Goal: Information Seeking & Learning: Learn about a topic

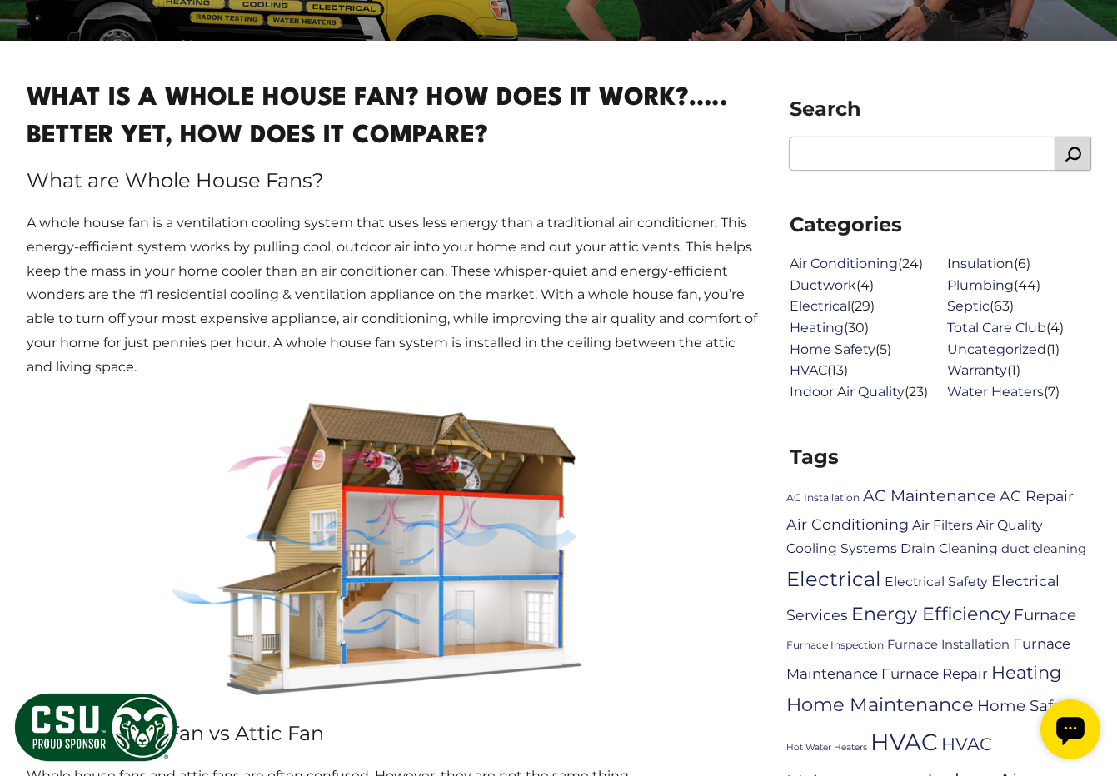
scroll to position [620, 0]
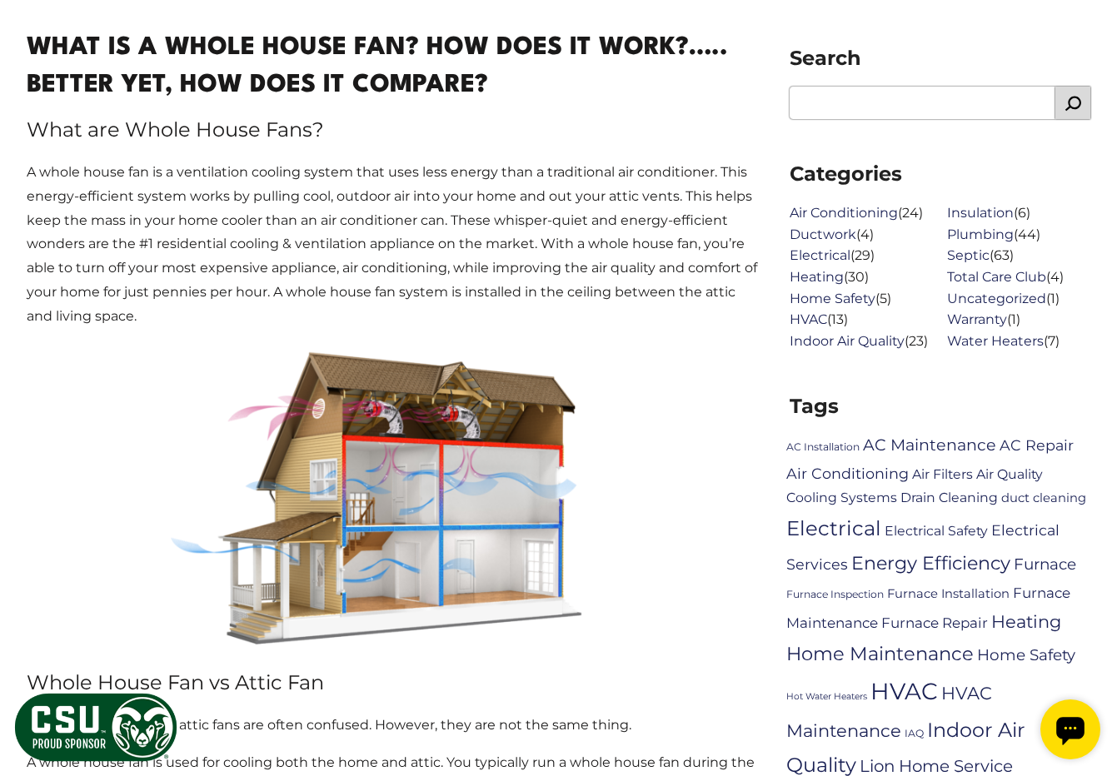
click at [252, 226] on p "A whole house fan is a ventilation cooling system that uses less energy than a …" at bounding box center [395, 245] width 736 height 168
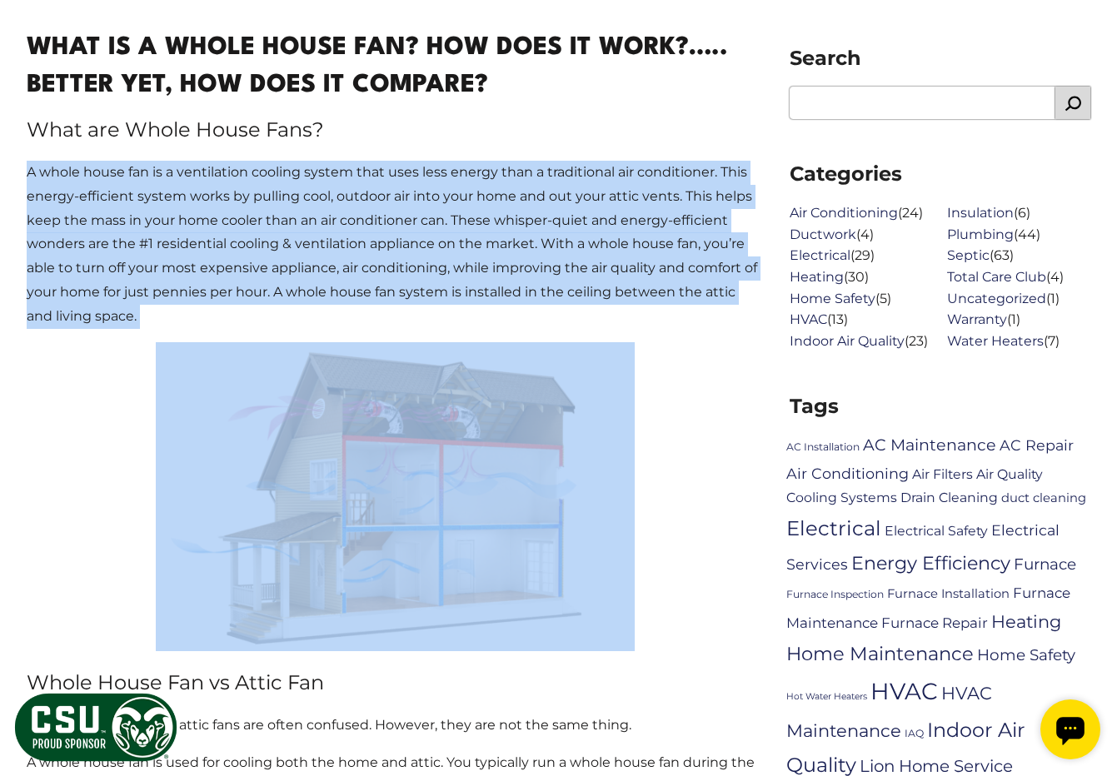
click at [252, 226] on p "A whole house fan is a ventilation cooling system that uses less energy than a …" at bounding box center [395, 245] width 736 height 168
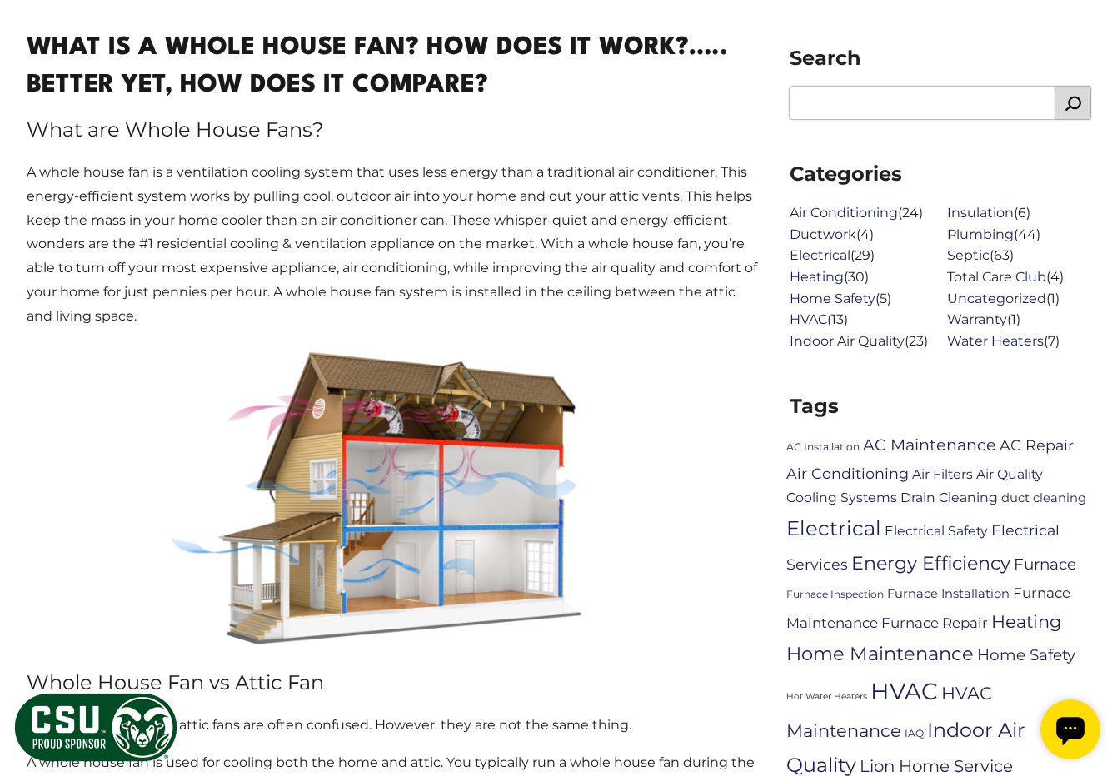
click at [252, 226] on p "A whole house fan is a ventilation cooling system that uses less energy than a …" at bounding box center [395, 245] width 736 height 168
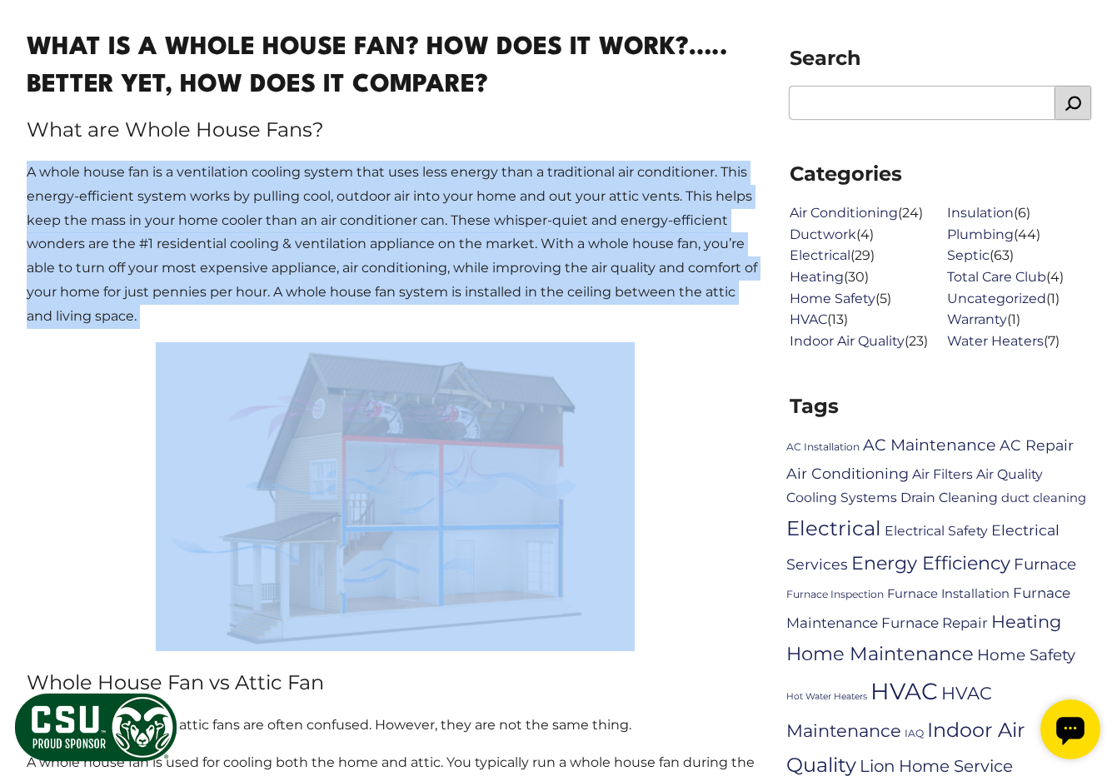
click at [252, 226] on p "A whole house fan is a ventilation cooling system that uses less energy than a …" at bounding box center [395, 245] width 736 height 168
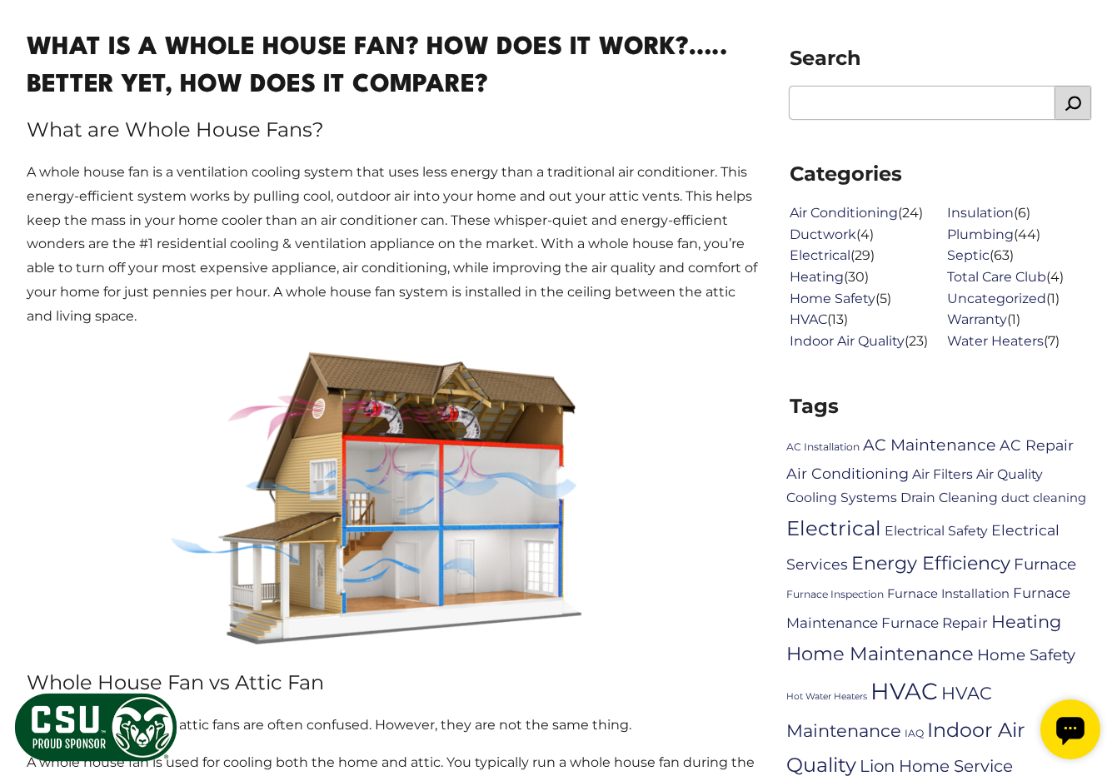
click at [252, 226] on p "A whole house fan is a ventilation cooling system that uses less energy than a …" at bounding box center [395, 245] width 736 height 168
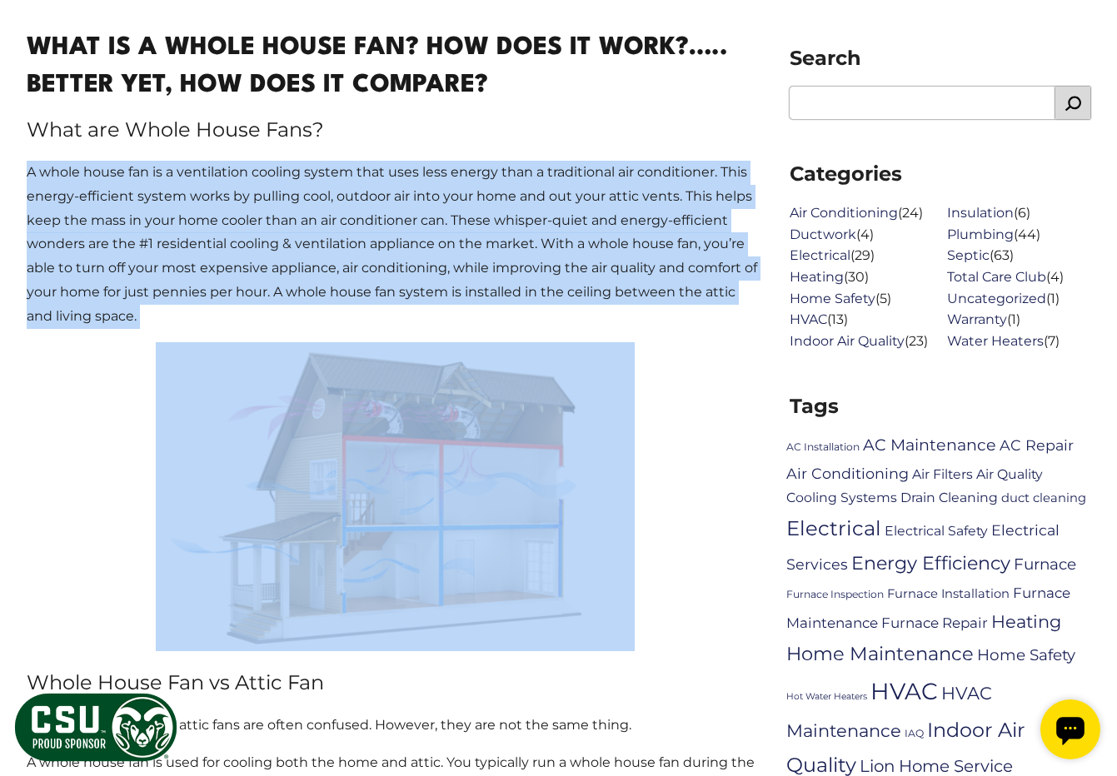
click at [252, 226] on p "A whole house fan is a ventilation cooling system that uses less energy than a …" at bounding box center [395, 245] width 736 height 168
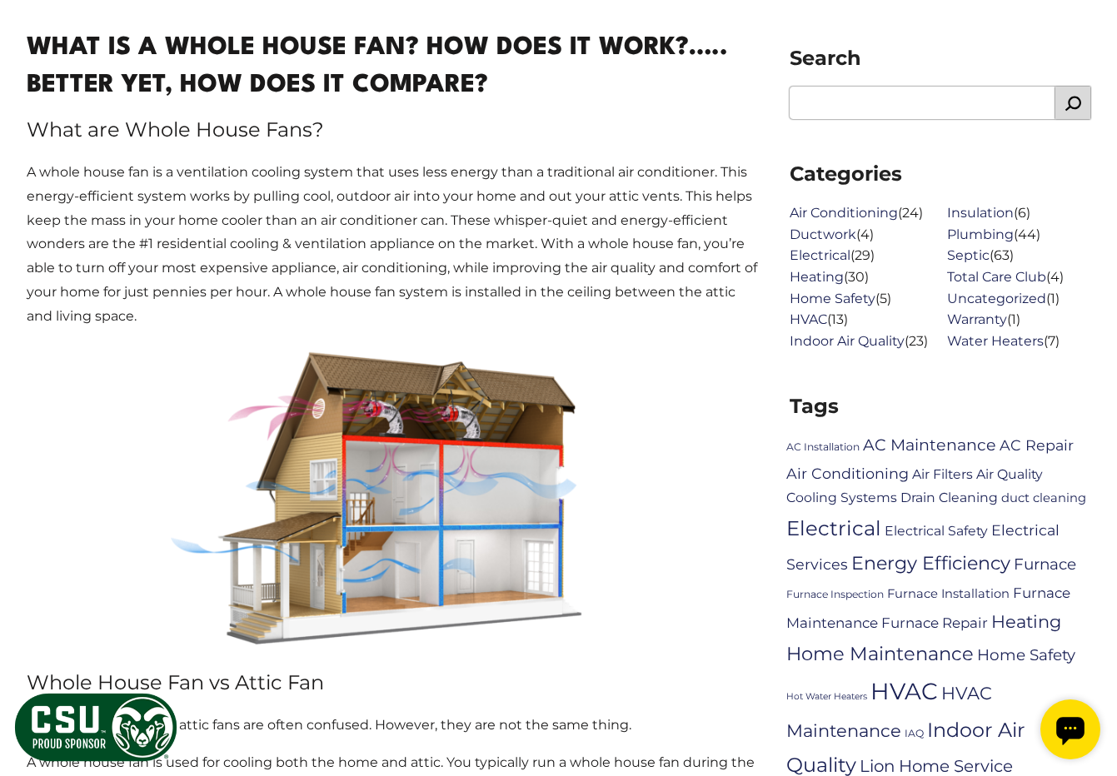
click at [252, 226] on p "A whole house fan is a ventilation cooling system that uses less energy than a …" at bounding box center [395, 245] width 736 height 168
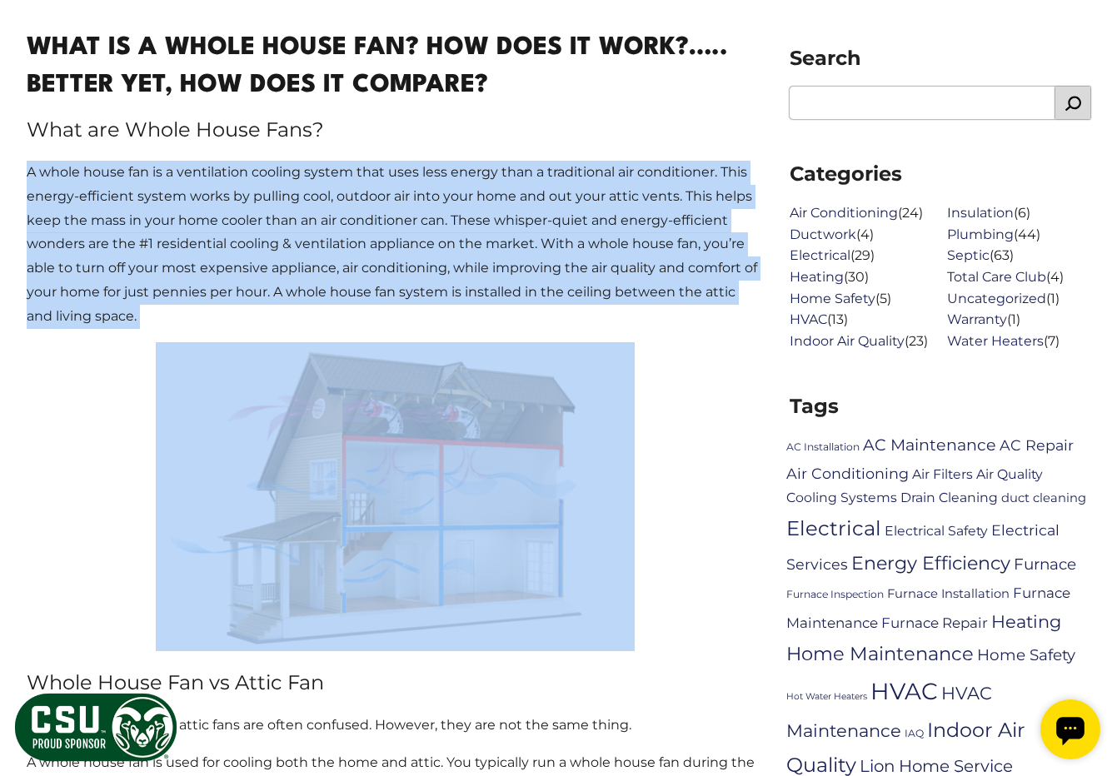
click at [252, 226] on p "A whole house fan is a ventilation cooling system that uses less energy than a …" at bounding box center [395, 245] width 736 height 168
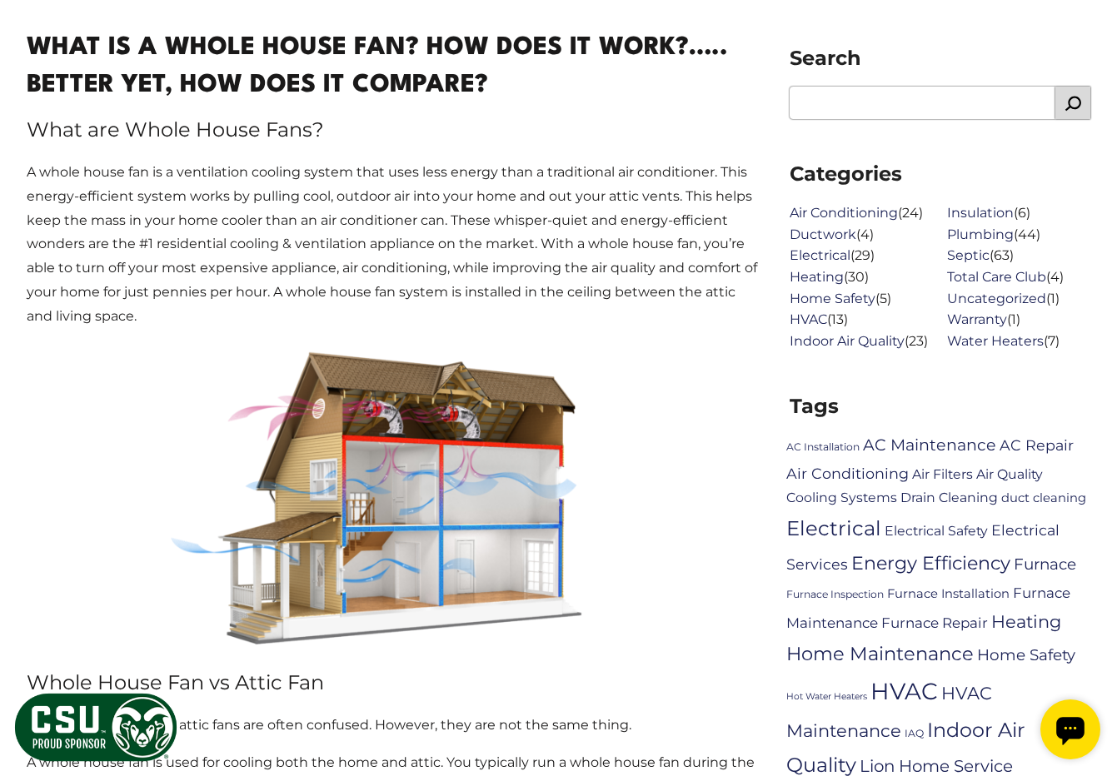
click at [252, 226] on p "A whole house fan is a ventilation cooling system that uses less energy than a …" at bounding box center [395, 245] width 736 height 168
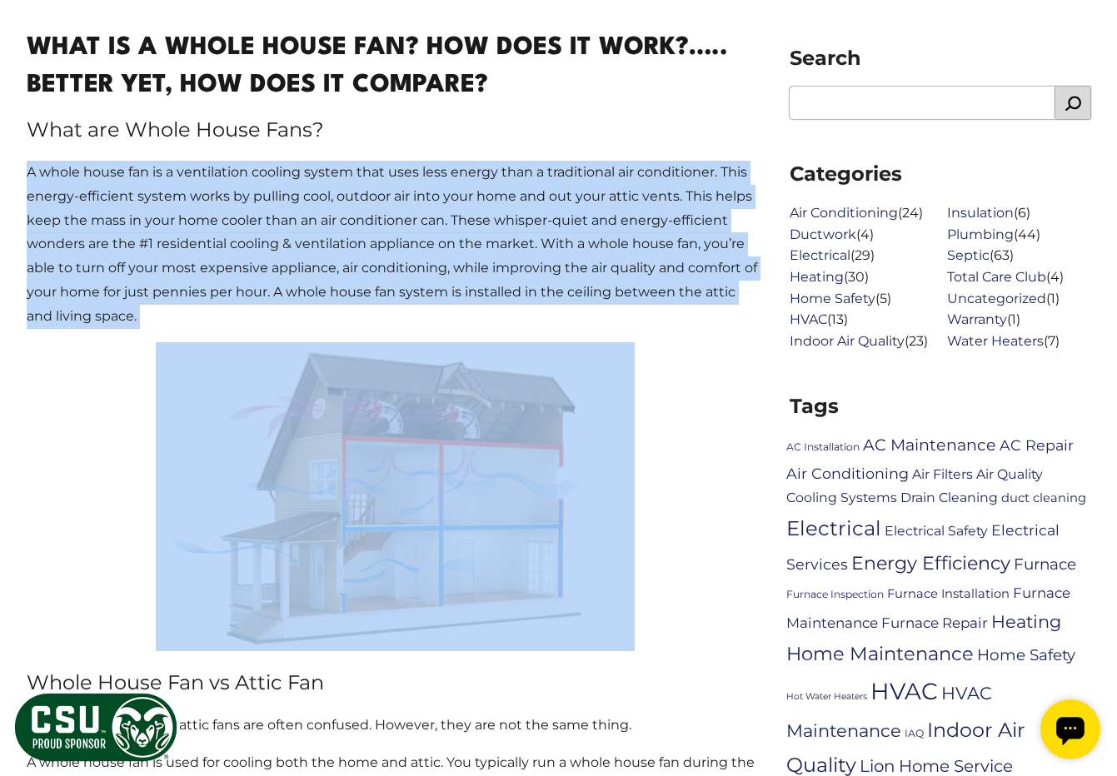
click at [252, 226] on p "A whole house fan is a ventilation cooling system that uses less energy than a …" at bounding box center [395, 245] width 736 height 168
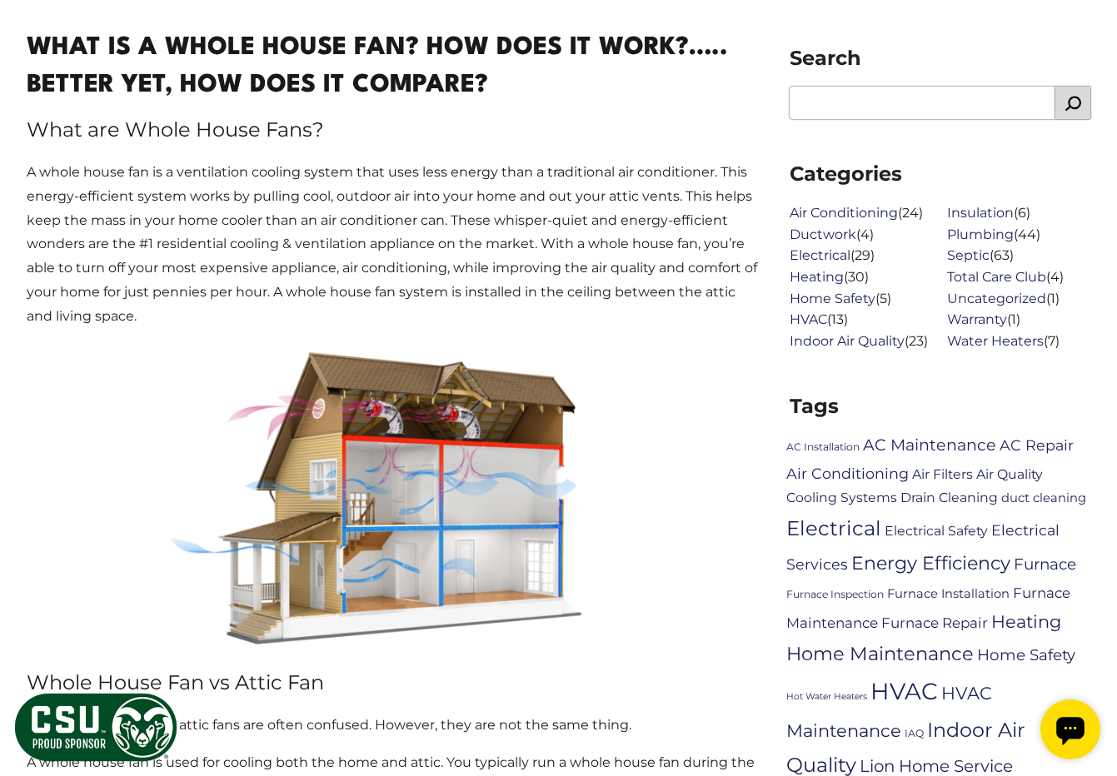
click at [252, 226] on p "A whole house fan is a ventilation cooling system that uses less energy than a …" at bounding box center [395, 245] width 736 height 168
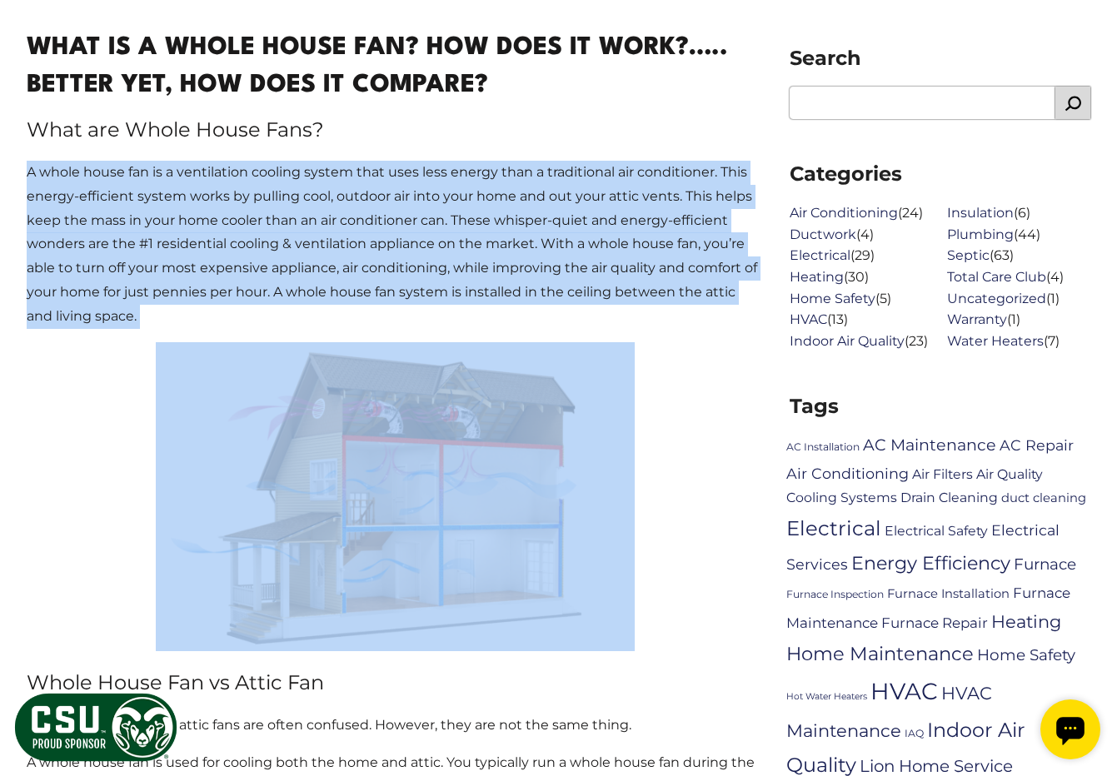
click at [252, 226] on p "A whole house fan is a ventilation cooling system that uses less energy than a …" at bounding box center [395, 245] width 736 height 168
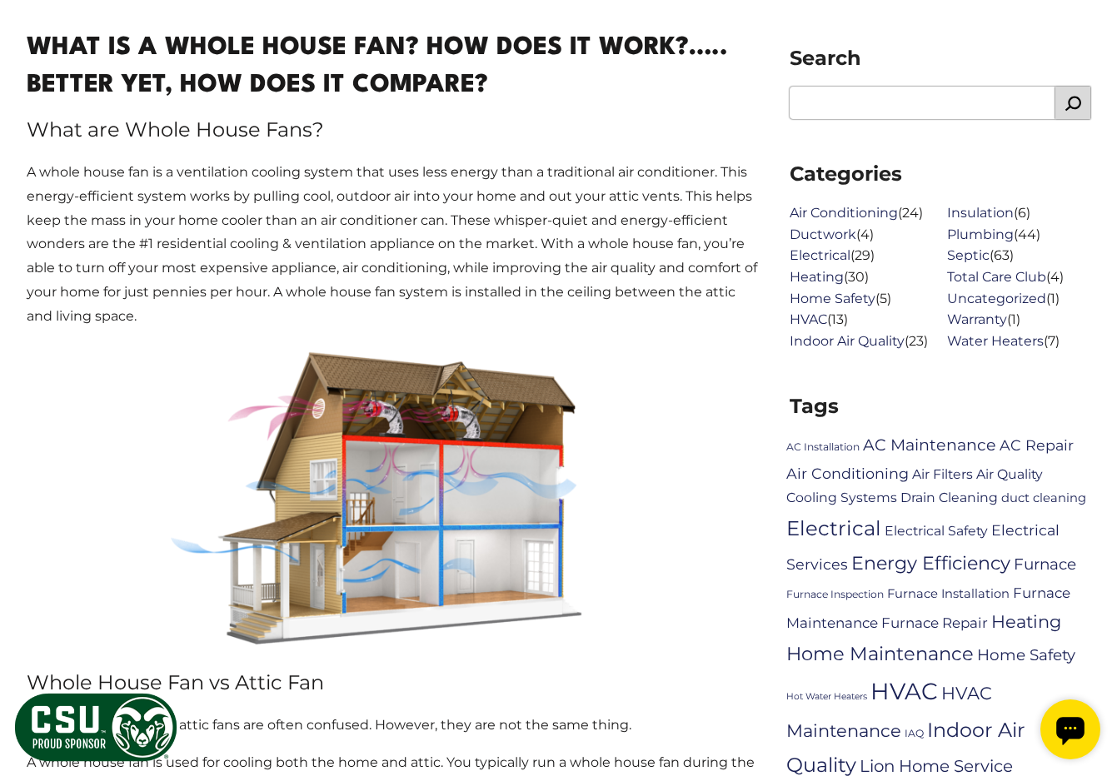
click at [252, 226] on p "A whole house fan is a ventilation cooling system that uses less energy than a …" at bounding box center [395, 245] width 736 height 168
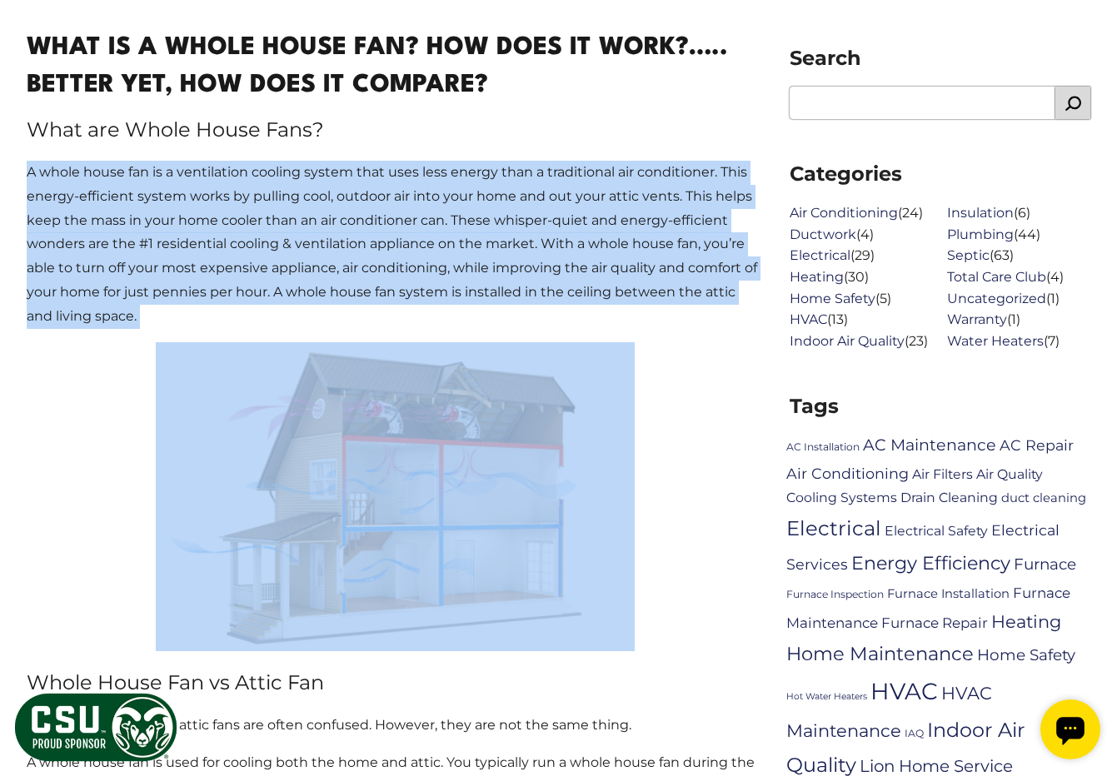
click at [252, 226] on p "A whole house fan is a ventilation cooling system that uses less energy than a …" at bounding box center [395, 245] width 736 height 168
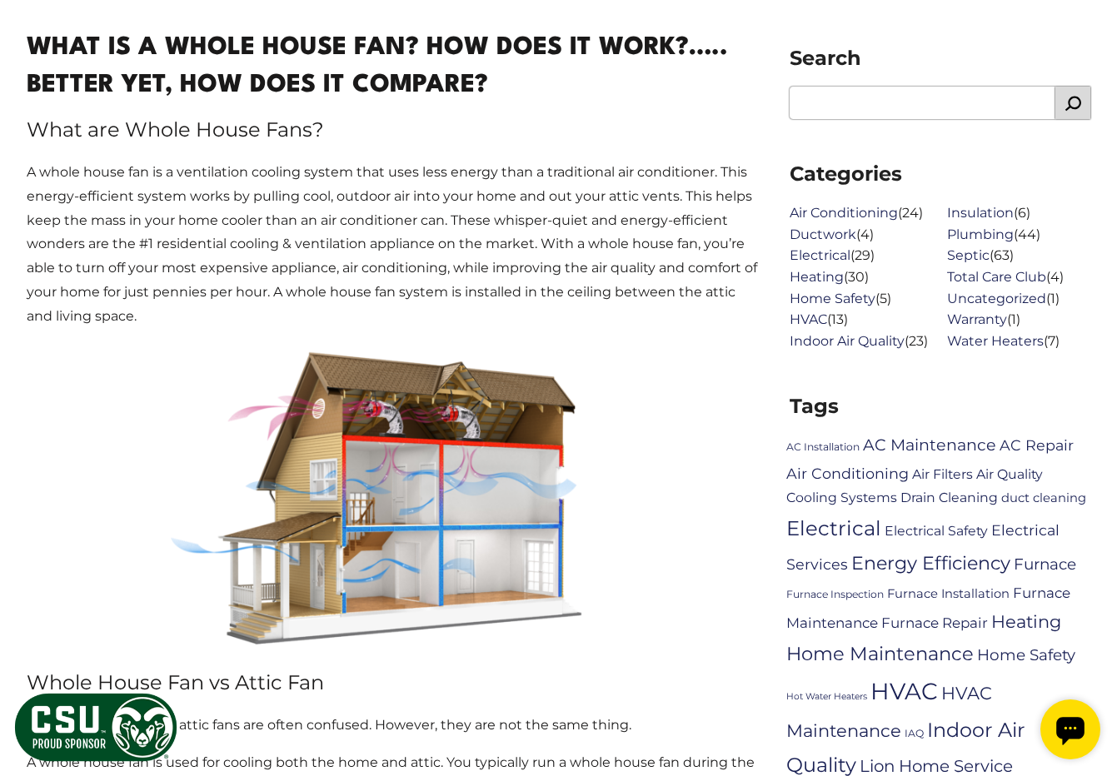
click at [252, 226] on p "A whole house fan is a ventilation cooling system that uses less energy than a …" at bounding box center [395, 245] width 736 height 168
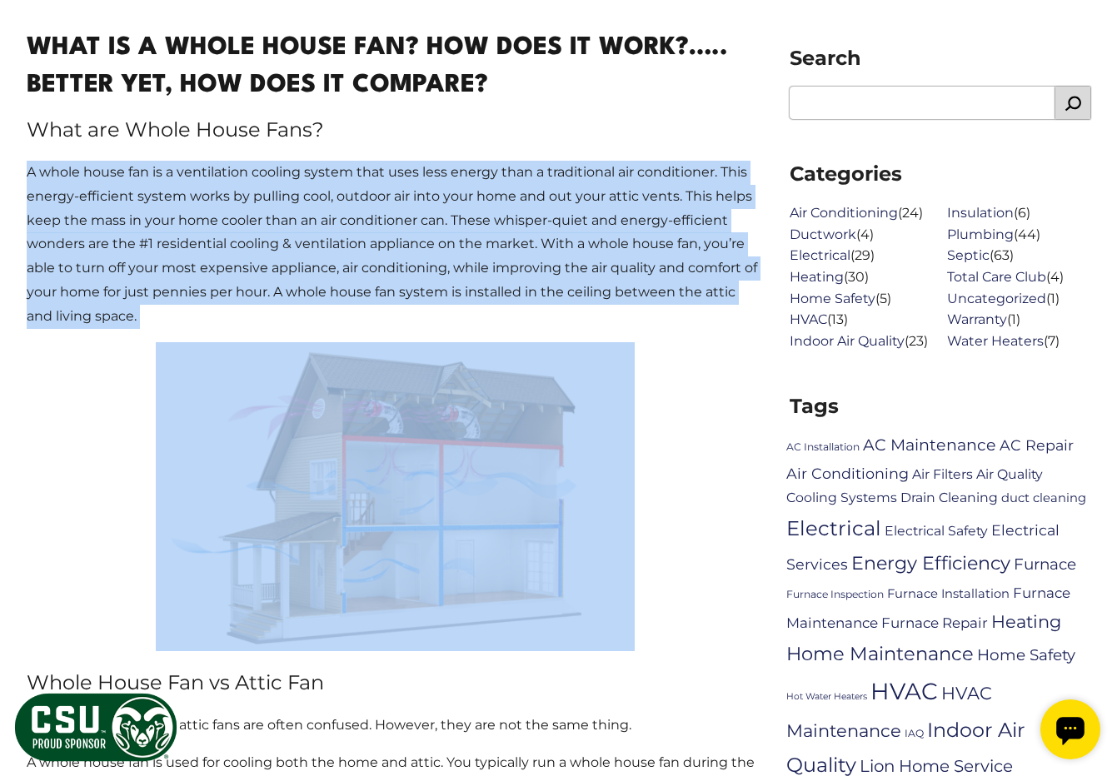
click at [252, 226] on p "A whole house fan is a ventilation cooling system that uses less energy than a …" at bounding box center [395, 245] width 736 height 168
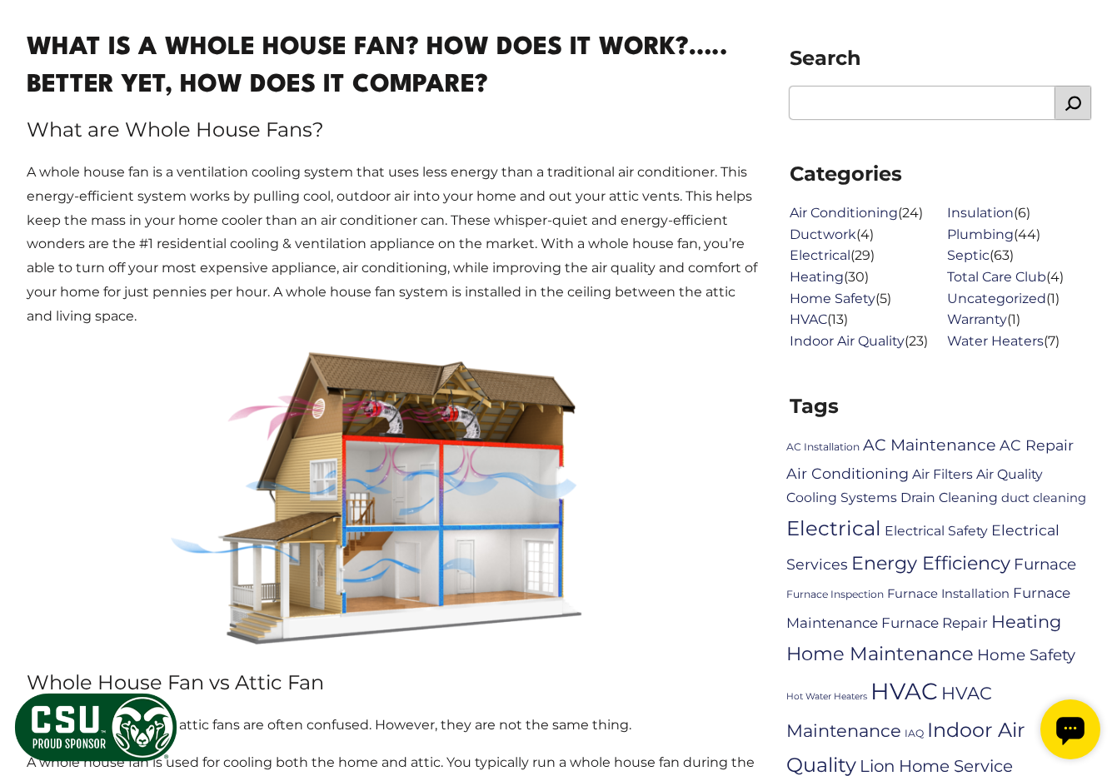
click at [252, 226] on p "A whole house fan is a ventilation cooling system that uses less energy than a …" at bounding box center [395, 245] width 736 height 168
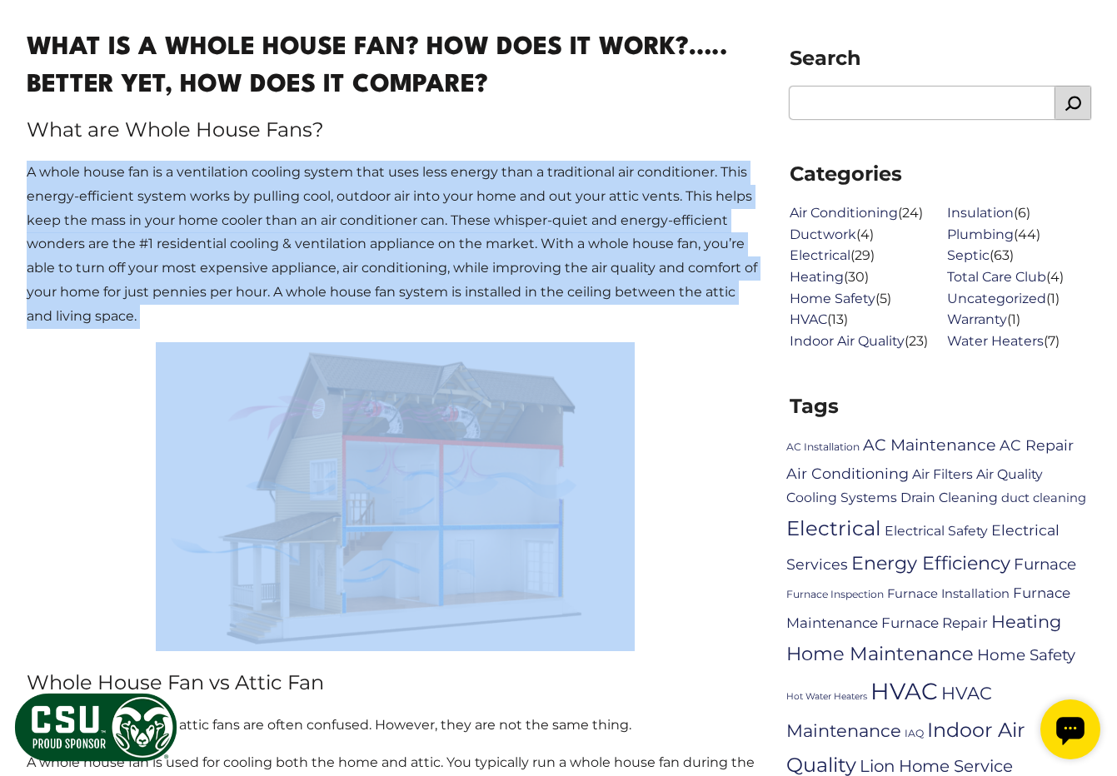
click at [252, 226] on p "A whole house fan is a ventilation cooling system that uses less energy than a …" at bounding box center [395, 245] width 736 height 168
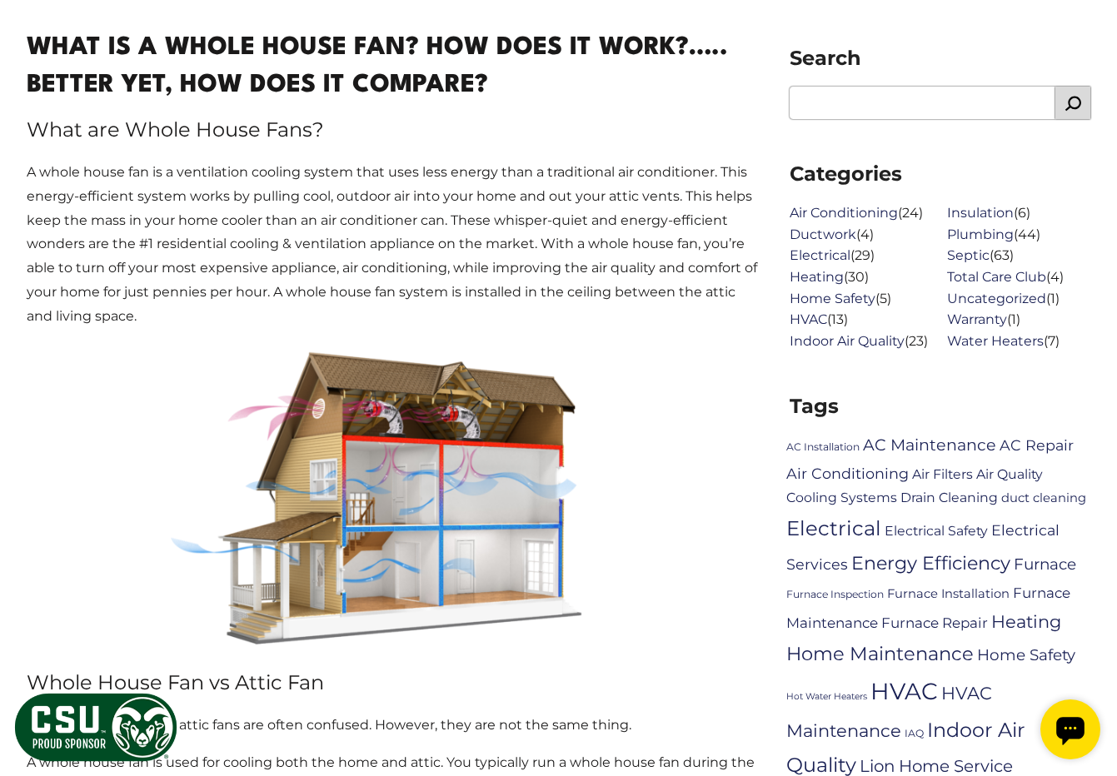
click at [252, 226] on p "A whole house fan is a ventilation cooling system that uses less energy than a …" at bounding box center [395, 245] width 736 height 168
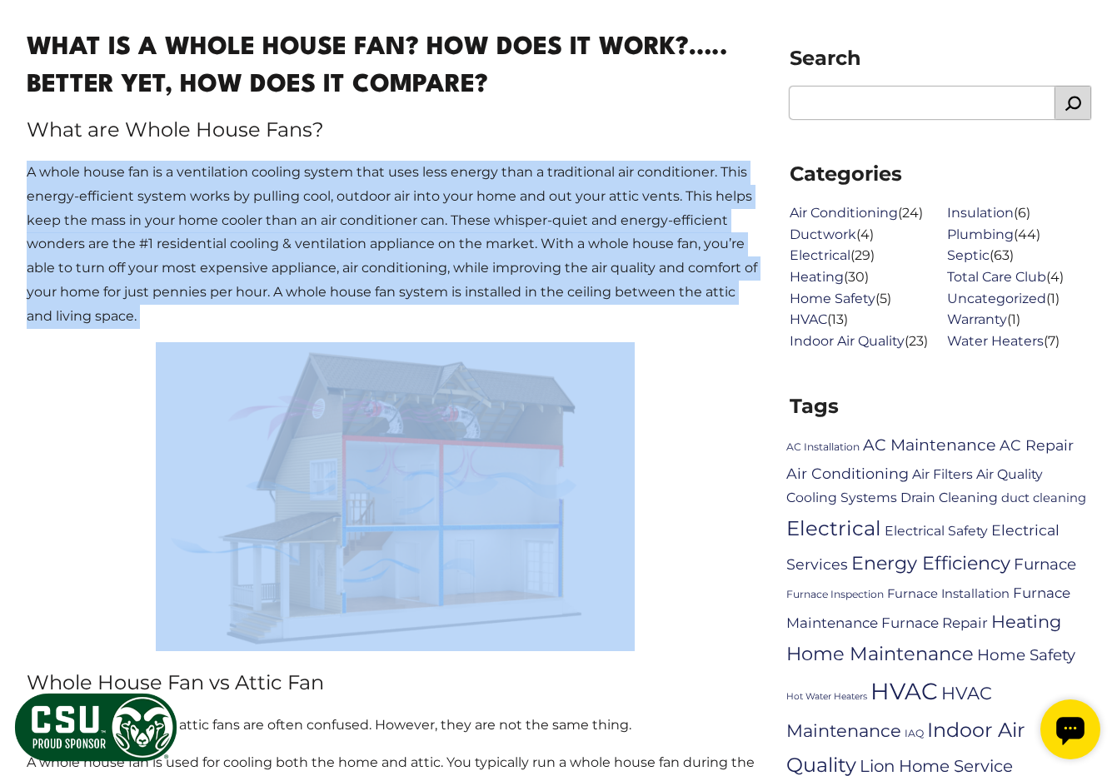
click at [252, 226] on p "A whole house fan is a ventilation cooling system that uses less energy than a …" at bounding box center [395, 245] width 736 height 168
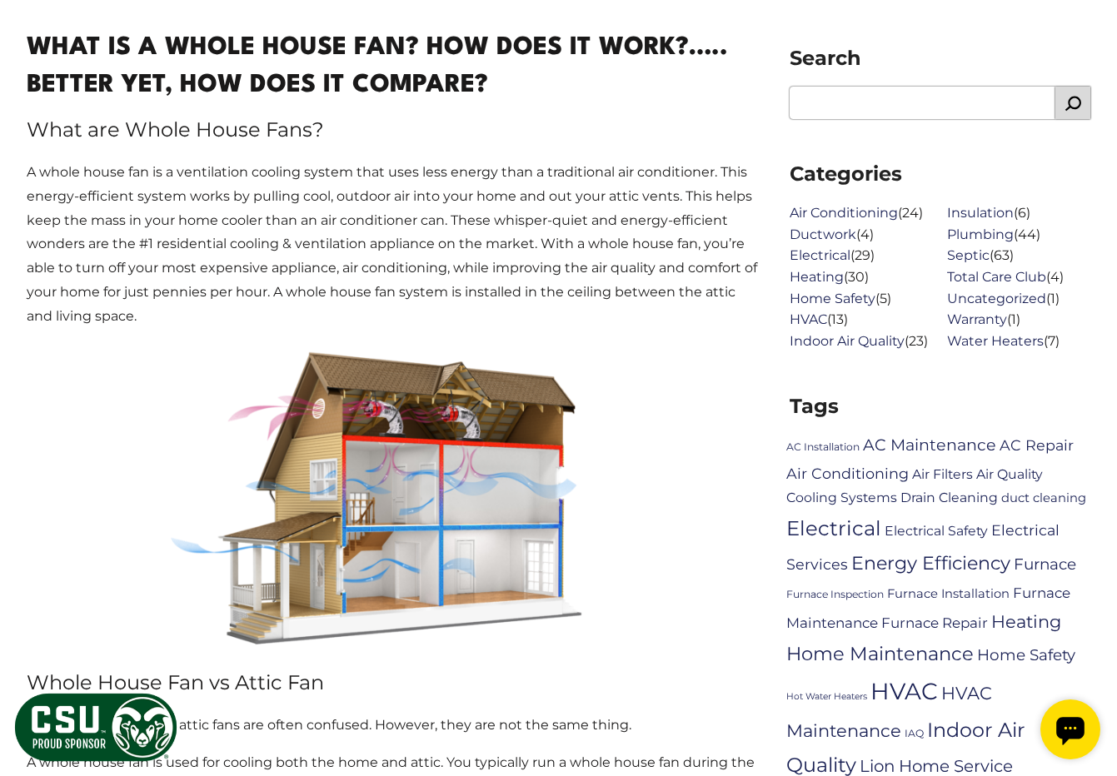
click at [252, 226] on p "A whole house fan is a ventilation cooling system that uses less energy than a …" at bounding box center [395, 245] width 736 height 168
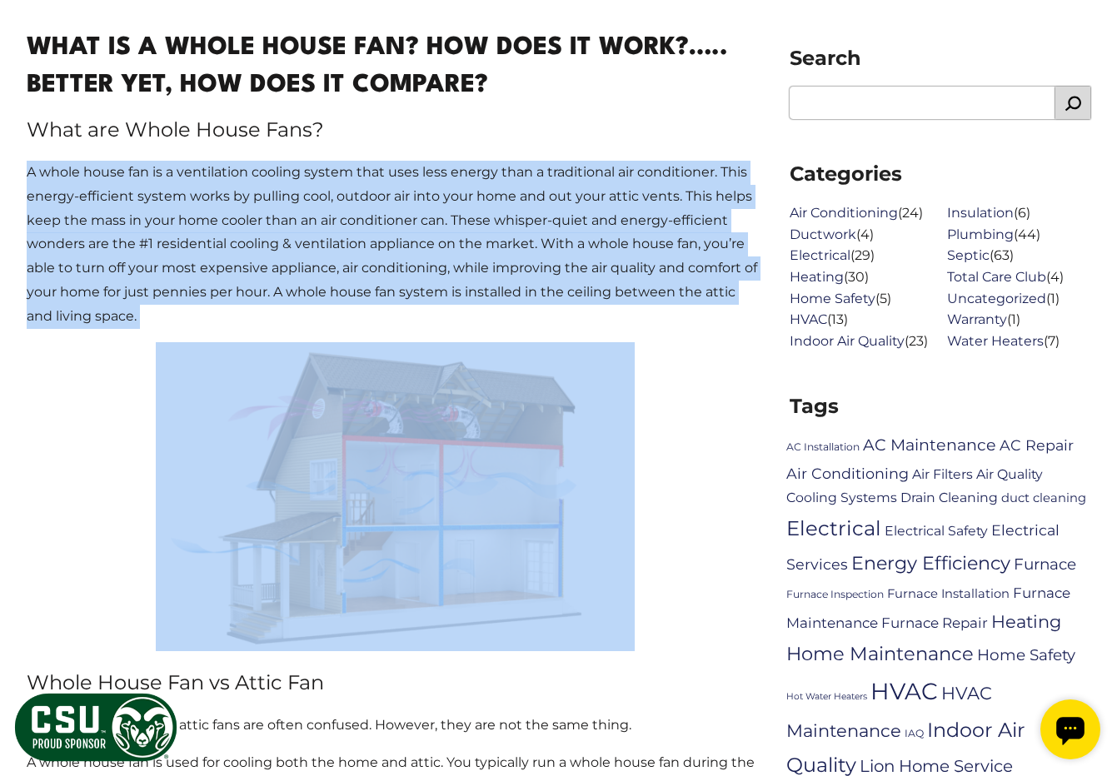
click at [252, 226] on p "A whole house fan is a ventilation cooling system that uses less energy than a …" at bounding box center [395, 245] width 736 height 168
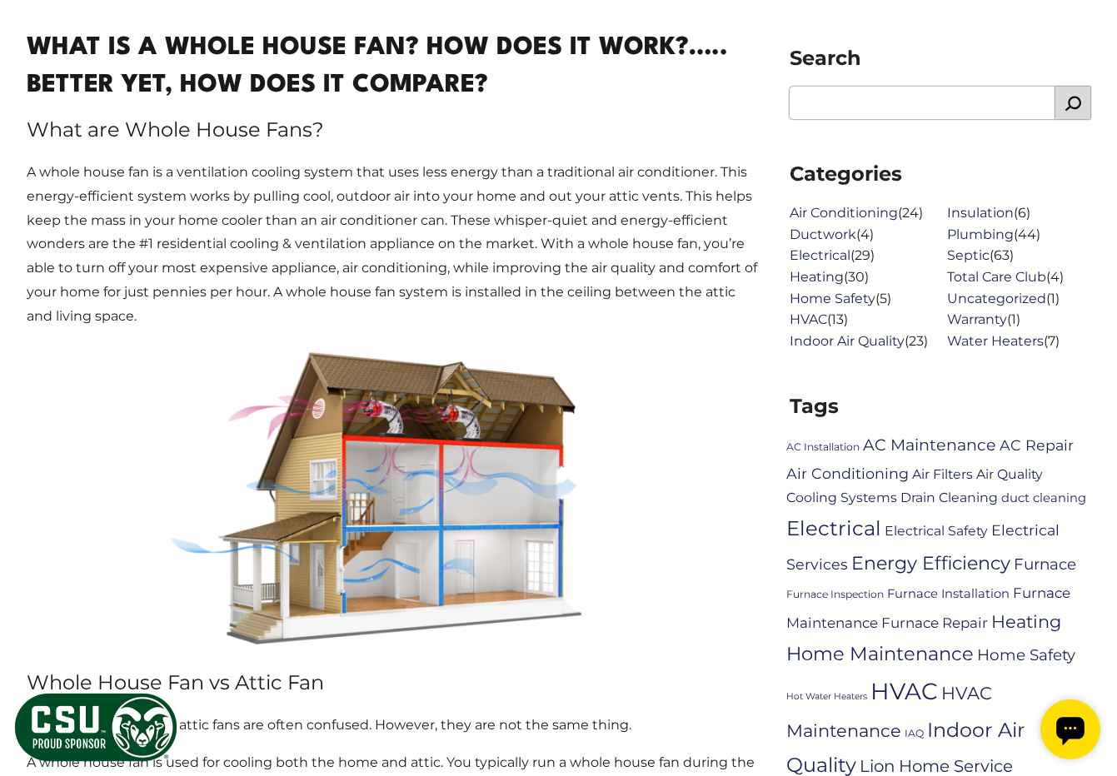
click at [252, 226] on p "A whole house fan is a ventilation cooling system that uses less energy than a …" at bounding box center [395, 245] width 736 height 168
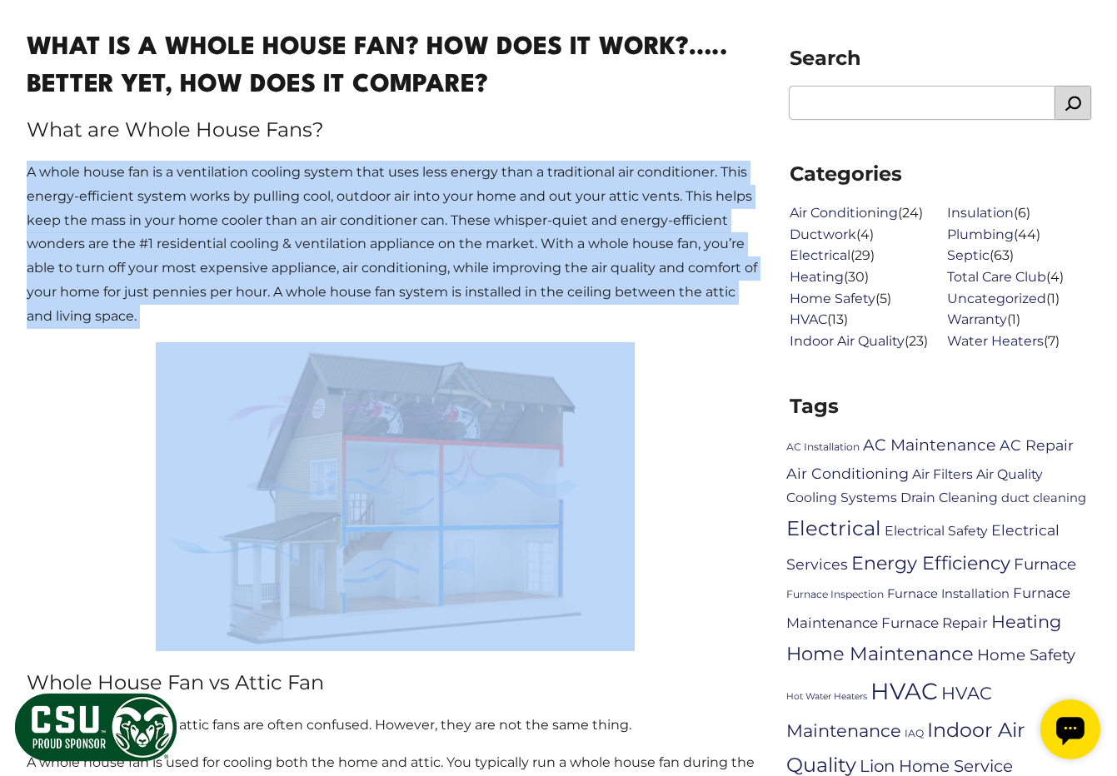
click at [252, 226] on p "A whole house fan is a ventilation cooling system that uses less energy than a …" at bounding box center [395, 245] width 736 height 168
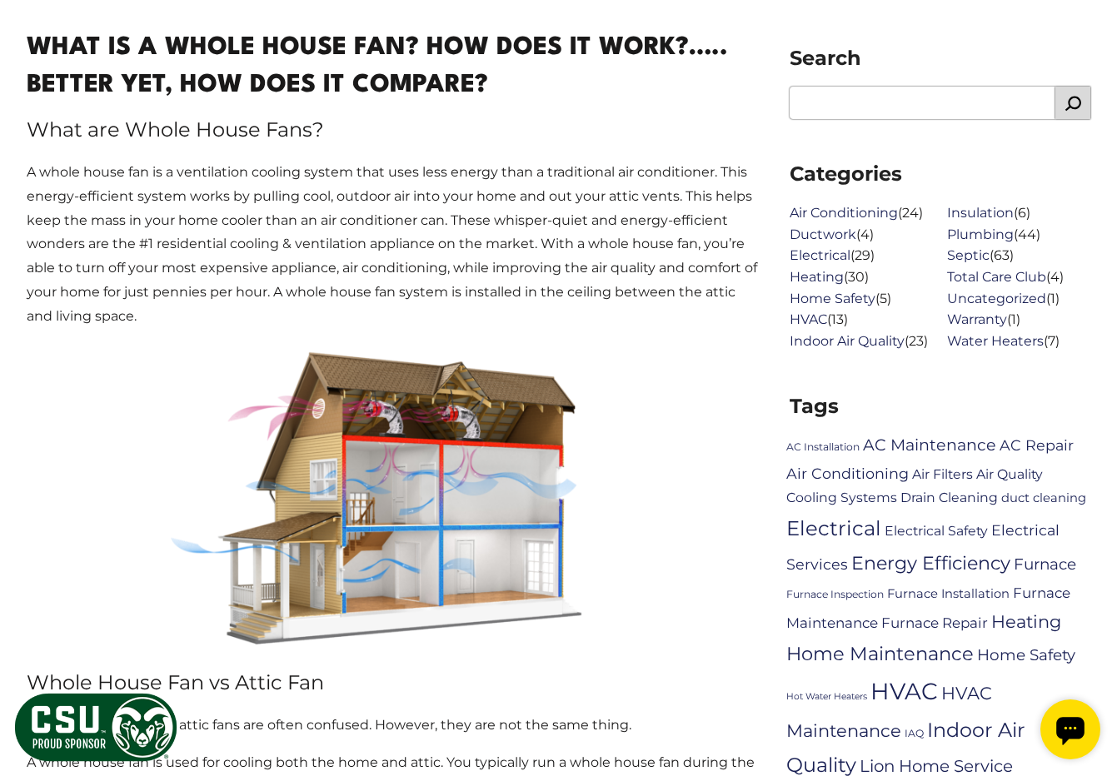
click at [252, 226] on p "A whole house fan is a ventilation cooling system that uses less energy than a …" at bounding box center [395, 245] width 736 height 168
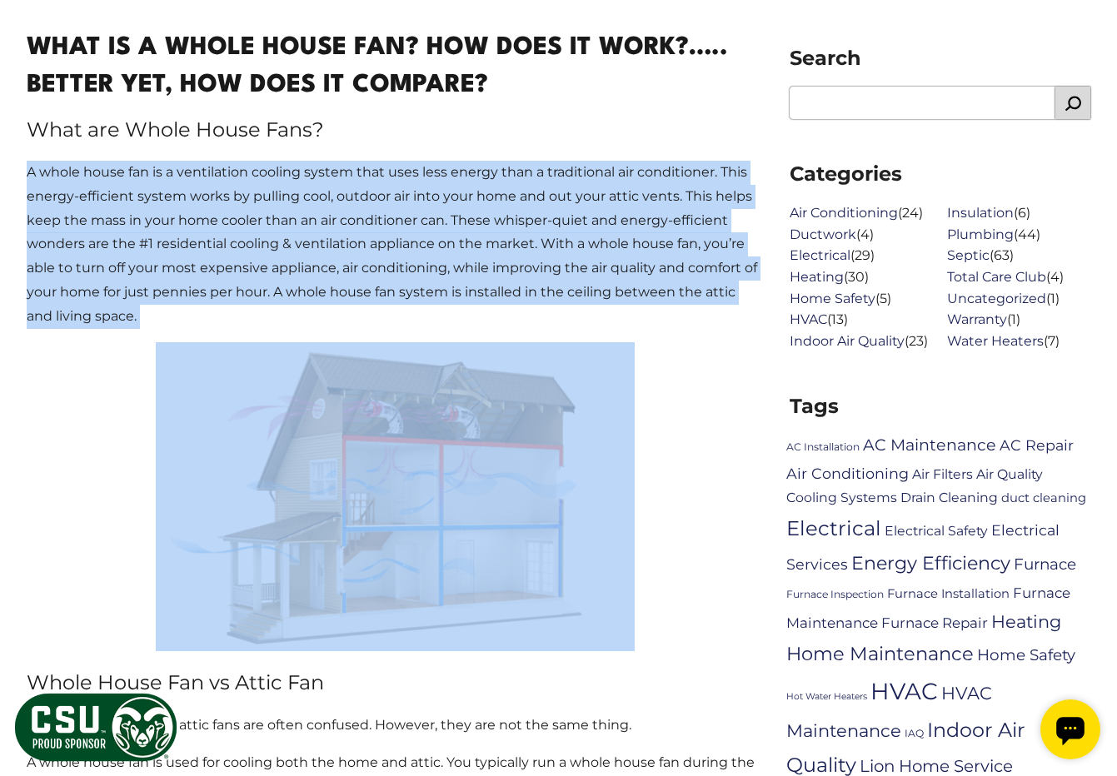
click at [252, 226] on p "A whole house fan is a ventilation cooling system that uses less energy than a …" at bounding box center [395, 245] width 736 height 168
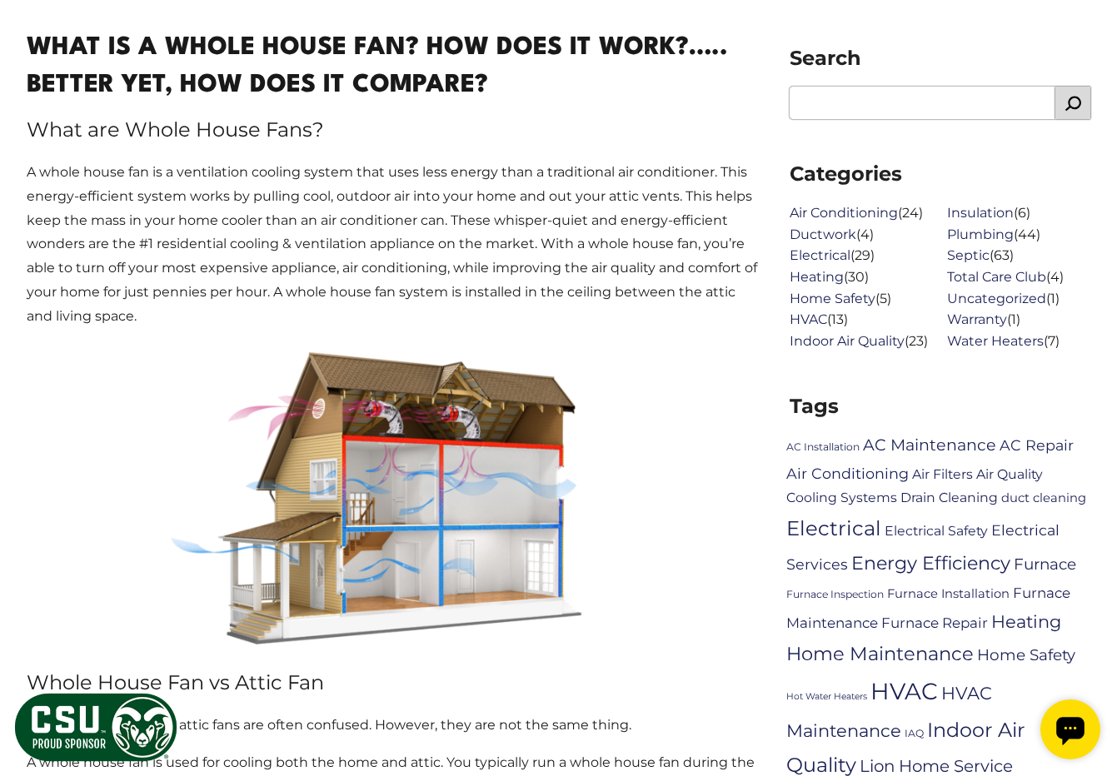
click at [252, 226] on p "A whole house fan is a ventilation cooling system that uses less energy than a …" at bounding box center [395, 245] width 736 height 168
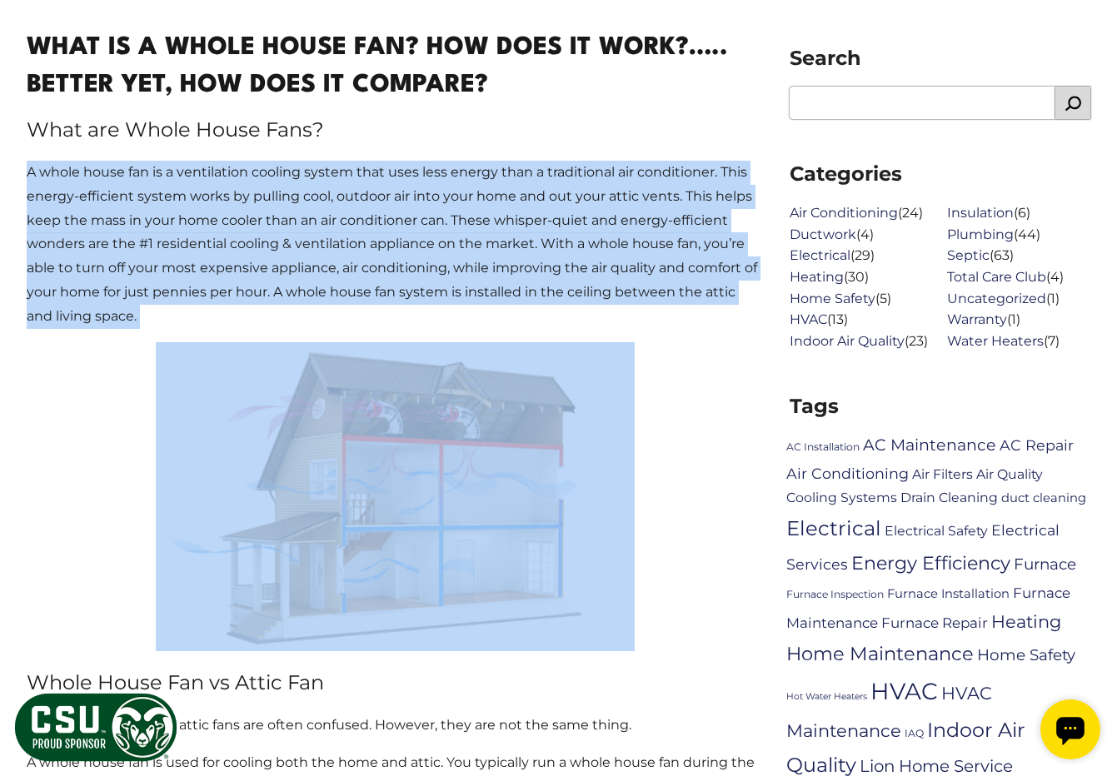
click at [252, 226] on p "A whole house fan is a ventilation cooling system that uses less energy than a …" at bounding box center [395, 245] width 736 height 168
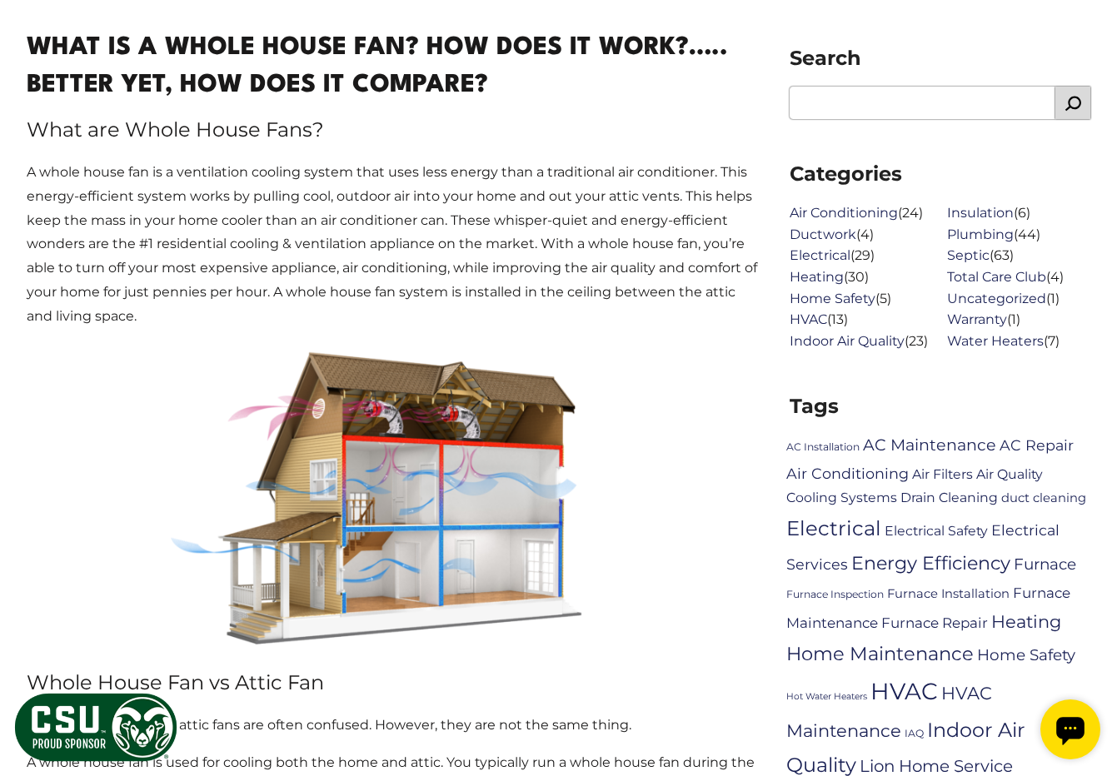
click at [252, 226] on p "A whole house fan is a ventilation cooling system that uses less energy than a …" at bounding box center [395, 245] width 736 height 168
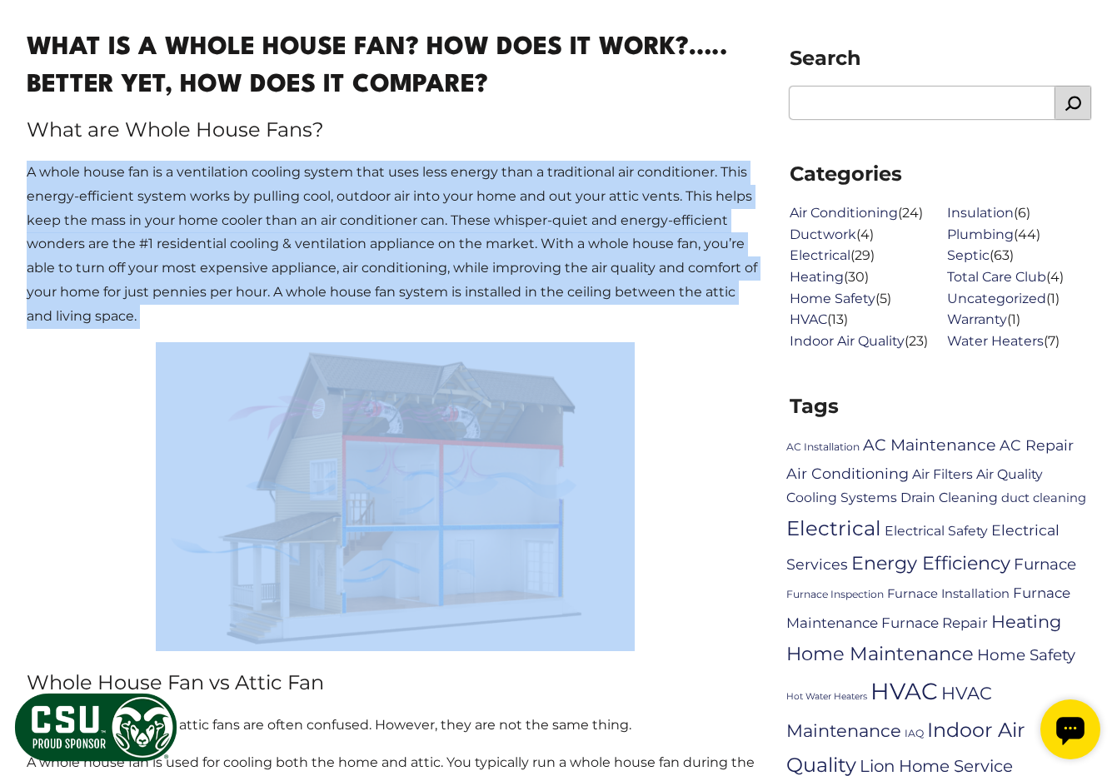
click at [252, 226] on p "A whole house fan is a ventilation cooling system that uses less energy than a …" at bounding box center [395, 245] width 736 height 168
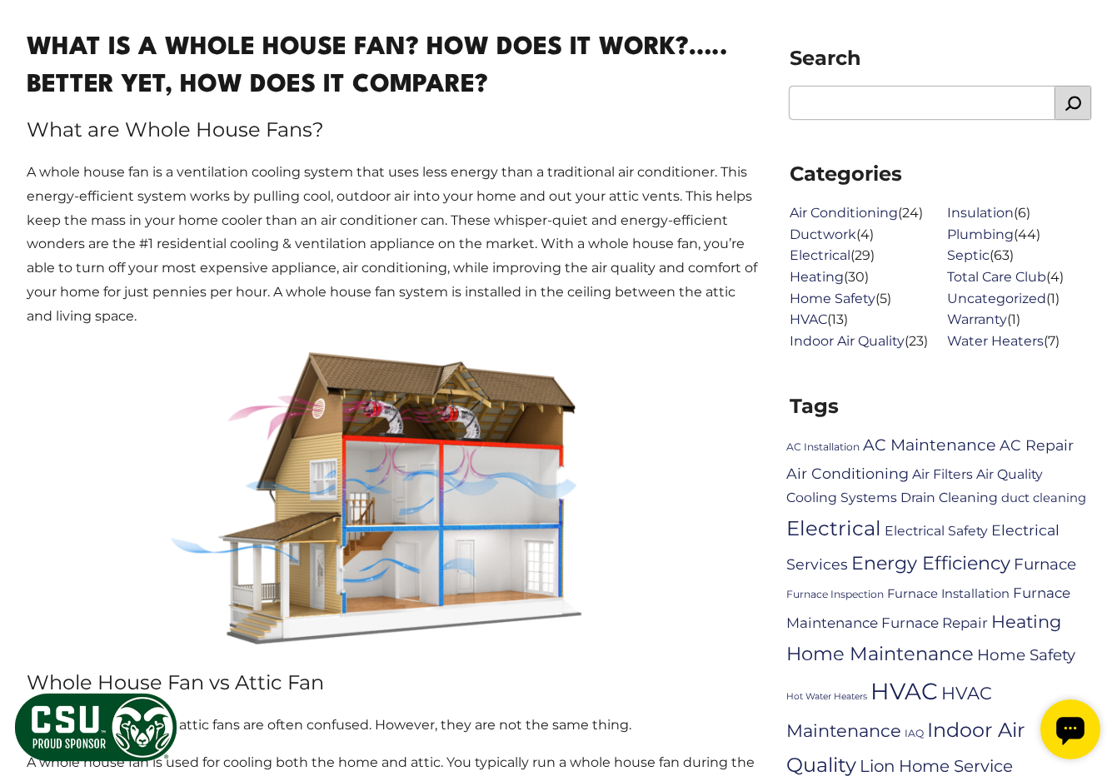
click at [252, 226] on p "A whole house fan is a ventilation cooling system that uses less energy than a …" at bounding box center [395, 245] width 736 height 168
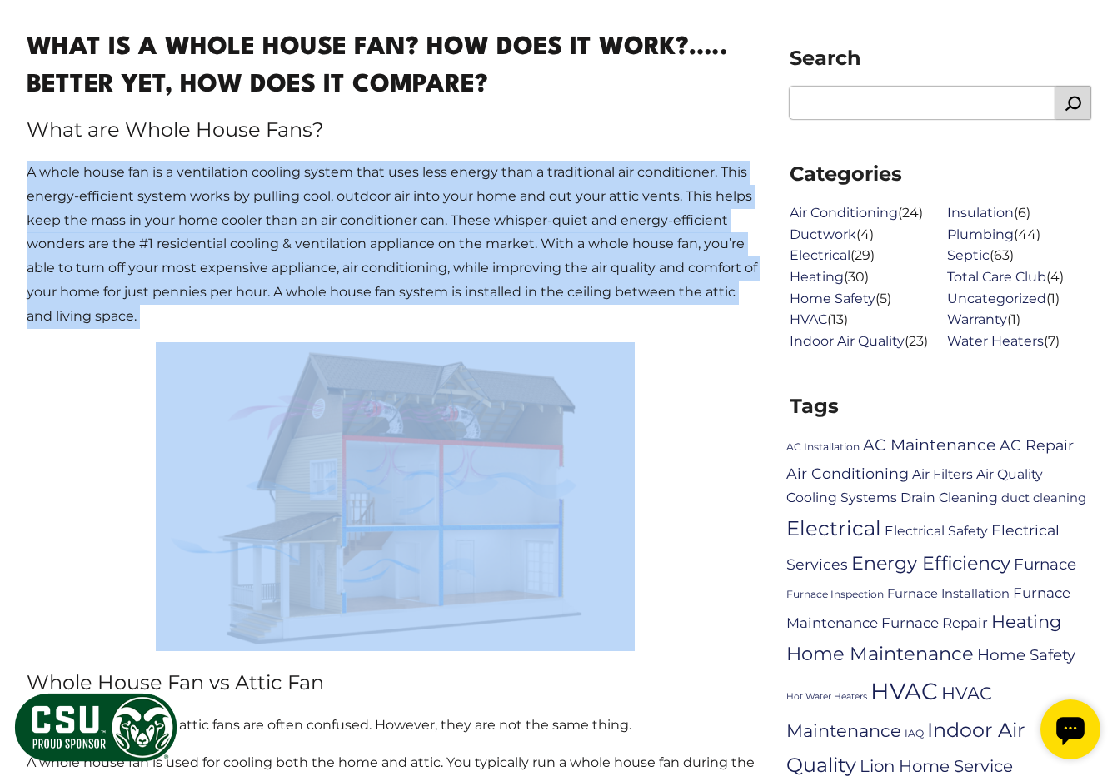
click at [252, 226] on p "A whole house fan is a ventilation cooling system that uses less energy than a …" at bounding box center [395, 245] width 736 height 168
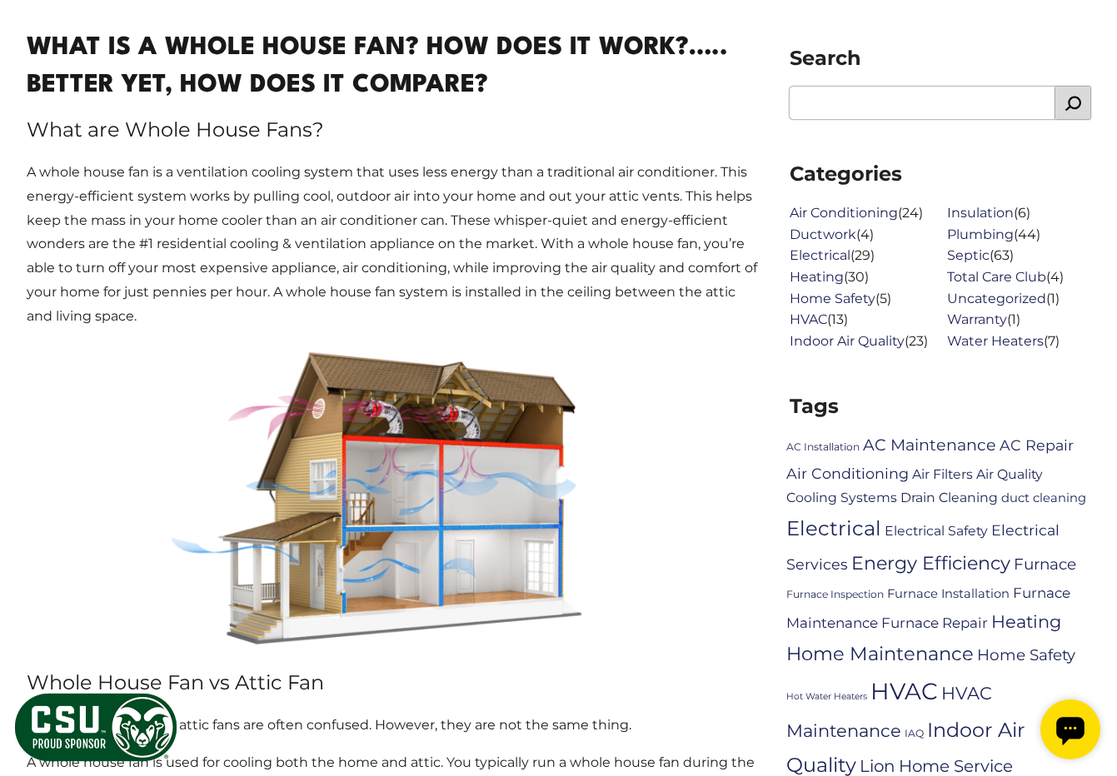
click at [252, 226] on p "A whole house fan is a ventilation cooling system that uses less energy than a …" at bounding box center [395, 245] width 736 height 168
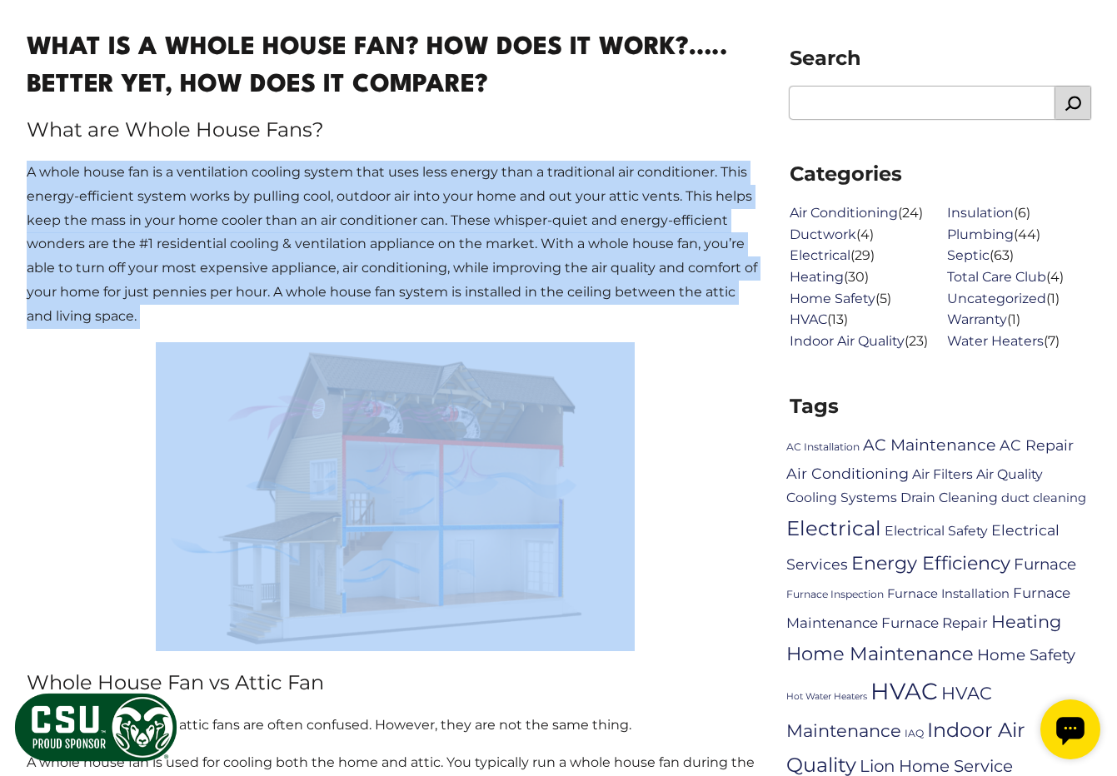
click at [252, 226] on p "A whole house fan is a ventilation cooling system that uses less energy than a …" at bounding box center [395, 245] width 736 height 168
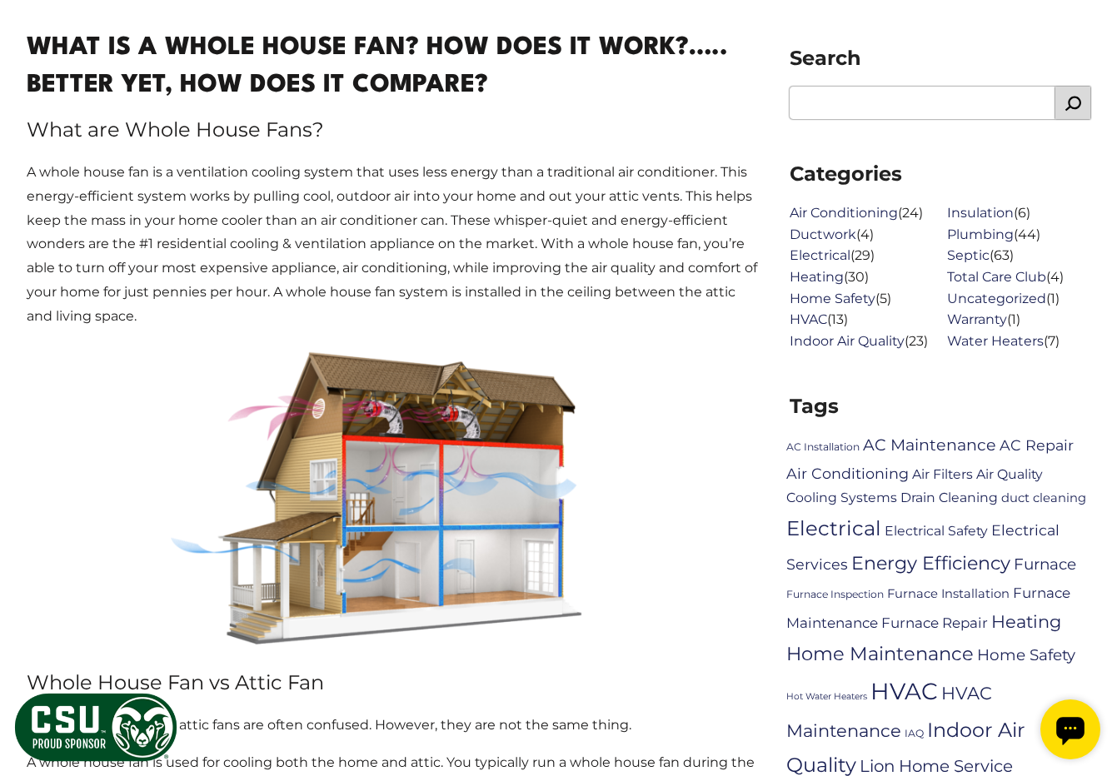
click at [252, 226] on p "A whole house fan is a ventilation cooling system that uses less energy than a …" at bounding box center [395, 245] width 736 height 168
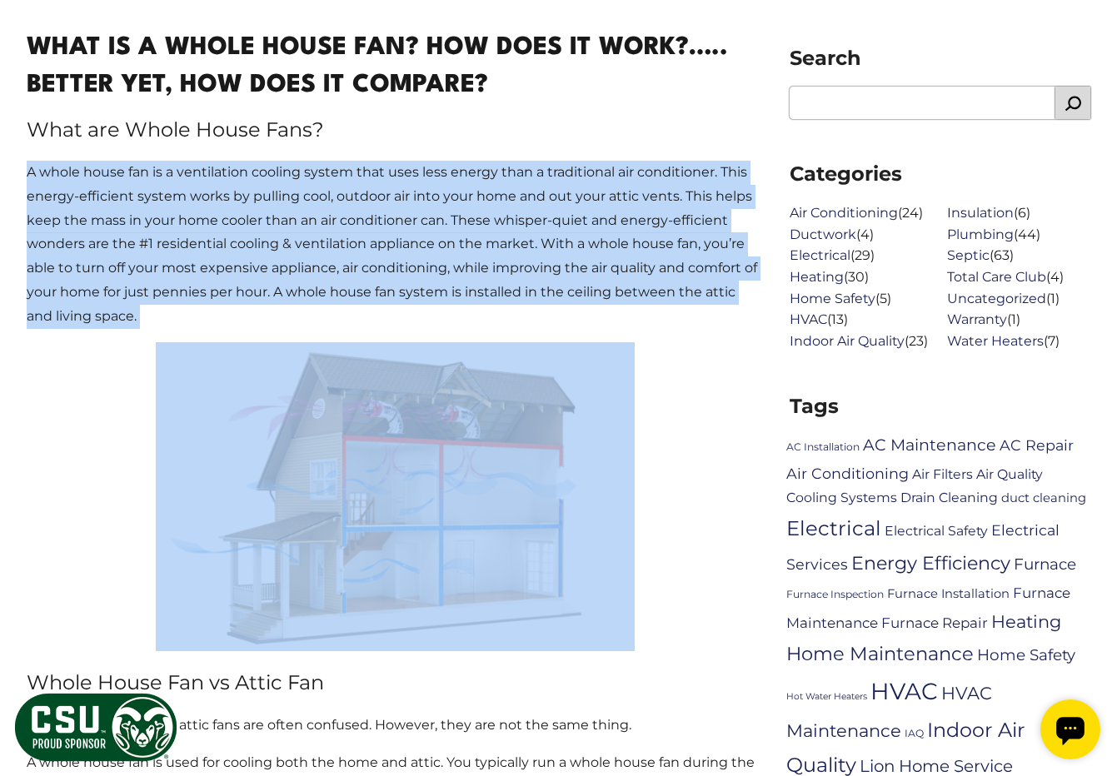
click at [252, 226] on p "A whole house fan is a ventilation cooling system that uses less energy than a …" at bounding box center [395, 245] width 736 height 168
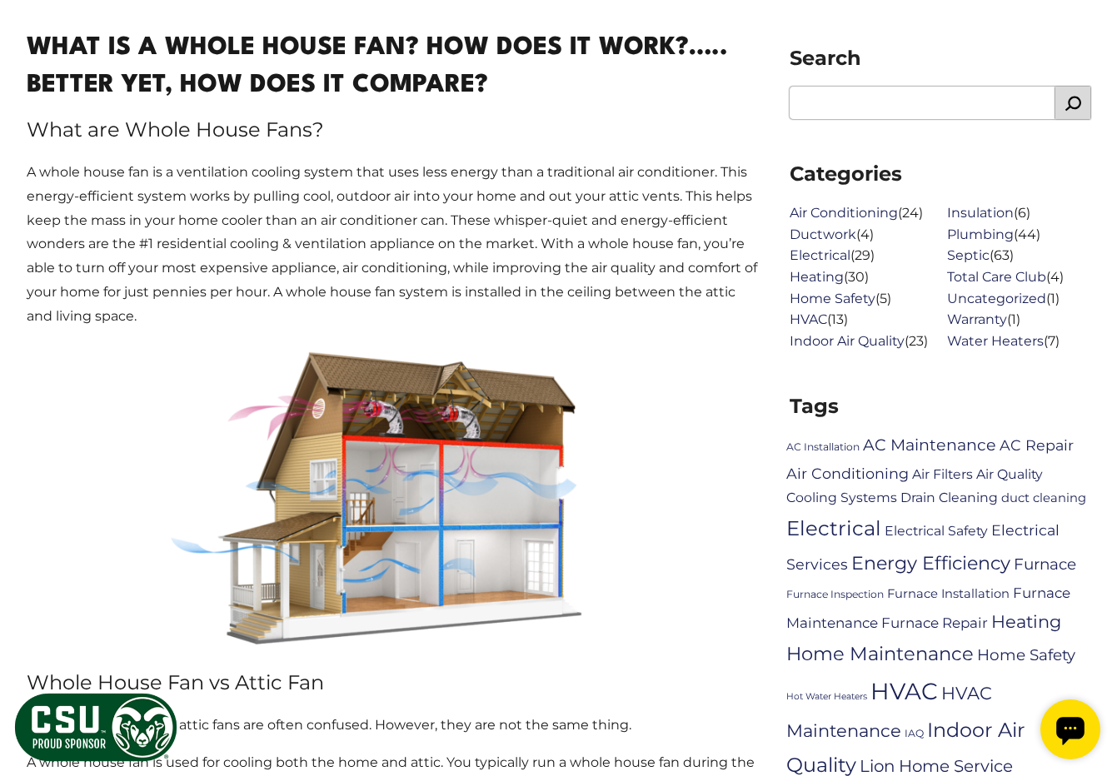
click at [252, 226] on p "A whole house fan is a ventilation cooling system that uses less energy than a …" at bounding box center [395, 245] width 736 height 168
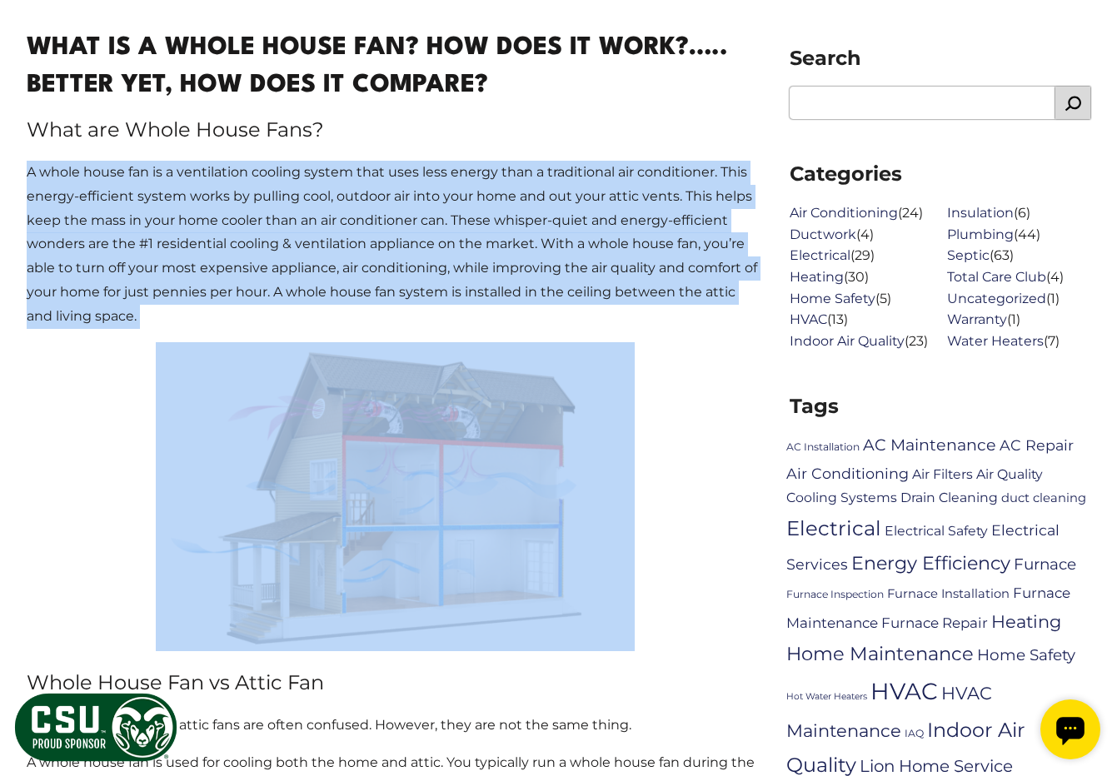
click at [252, 226] on p "A whole house fan is a ventilation cooling system that uses less energy than a …" at bounding box center [395, 245] width 736 height 168
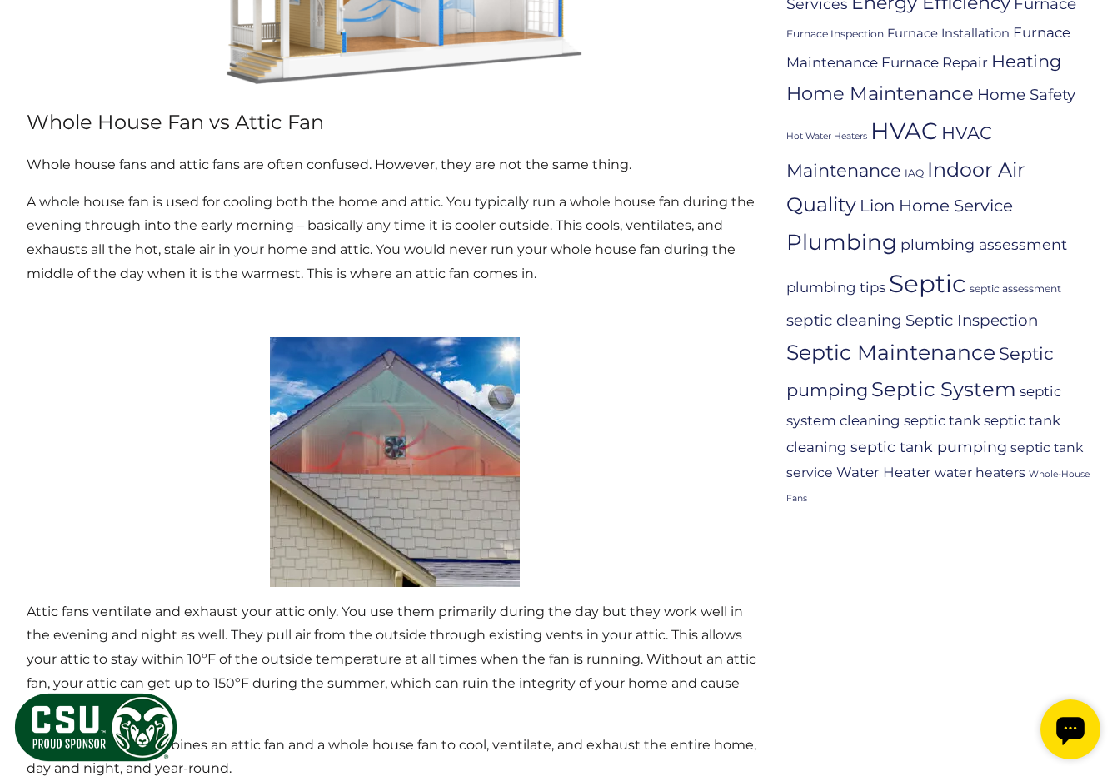
scroll to position [1245, 0]
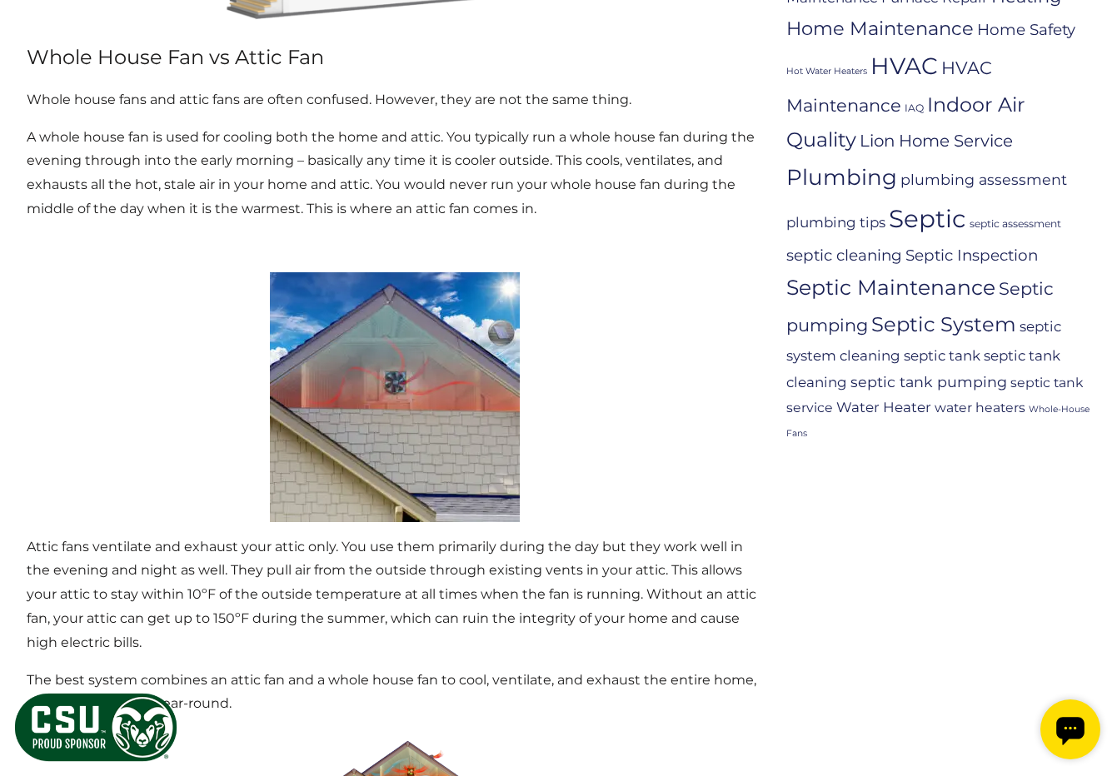
click at [232, 197] on p "A whole house fan is used for cooling both the home and attic. You typically ru…" at bounding box center [395, 174] width 736 height 96
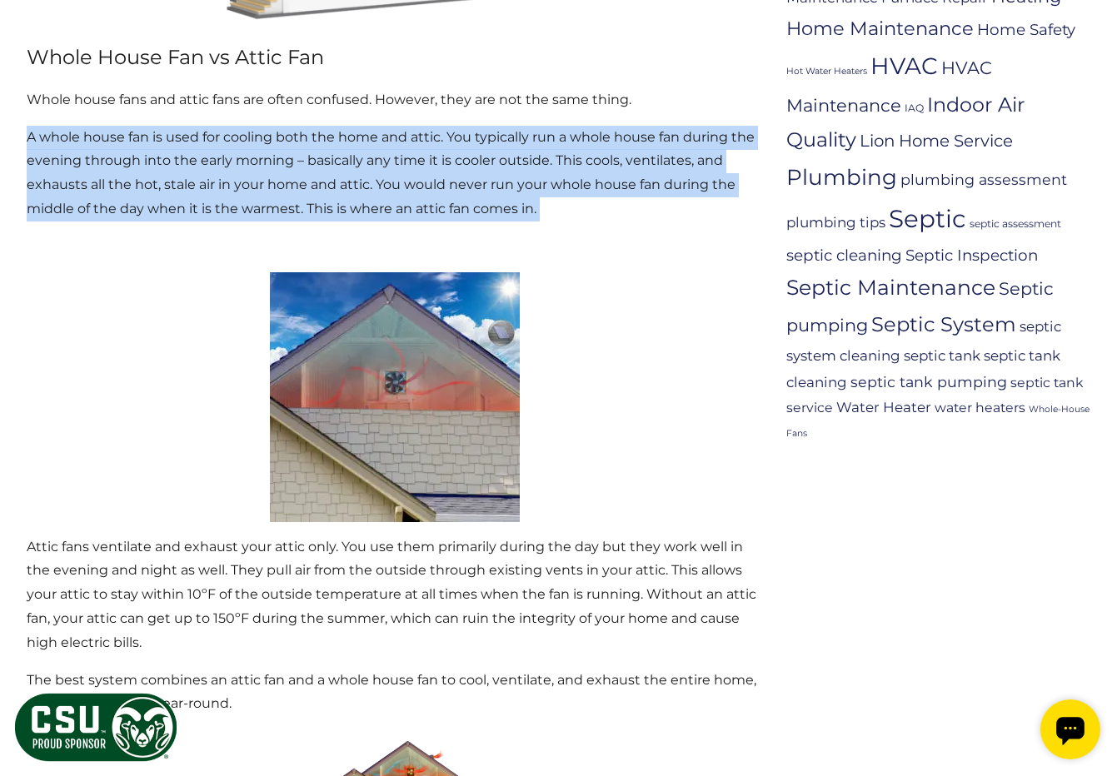
click at [182, 181] on p "A whole house fan is used for cooling both the home and attic. You typically ru…" at bounding box center [395, 174] width 736 height 96
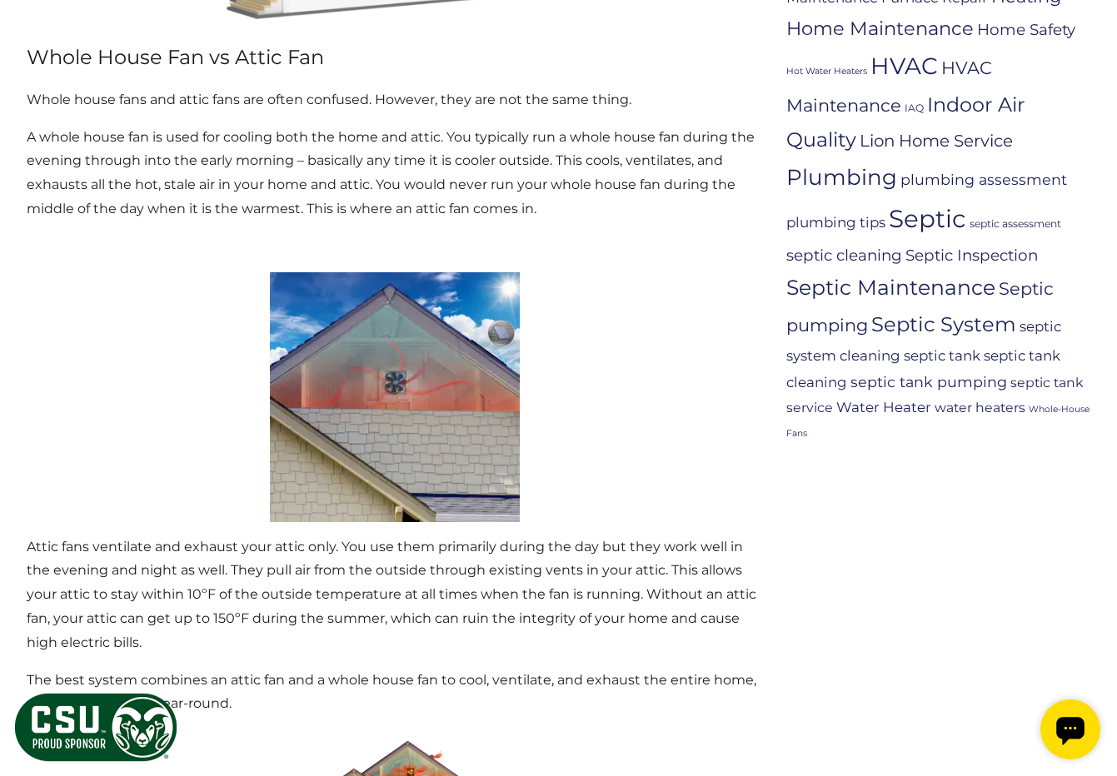
click at [182, 181] on p "A whole house fan is used for cooling both the home and attic. You typically ru…" at bounding box center [395, 174] width 736 height 96
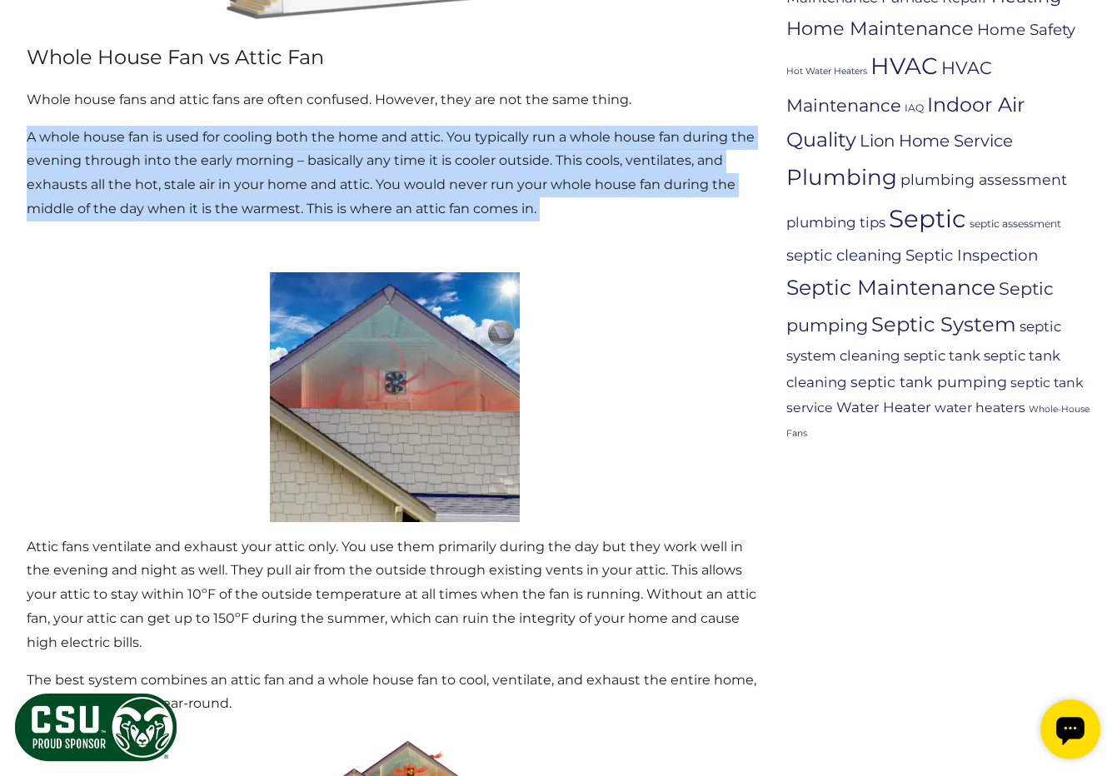
click at [182, 181] on p "A whole house fan is used for cooling both the home and attic. You typically ru…" at bounding box center [395, 174] width 736 height 96
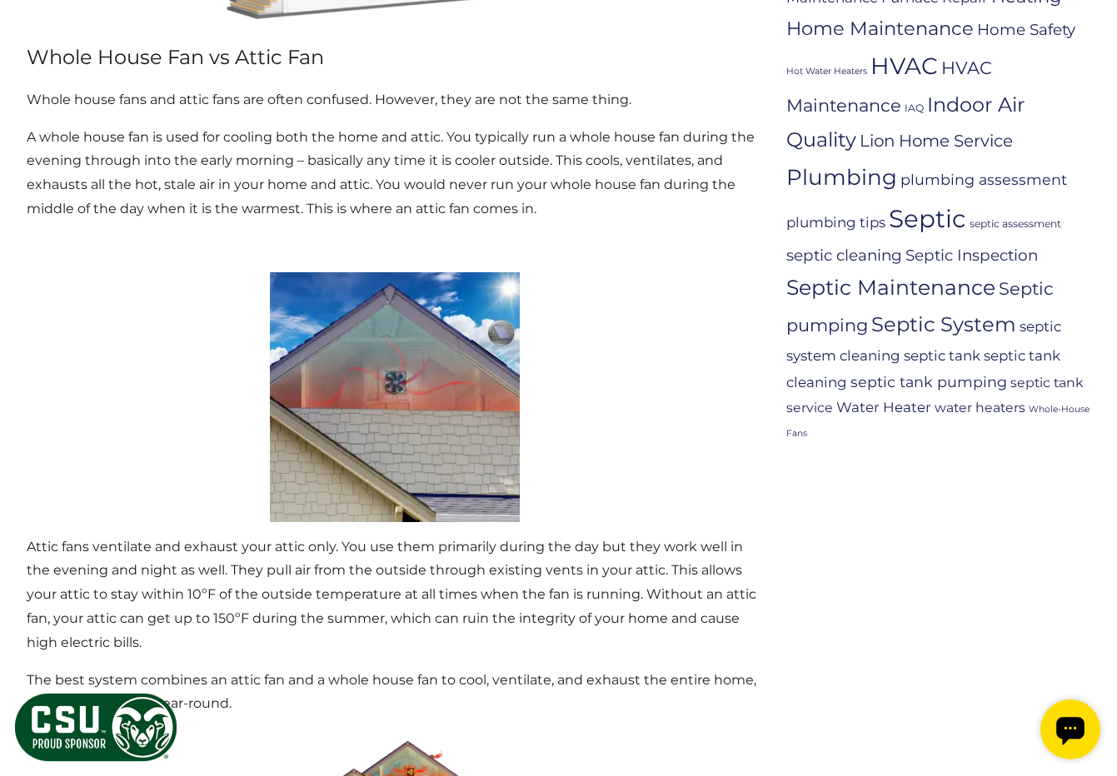
click at [182, 181] on p "A whole house fan is used for cooling both the home and attic. You typically ru…" at bounding box center [395, 174] width 736 height 96
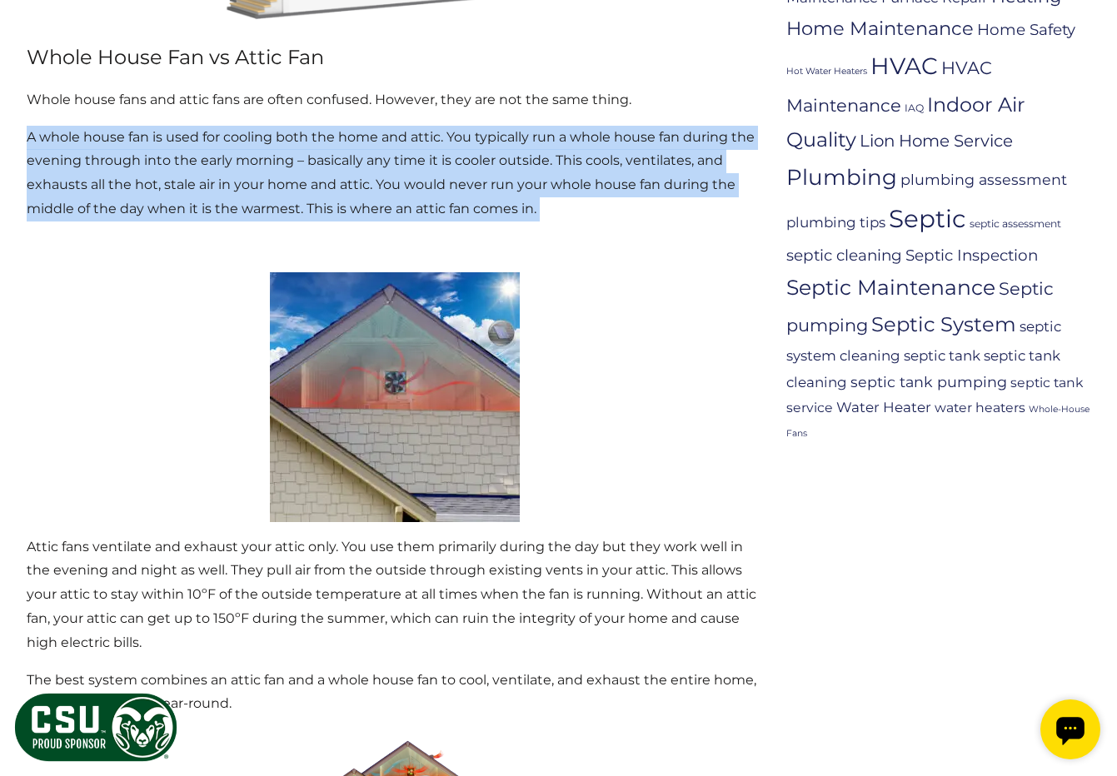
click at [182, 181] on p "A whole house fan is used for cooling both the home and attic. You typically ru…" at bounding box center [395, 174] width 736 height 96
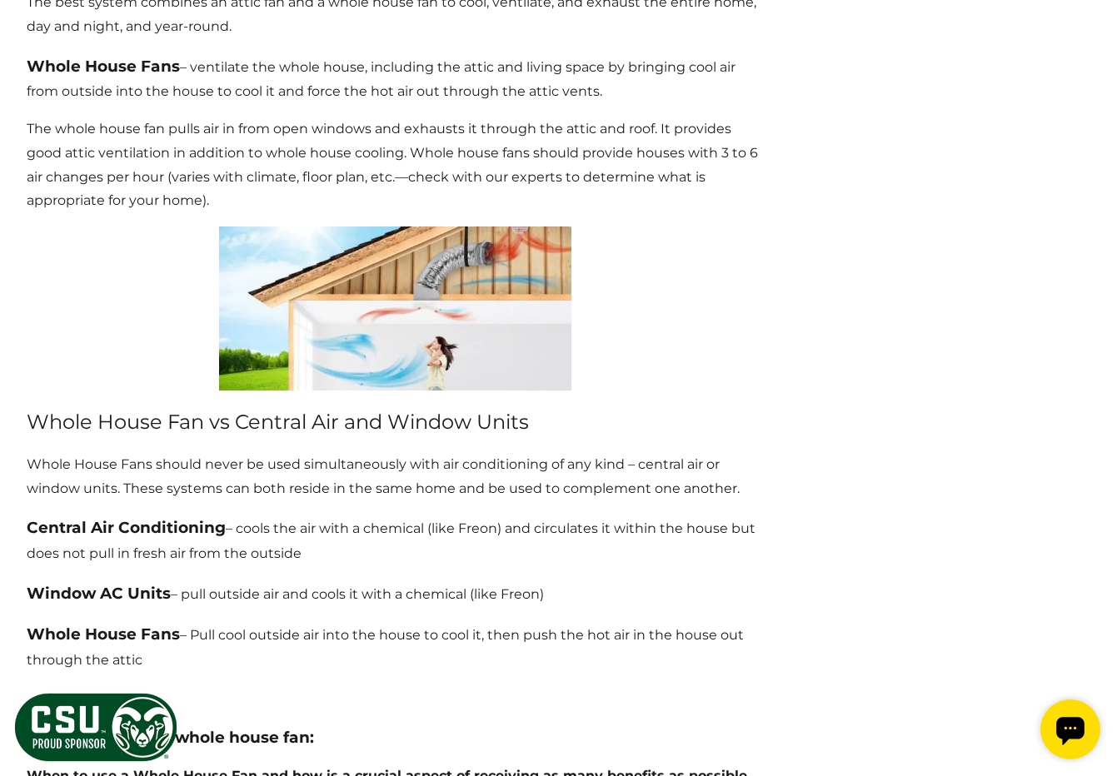
scroll to position [2704, 0]
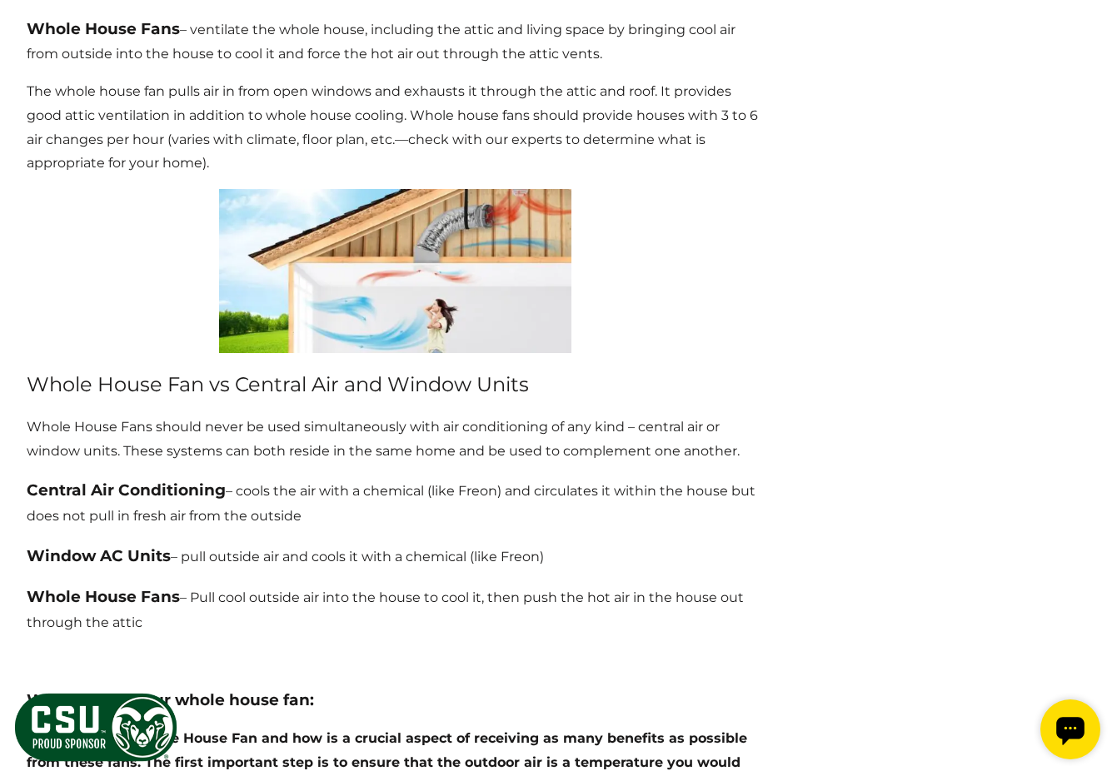
click at [129, 125] on p "The whole house fan pulls air in from open windows and exhausts it through the …" at bounding box center [395, 128] width 736 height 96
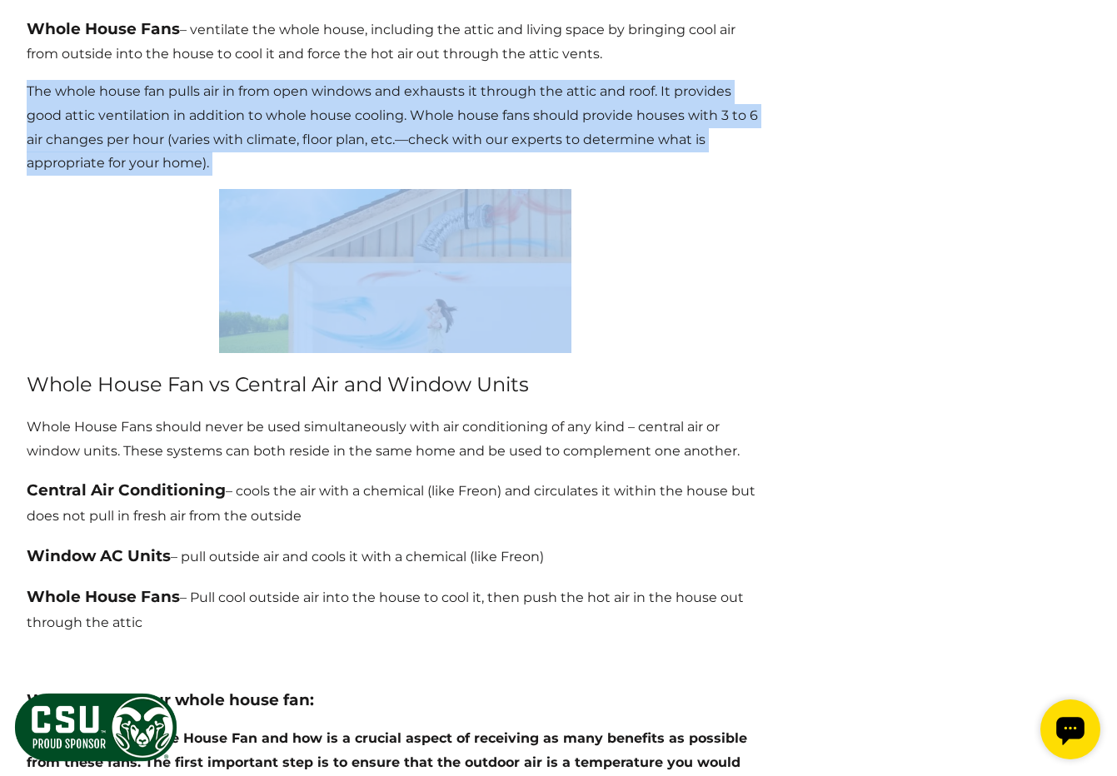
click at [127, 127] on p "The whole house fan pulls air in from open windows and exhausts it through the …" at bounding box center [395, 128] width 736 height 96
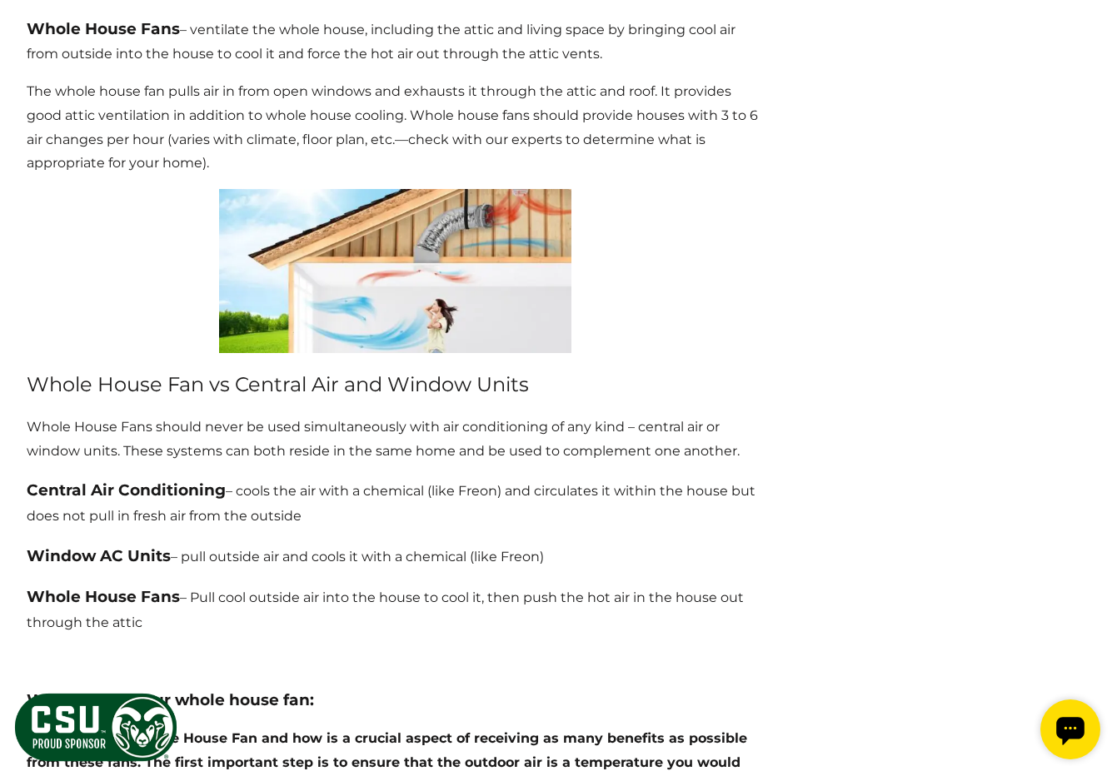
click at [127, 127] on p "The whole house fan pulls air in from open windows and exhausts it through the …" at bounding box center [395, 128] width 736 height 96
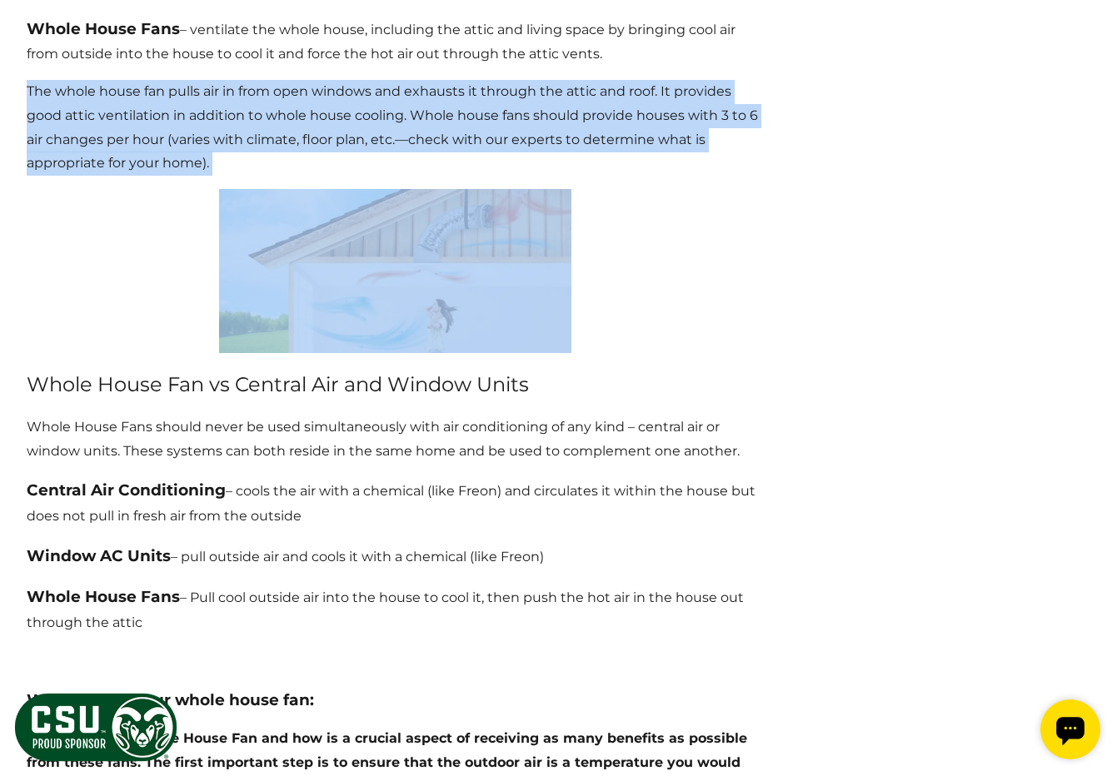
click at [149, 124] on p "The whole house fan pulls air in from open windows and exhausts it through the …" at bounding box center [395, 128] width 736 height 96
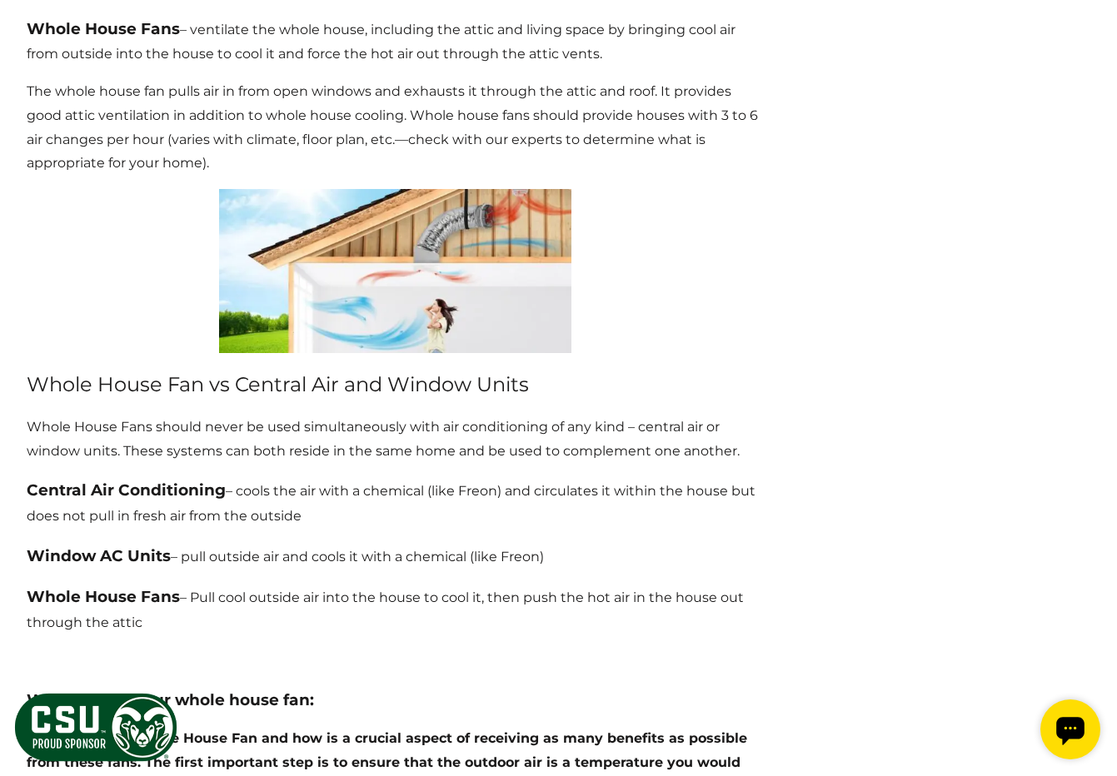
click at [149, 124] on p "The whole house fan pulls air in from open windows and exhausts it through the …" at bounding box center [395, 128] width 736 height 96
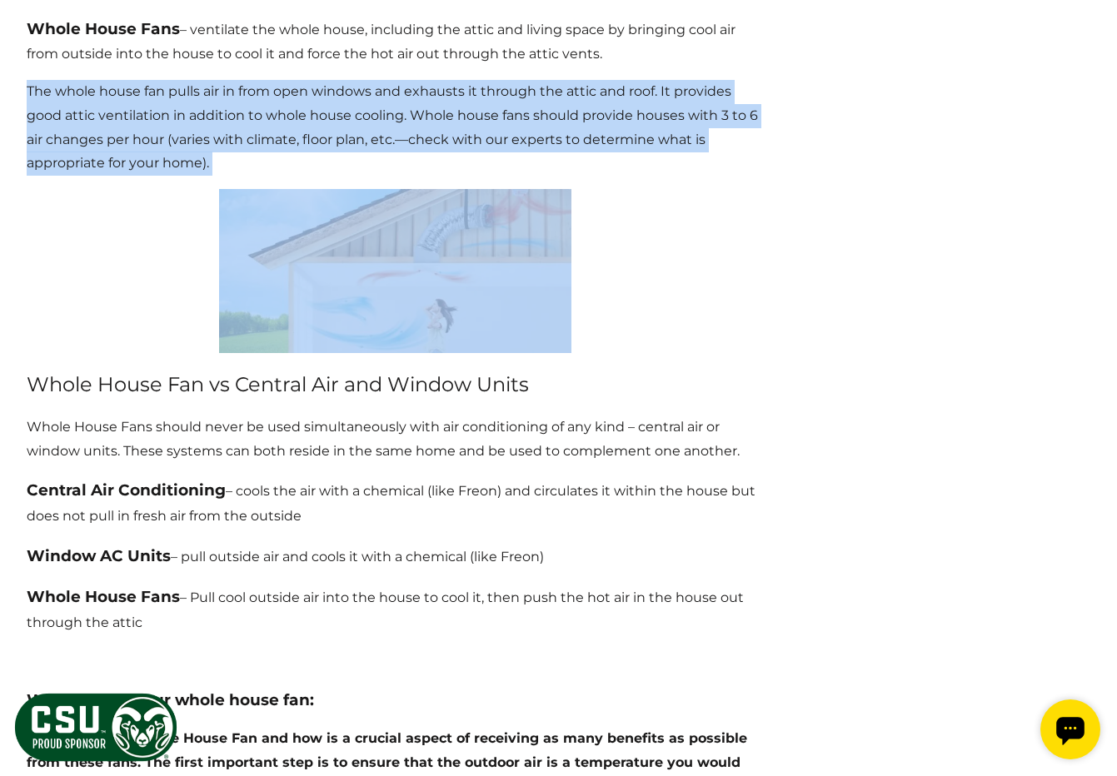
click at [149, 124] on p "The whole house fan pulls air in from open windows and exhausts it through the …" at bounding box center [395, 128] width 736 height 96
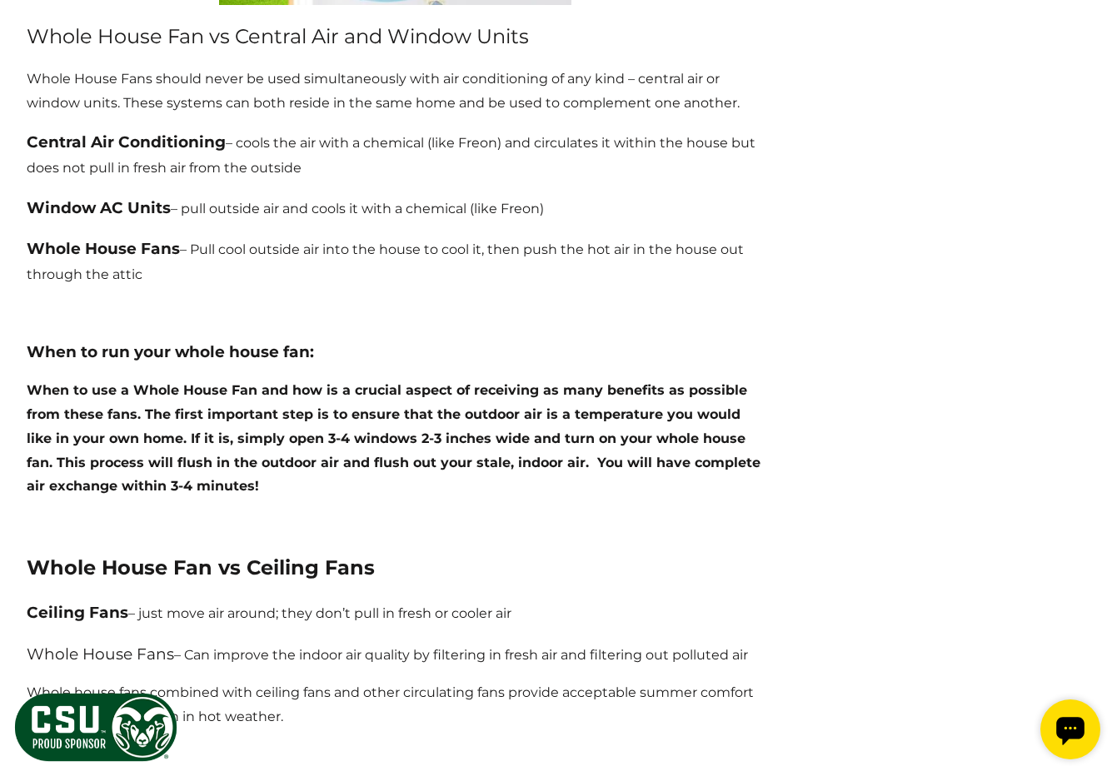
scroll to position [3061, 0]
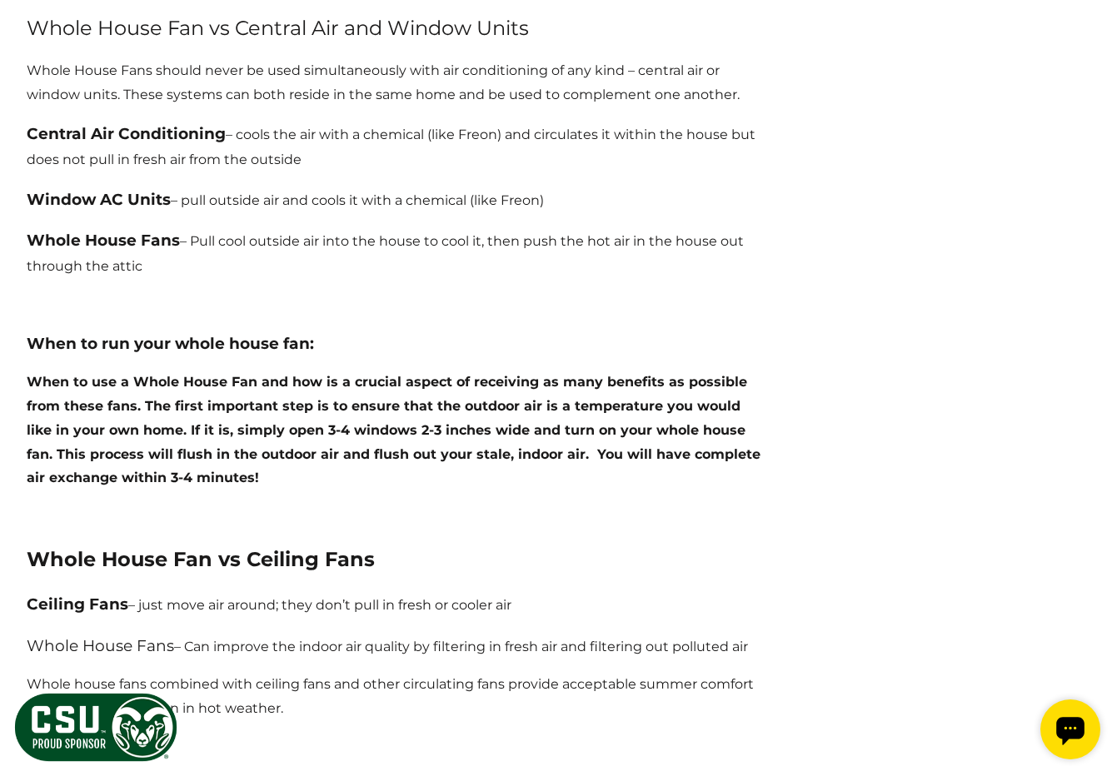
click at [229, 67] on p "Whole House Fans should never be used simultaneously with air conditioning of a…" at bounding box center [395, 83] width 736 height 48
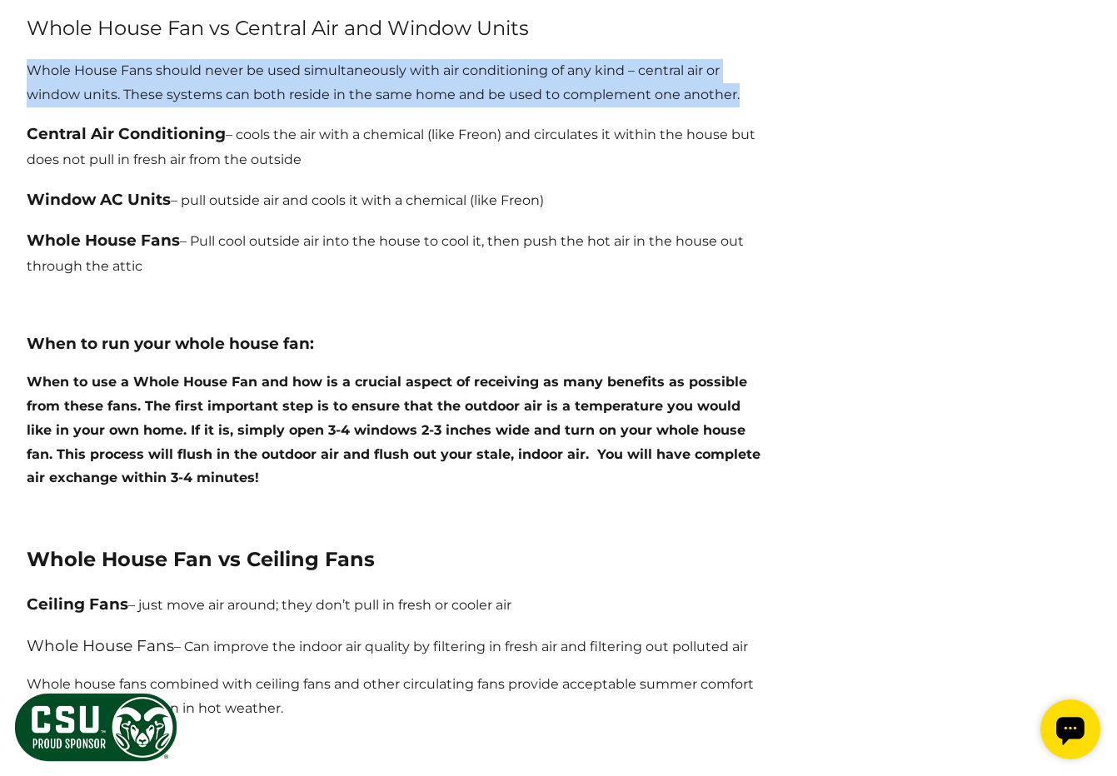
click at [229, 67] on p "Whole House Fans should never be used simultaneously with air conditioning of a…" at bounding box center [395, 83] width 736 height 48
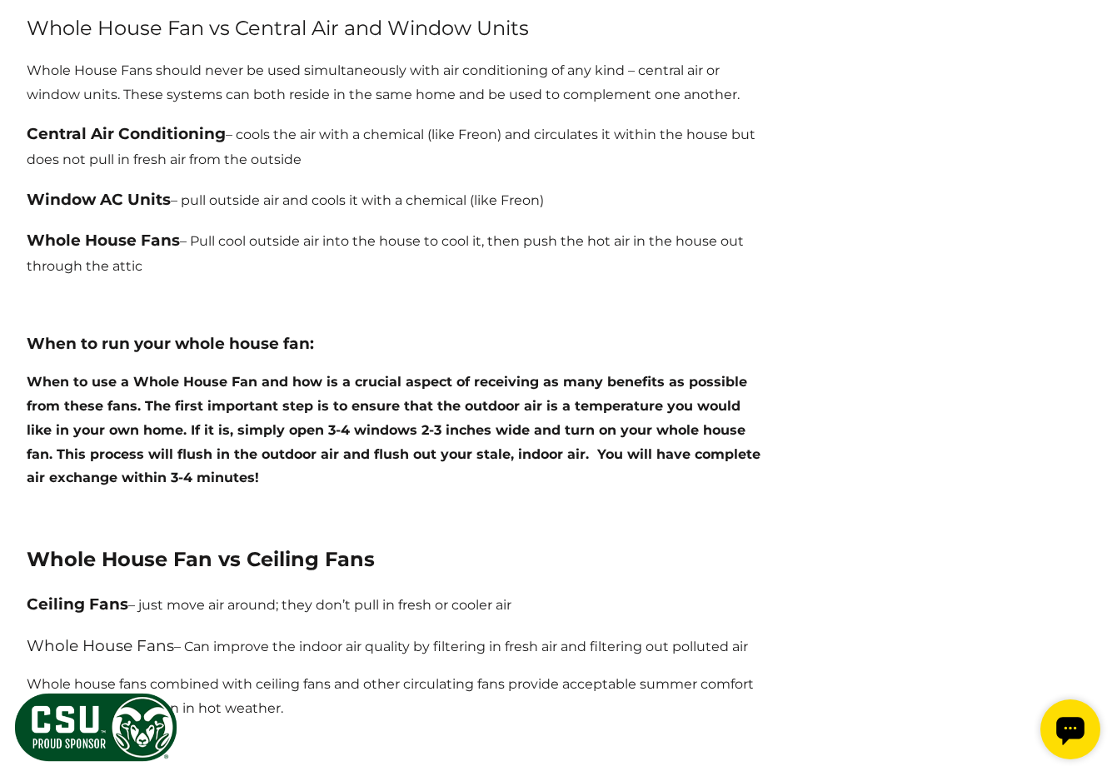
click at [229, 67] on p "Whole House Fans should never be used simultaneously with air conditioning of a…" at bounding box center [395, 83] width 736 height 48
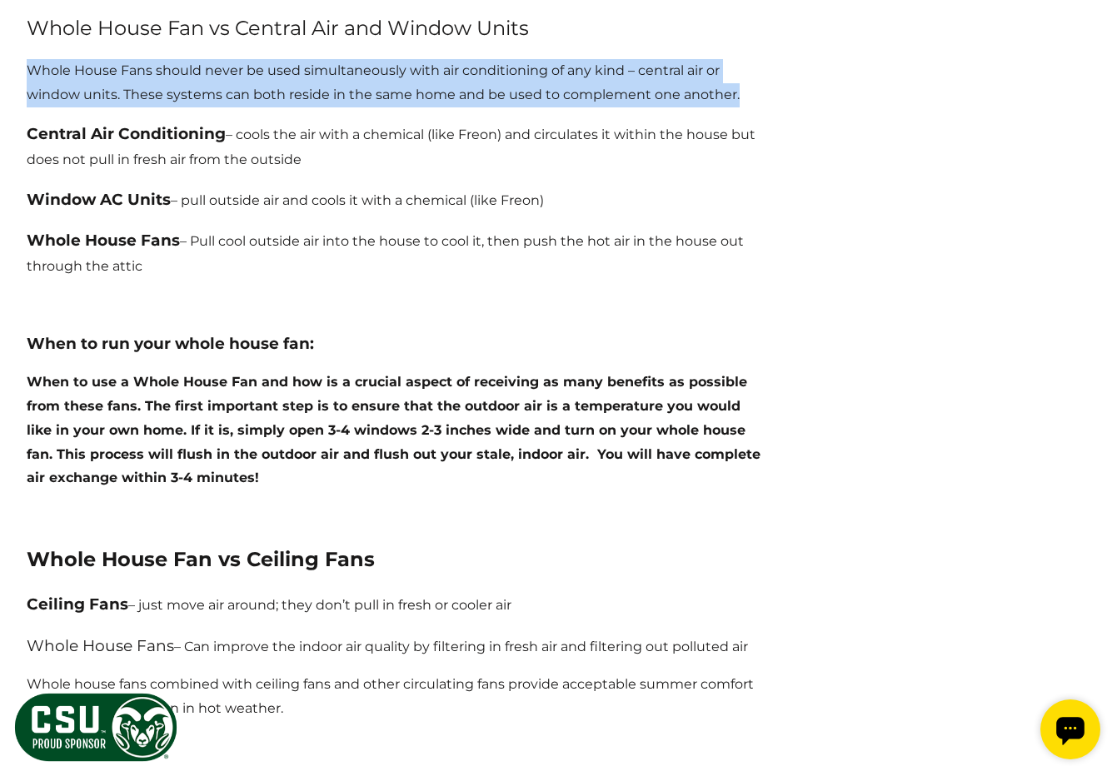
click at [229, 67] on p "Whole House Fans should never be used simultaneously with air conditioning of a…" at bounding box center [395, 83] width 736 height 48
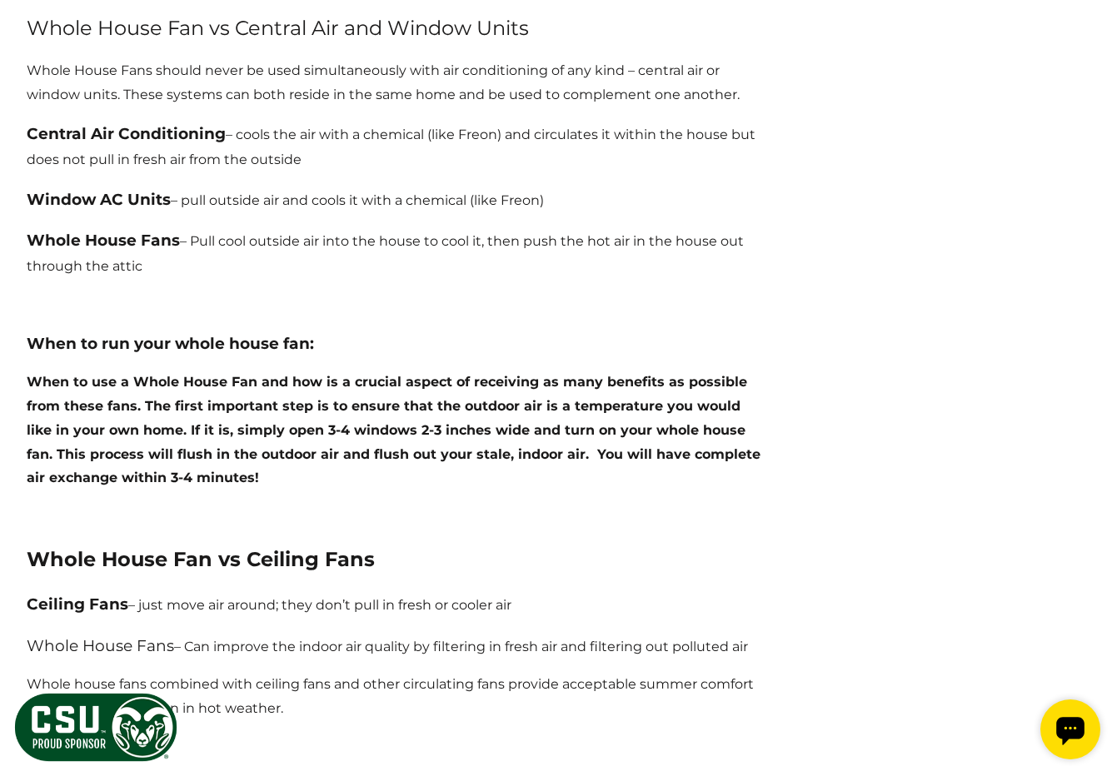
click at [229, 67] on p "Whole House Fans should never be used simultaneously with air conditioning of a…" at bounding box center [395, 83] width 736 height 48
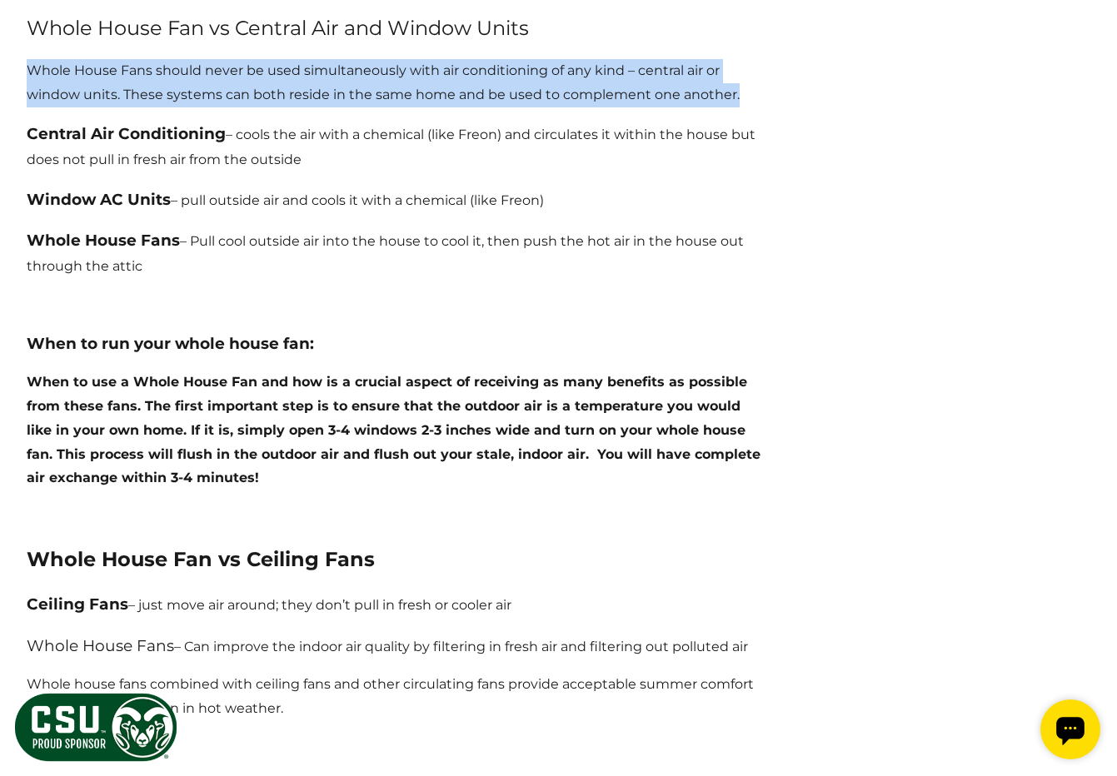
click at [229, 67] on p "Whole House Fans should never be used simultaneously with air conditioning of a…" at bounding box center [395, 83] width 736 height 48
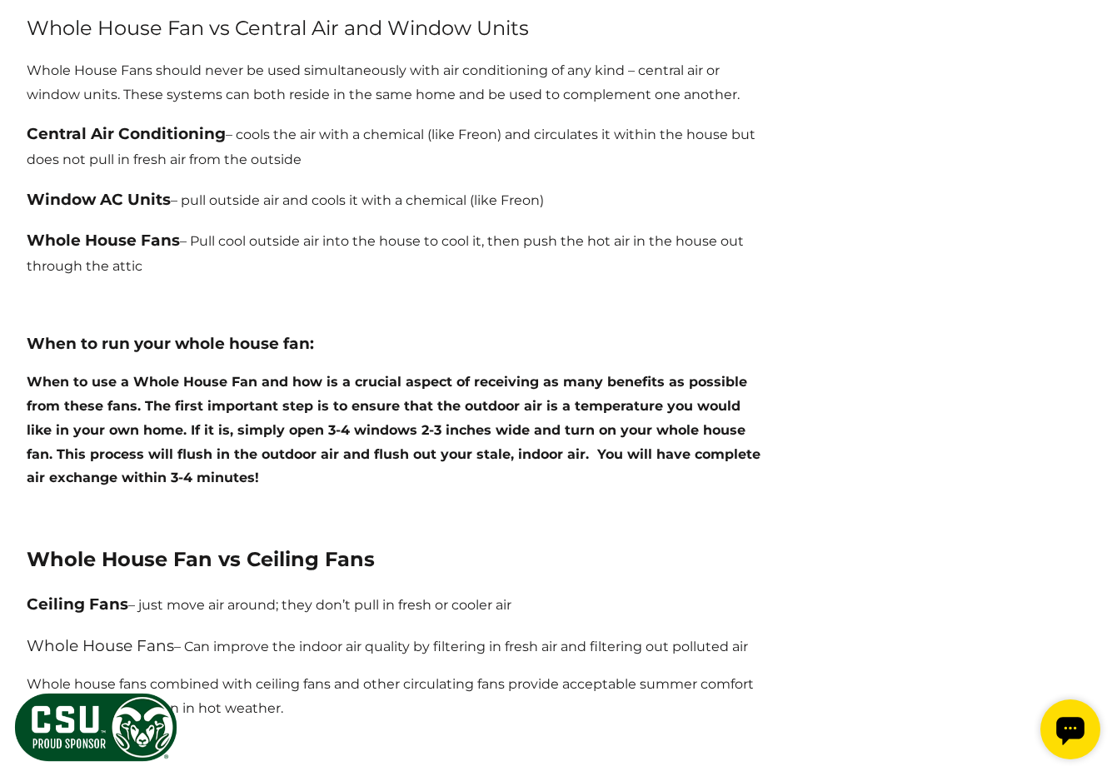
click at [229, 67] on p "Whole House Fans should never be used simultaneously with air conditioning of a…" at bounding box center [395, 83] width 736 height 48
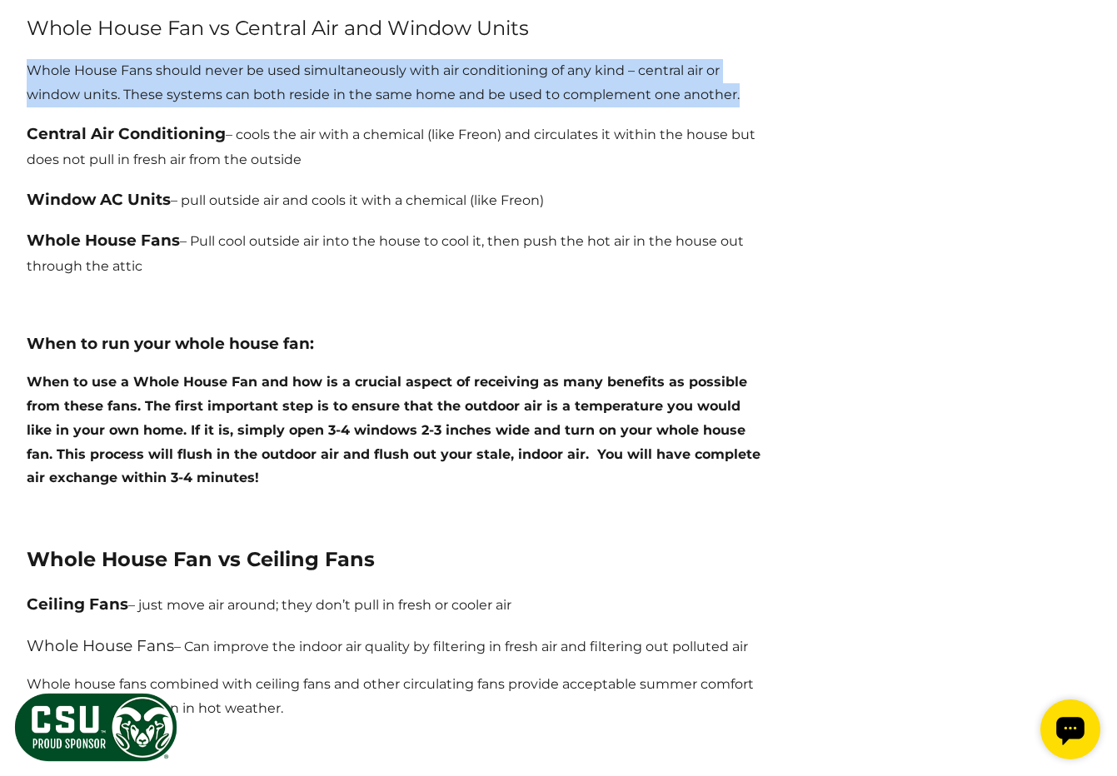
click at [229, 67] on p "Whole House Fans should never be used simultaneously with air conditioning of a…" at bounding box center [395, 83] width 736 height 48
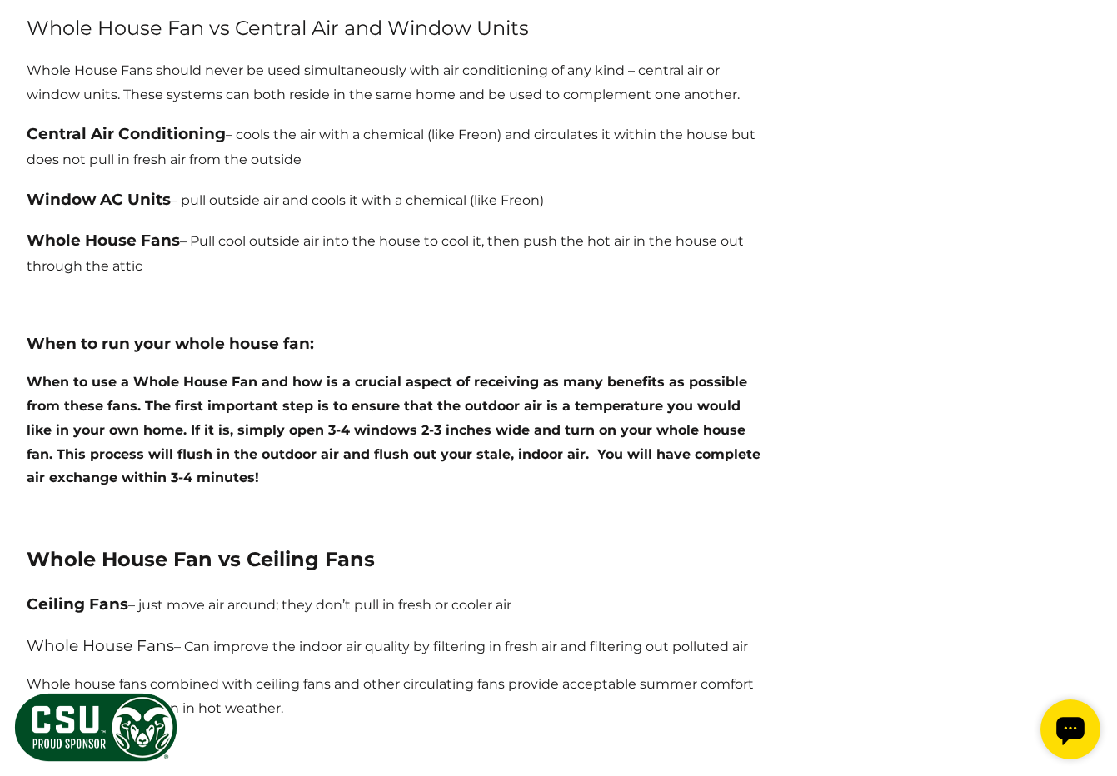
click at [229, 67] on p "Whole House Fans should never be used simultaneously with air conditioning of a…" at bounding box center [395, 83] width 736 height 48
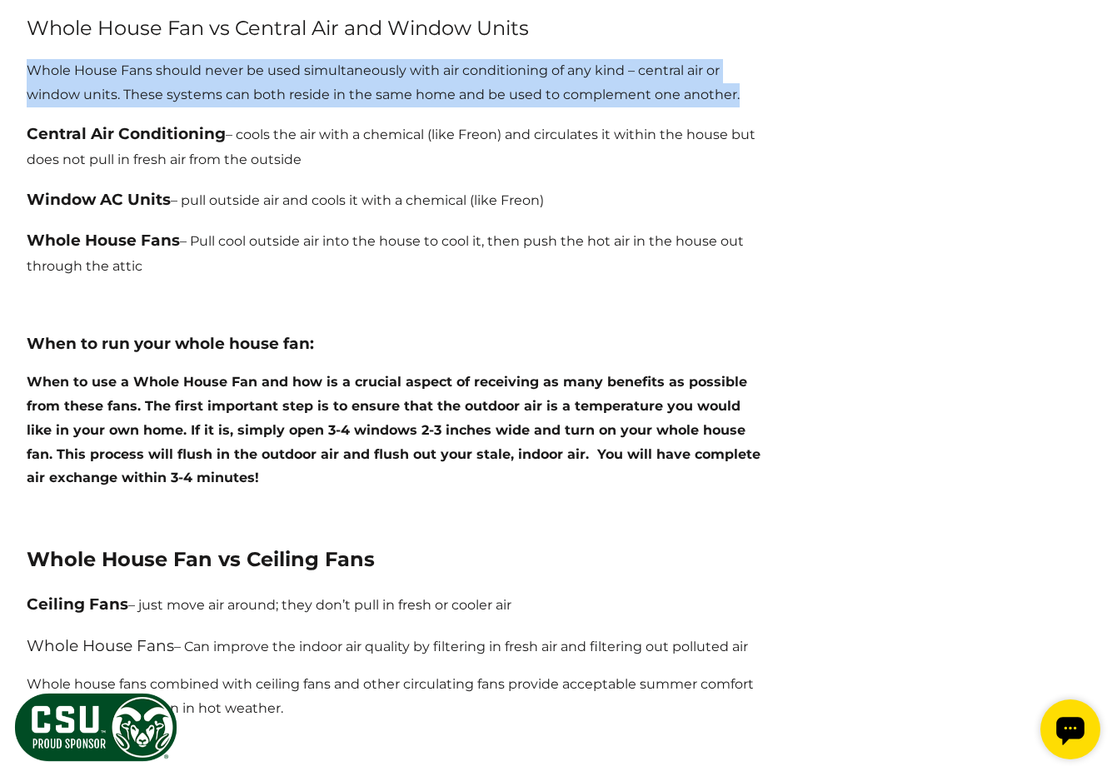
click at [229, 67] on p "Whole House Fans should never be used simultaneously with air conditioning of a…" at bounding box center [395, 83] width 736 height 48
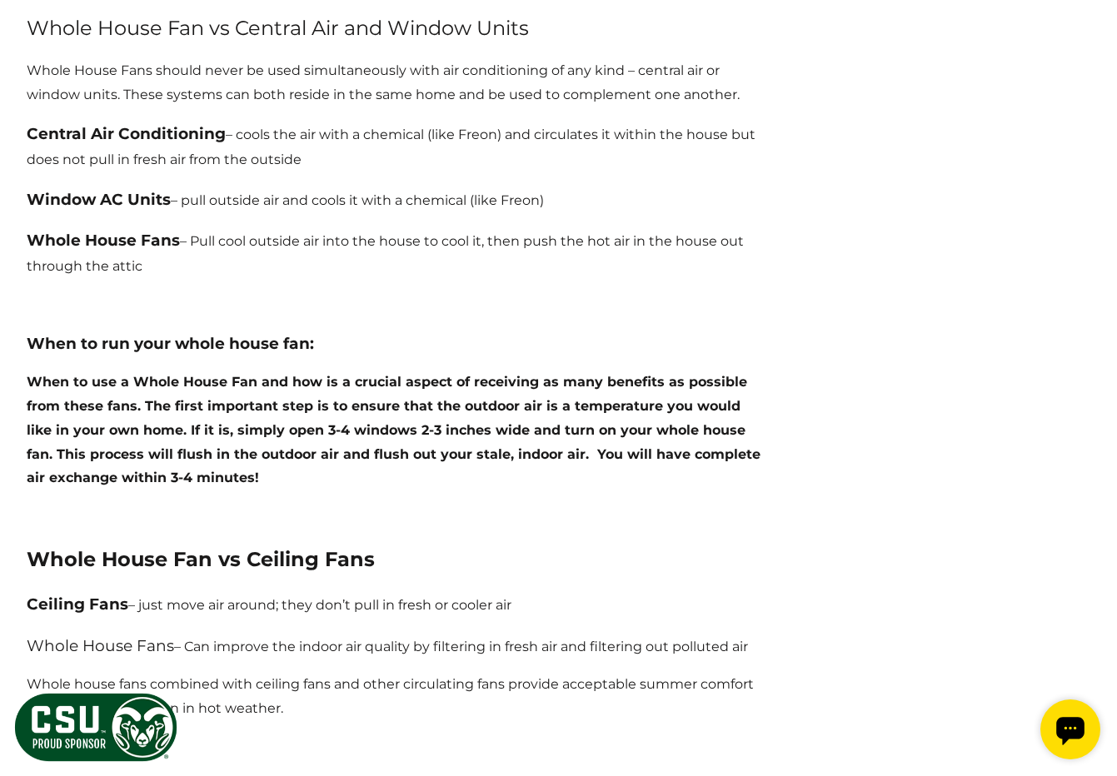
click at [229, 67] on p "Whole House Fans should never be used simultaneously with air conditioning of a…" at bounding box center [395, 83] width 736 height 48
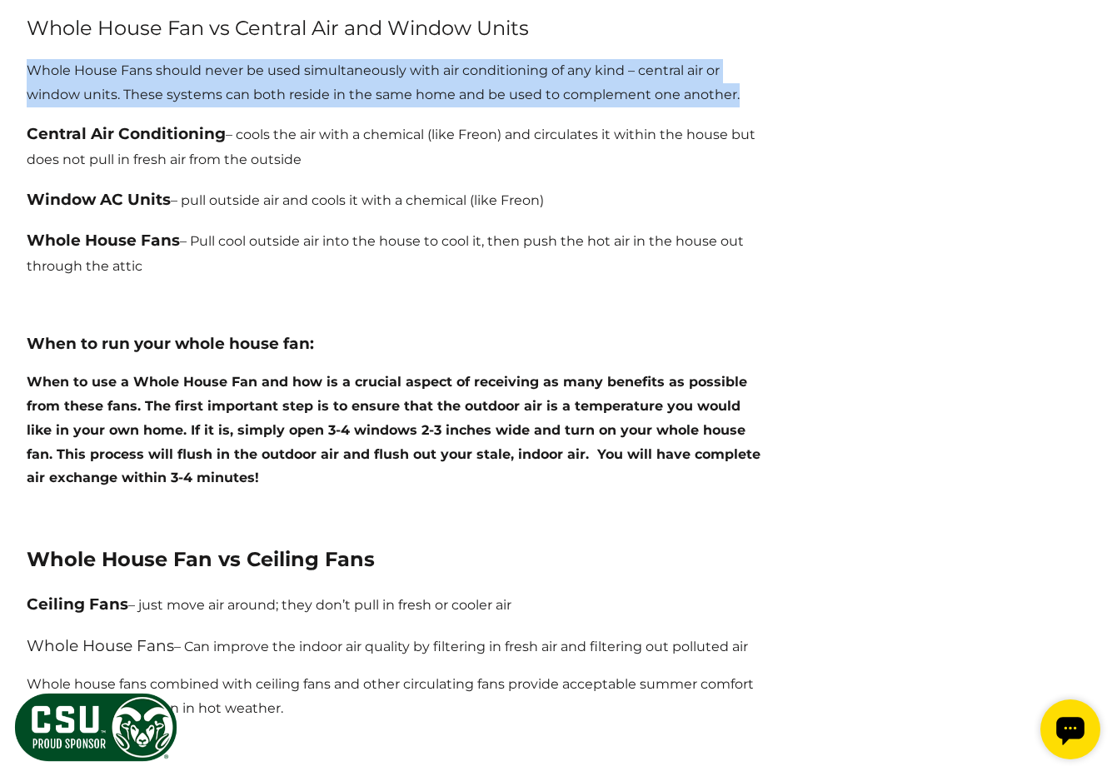
click at [229, 67] on p "Whole House Fans should never be used simultaneously with air conditioning of a…" at bounding box center [395, 83] width 736 height 48
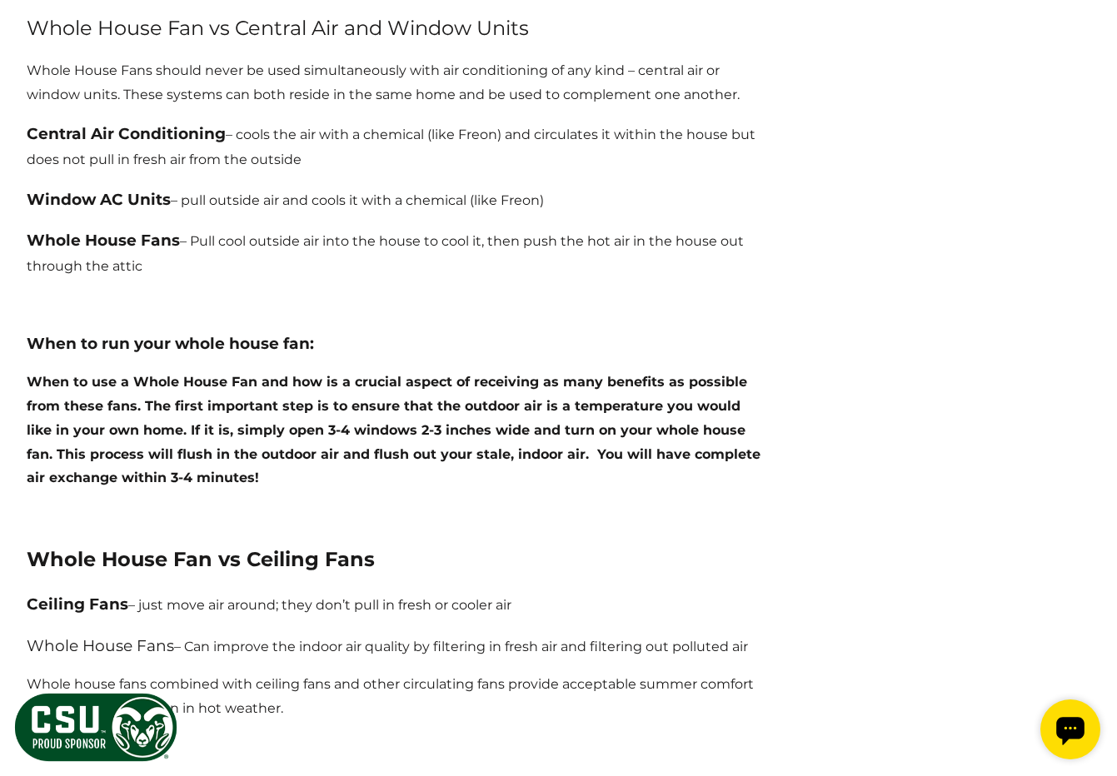
click at [229, 67] on p "Whole House Fans should never be used simultaneously with air conditioning of a…" at bounding box center [395, 83] width 736 height 48
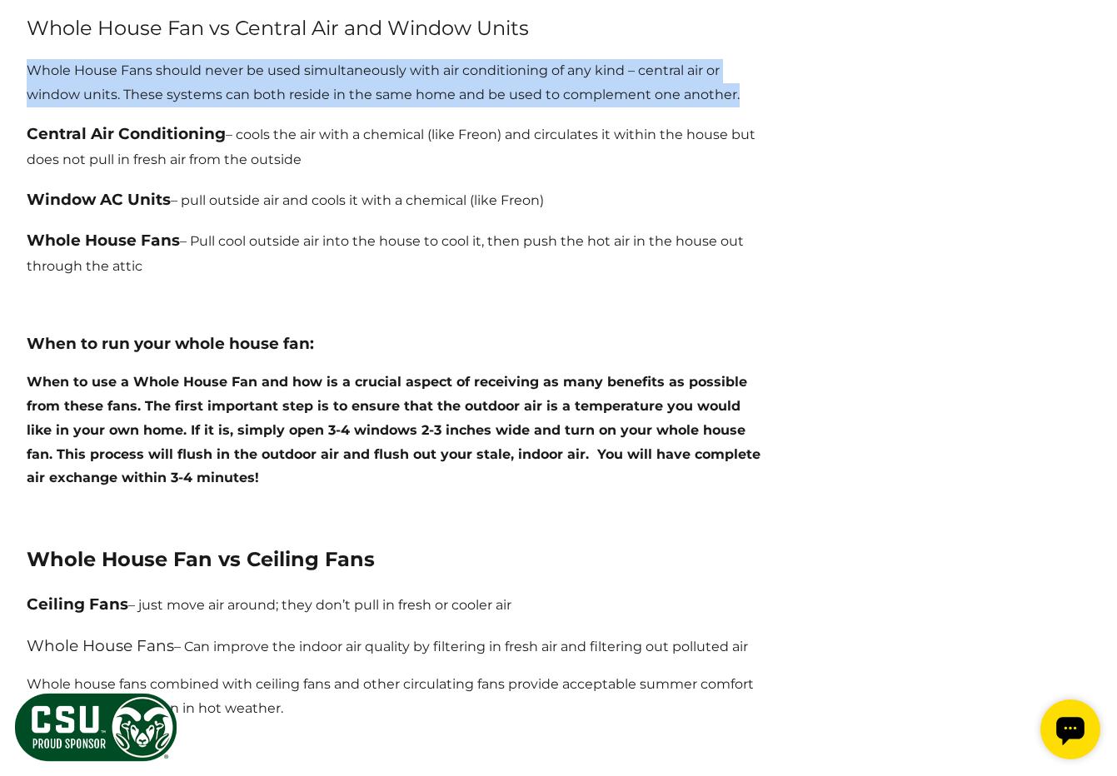
click at [229, 67] on p "Whole House Fans should never be used simultaneously with air conditioning of a…" at bounding box center [395, 83] width 736 height 48
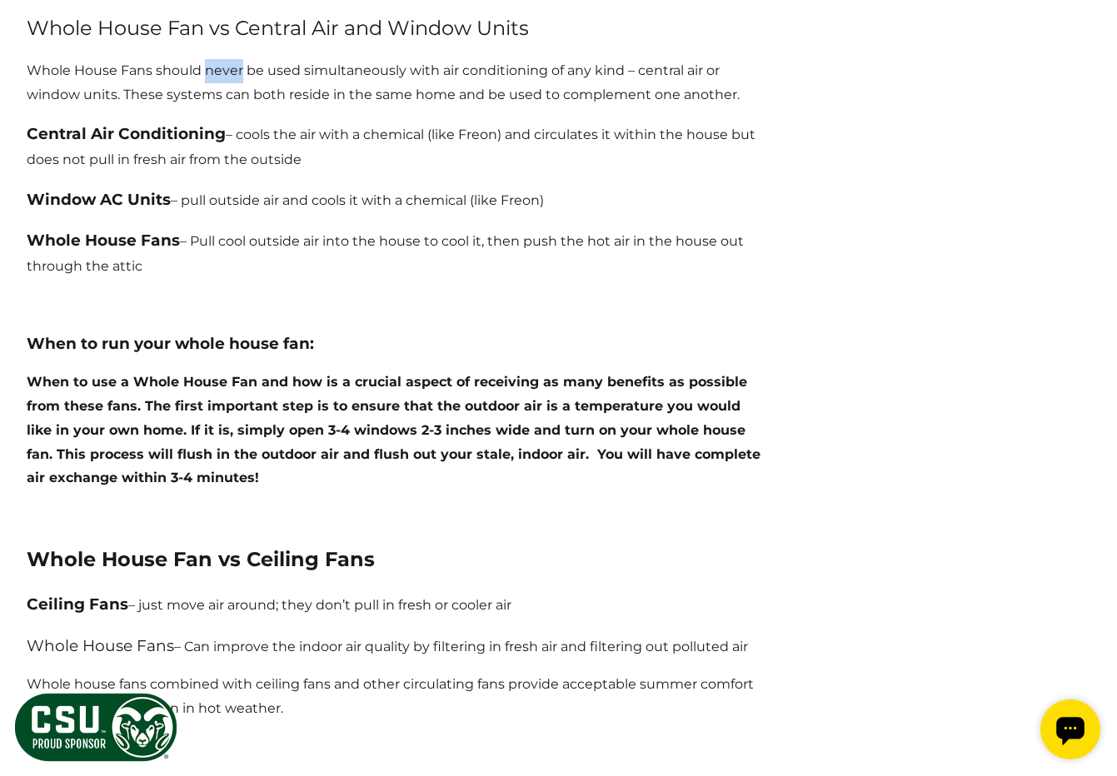
click at [229, 67] on p "Whole House Fans should never be used simultaneously with air conditioning of a…" at bounding box center [395, 83] width 736 height 48
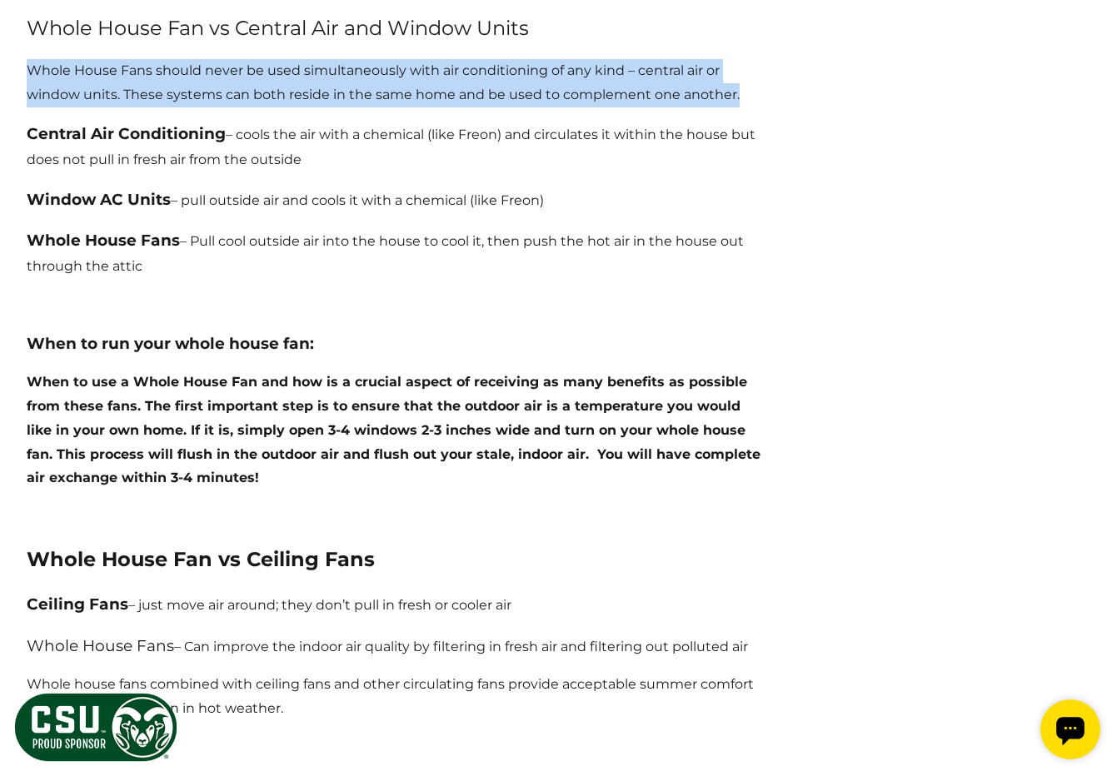
click at [229, 67] on p "Whole House Fans should never be used simultaneously with air conditioning of a…" at bounding box center [395, 83] width 736 height 48
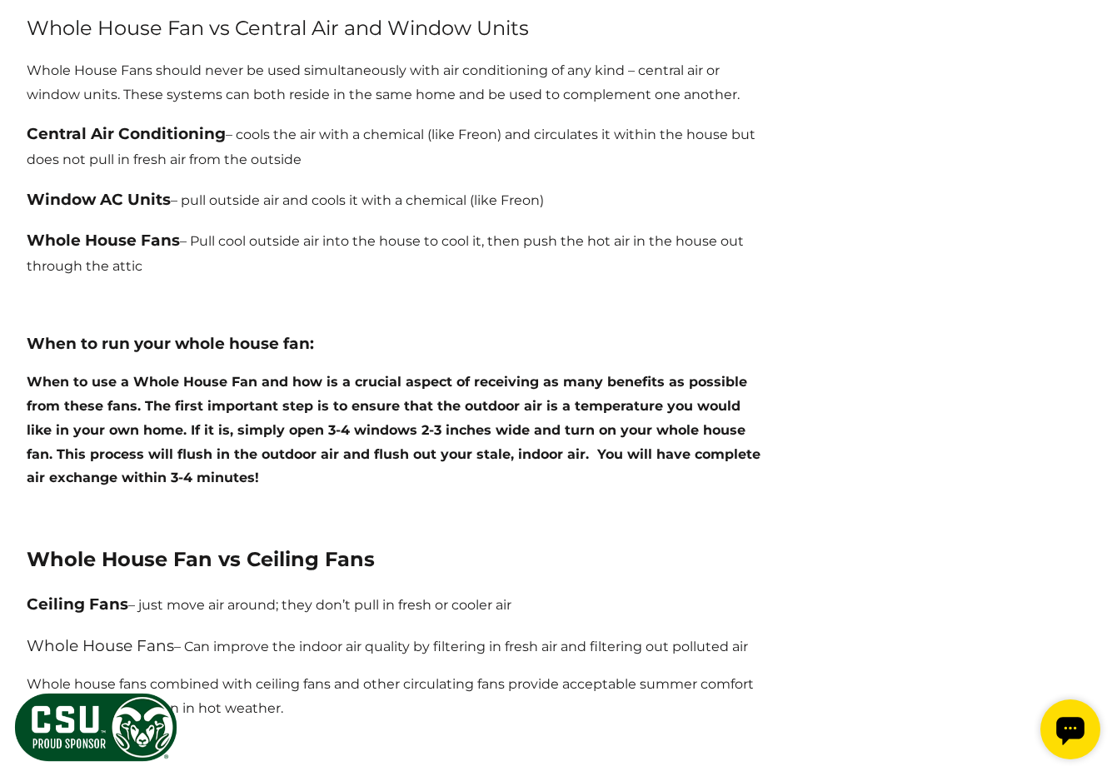
click at [229, 67] on p "Whole House Fans should never be used simultaneously with air conditioning of a…" at bounding box center [395, 83] width 736 height 48
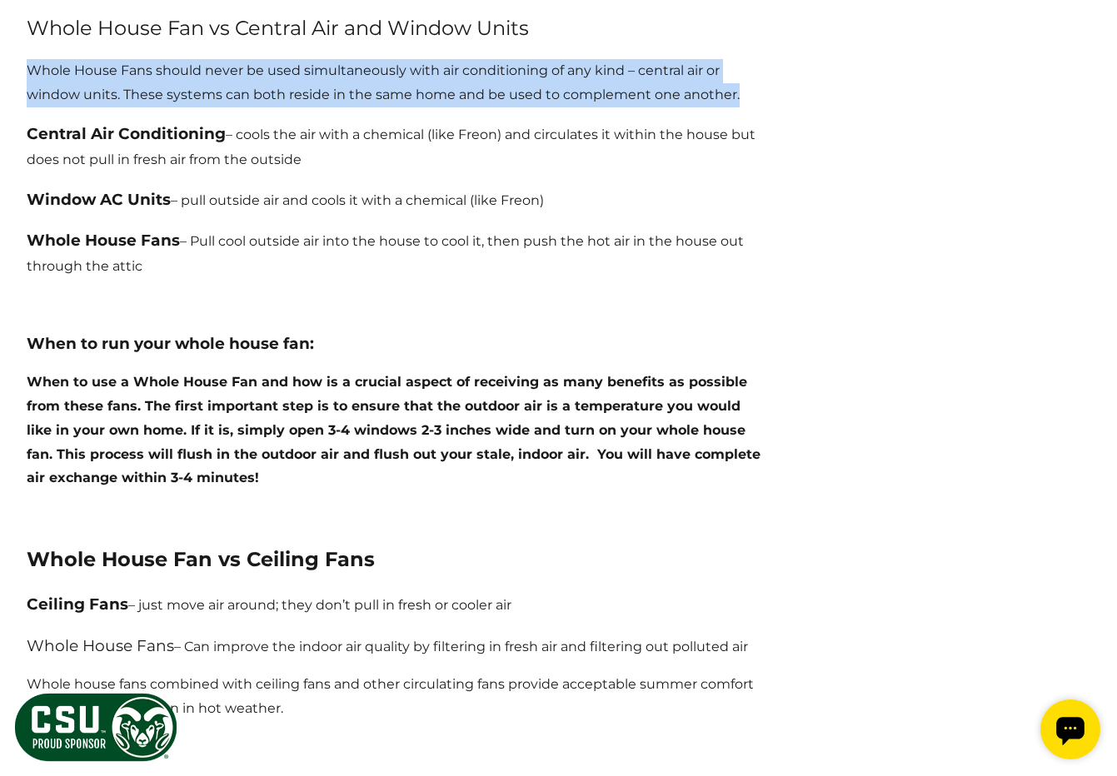
click at [229, 67] on p "Whole House Fans should never be used simultaneously with air conditioning of a…" at bounding box center [395, 83] width 736 height 48
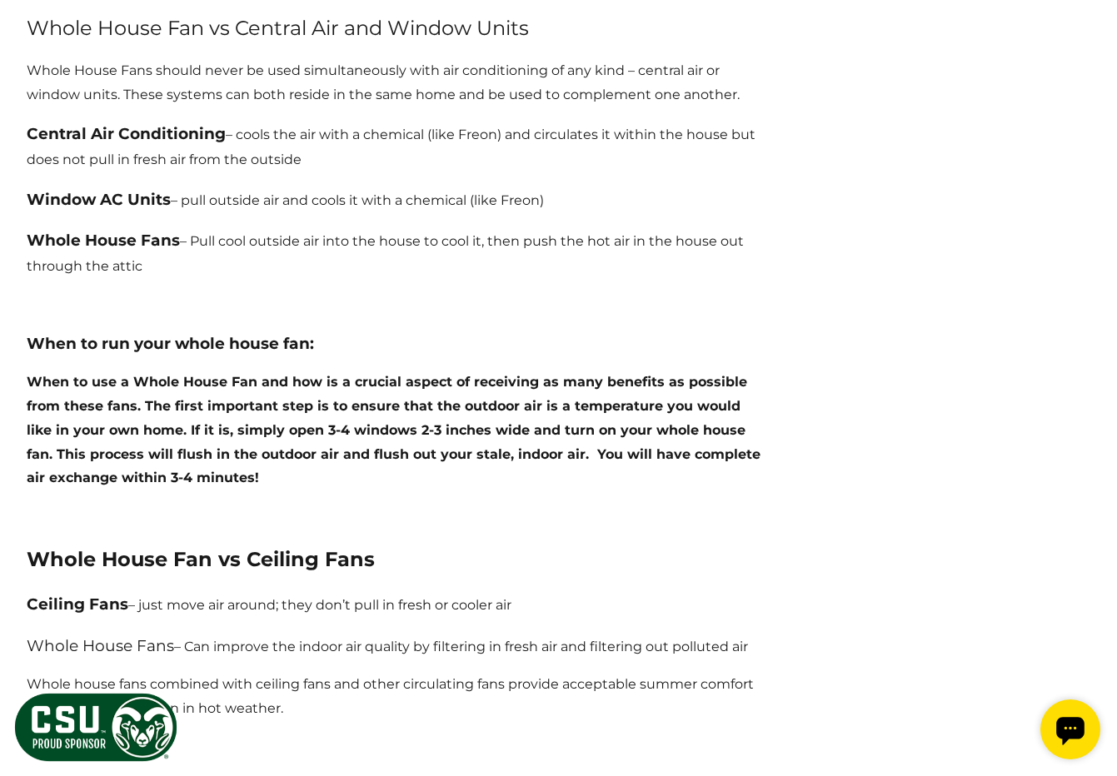
click at [229, 67] on p "Whole House Fans should never be used simultaneously with air conditioning of a…" at bounding box center [395, 83] width 736 height 48
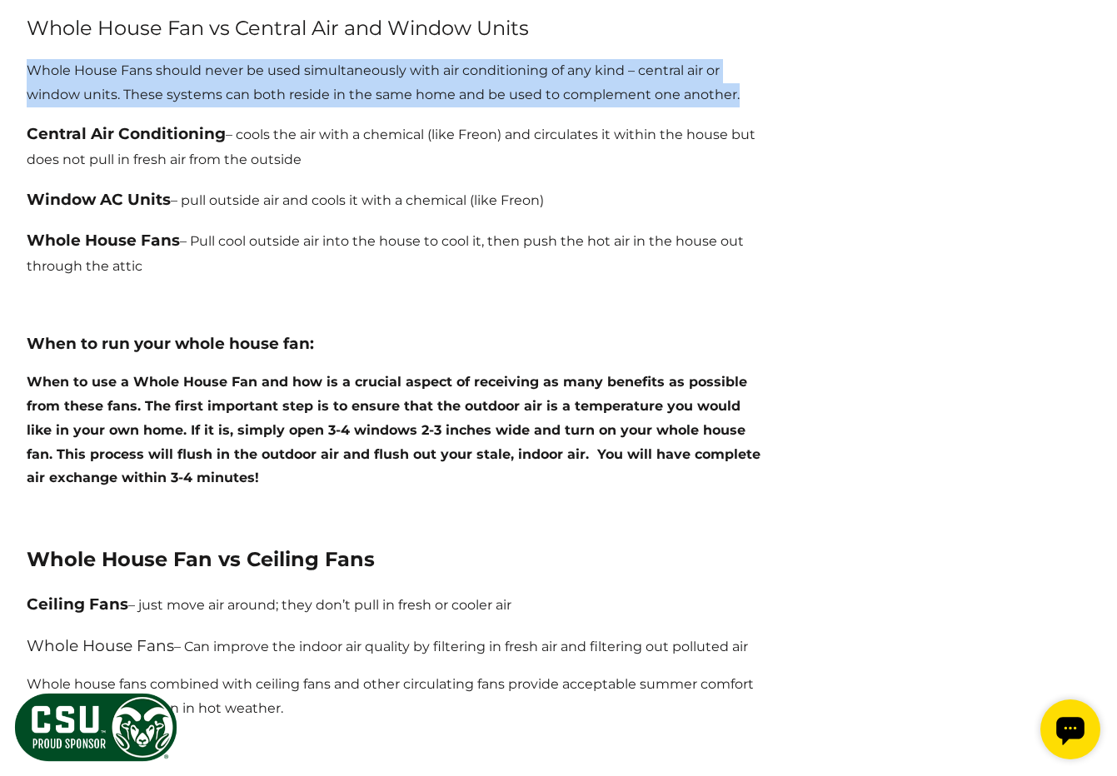
click at [229, 67] on p "Whole House Fans should never be used simultaneously with air conditioning of a…" at bounding box center [395, 83] width 736 height 48
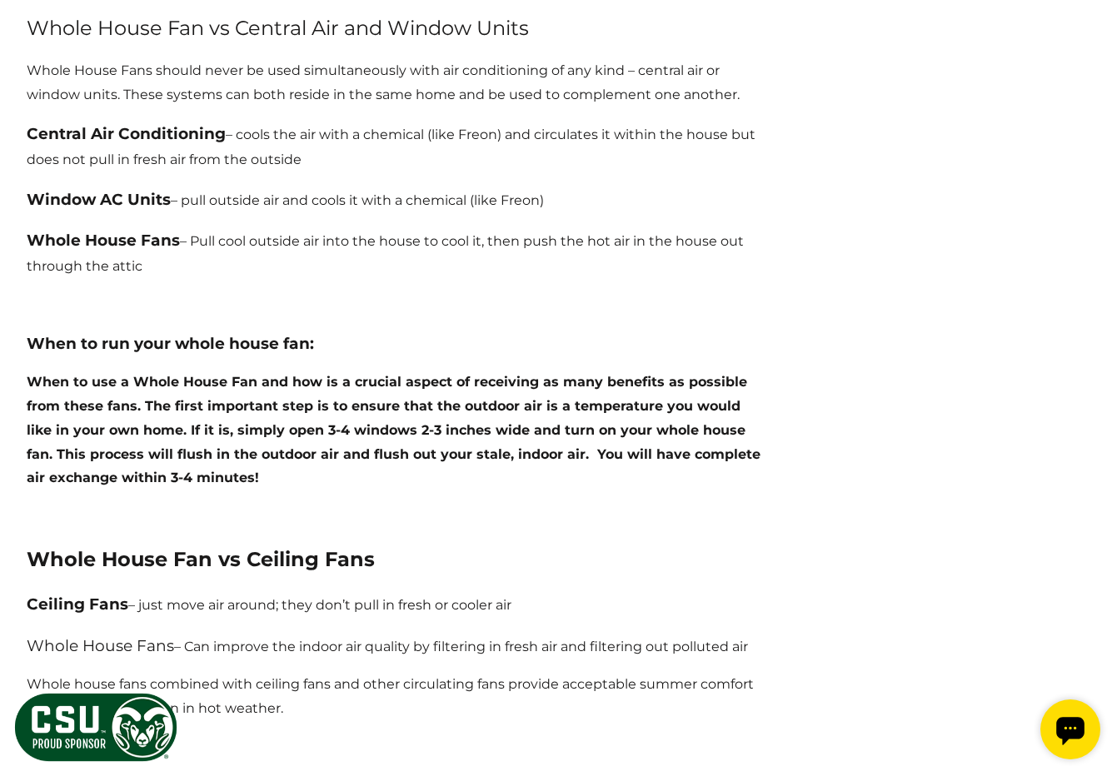
click at [229, 67] on p "Whole House Fans should never be used simultaneously with air conditioning of a…" at bounding box center [395, 83] width 736 height 48
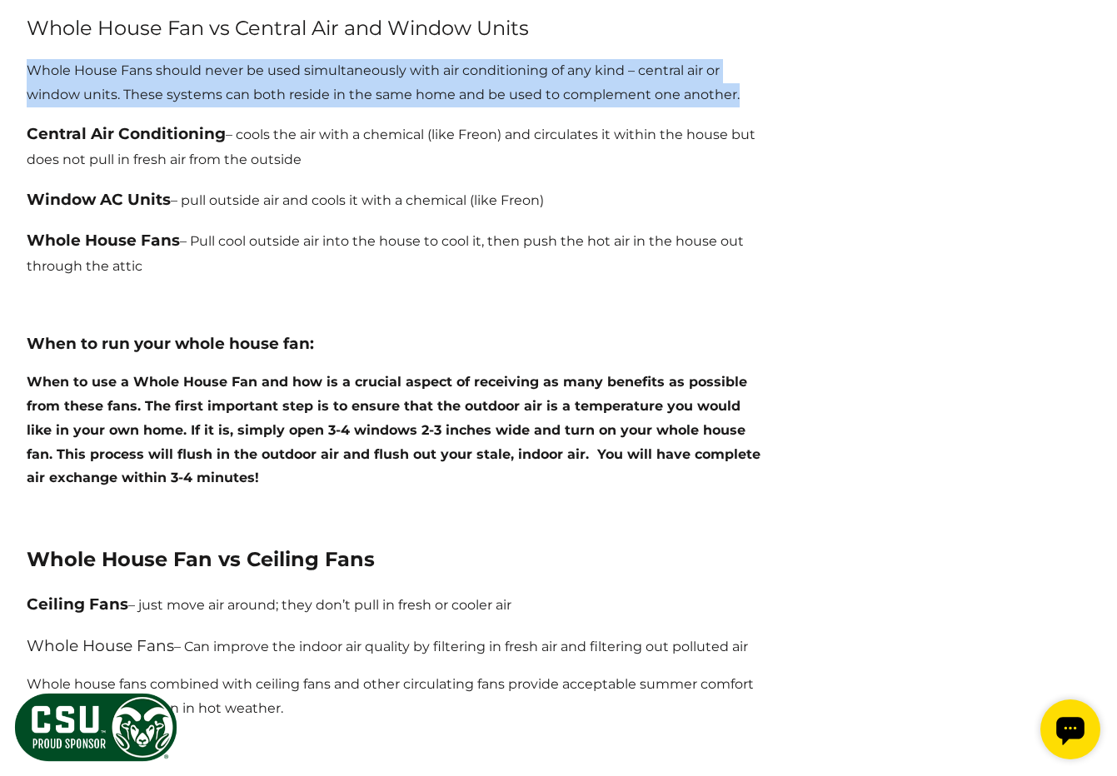
click at [229, 67] on p "Whole House Fans should never be used simultaneously with air conditioning of a…" at bounding box center [395, 83] width 736 height 48
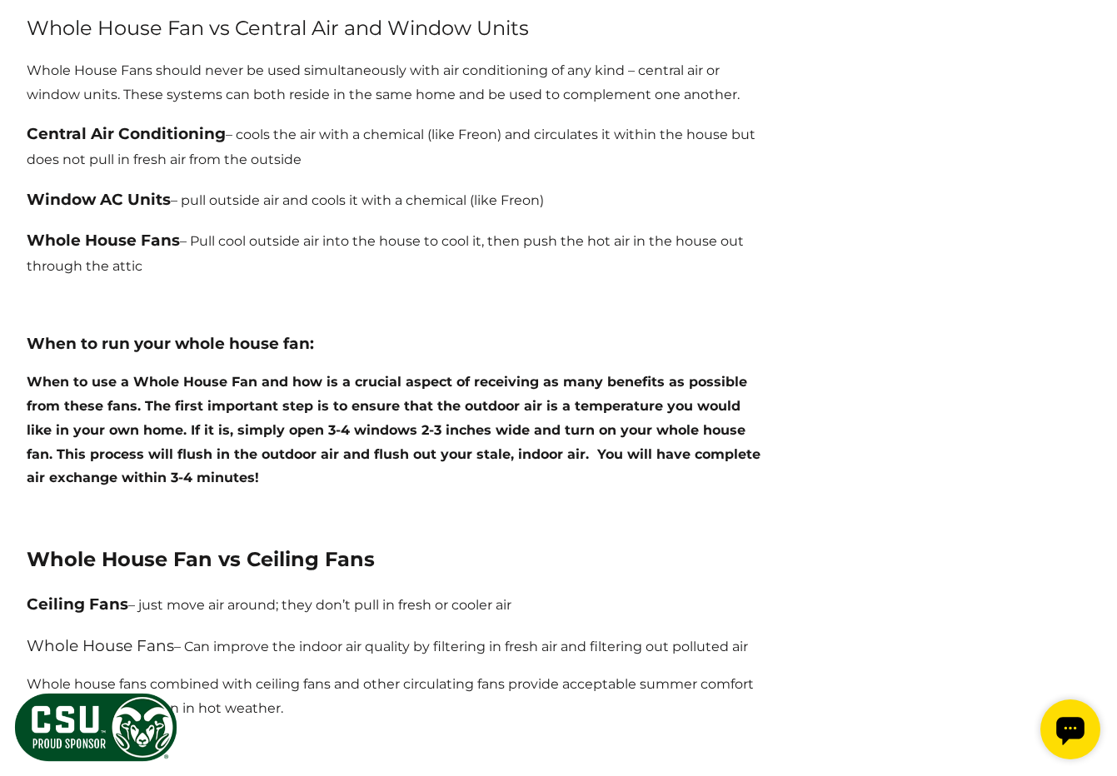
click at [229, 67] on p "Whole House Fans should never be used simultaneously with air conditioning of a…" at bounding box center [395, 83] width 736 height 48
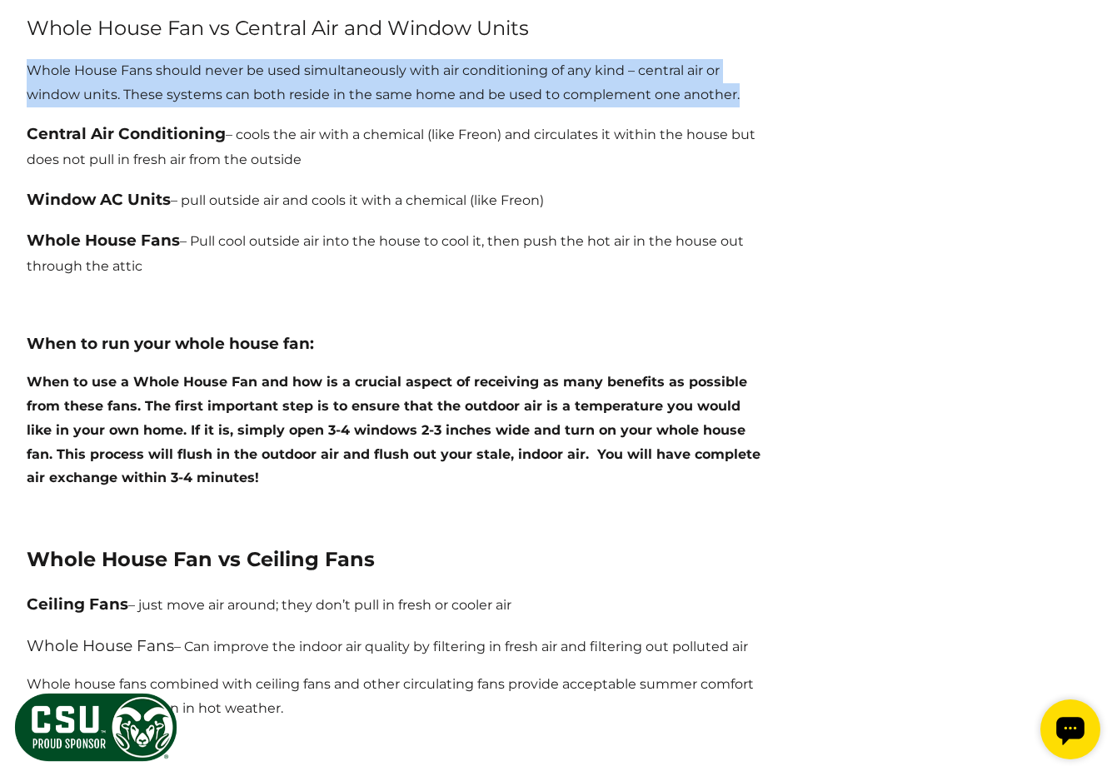
click at [229, 67] on p "Whole House Fans should never be used simultaneously with air conditioning of a…" at bounding box center [395, 83] width 736 height 48
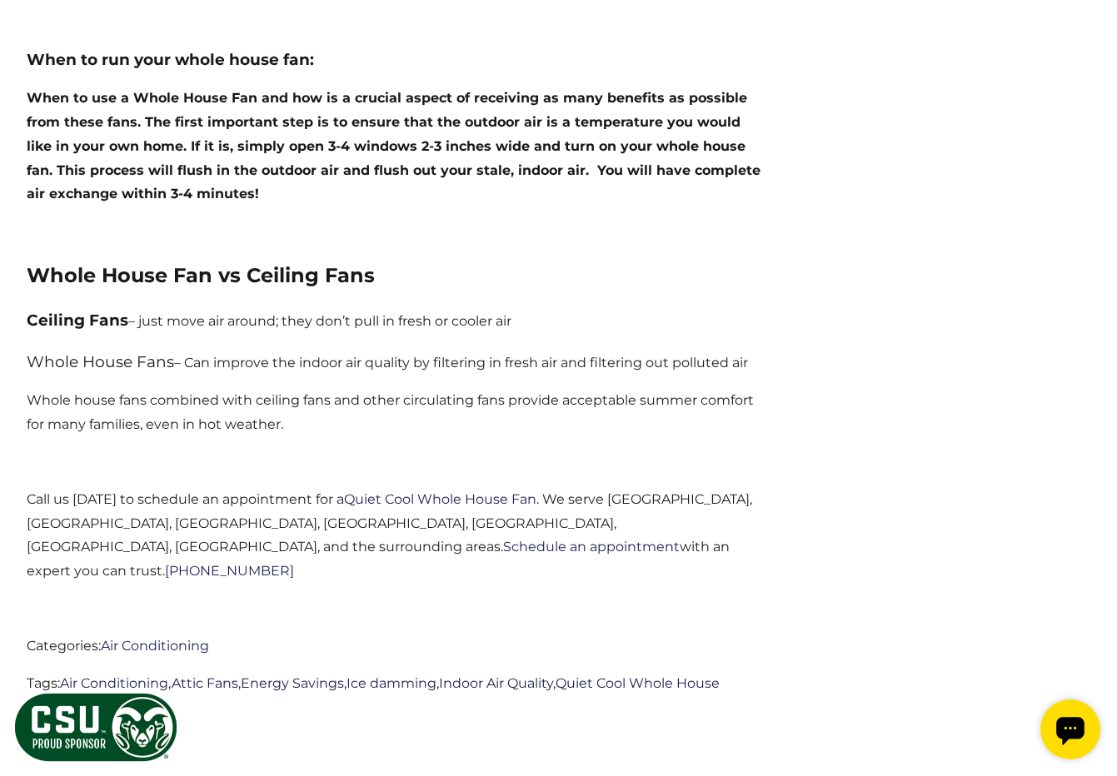
scroll to position [3351, 0]
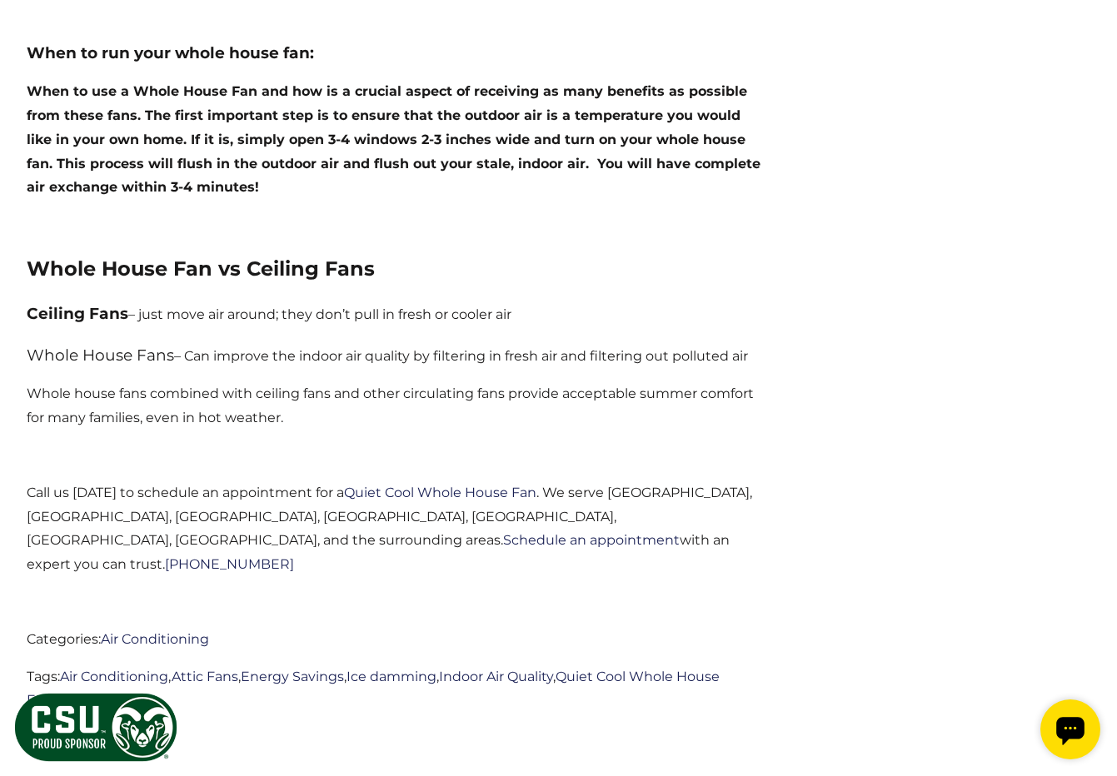
click at [277, 87] on b "When to use a Whole House Fan and how is a crucial aspect of receiving as many …" at bounding box center [394, 139] width 734 height 112
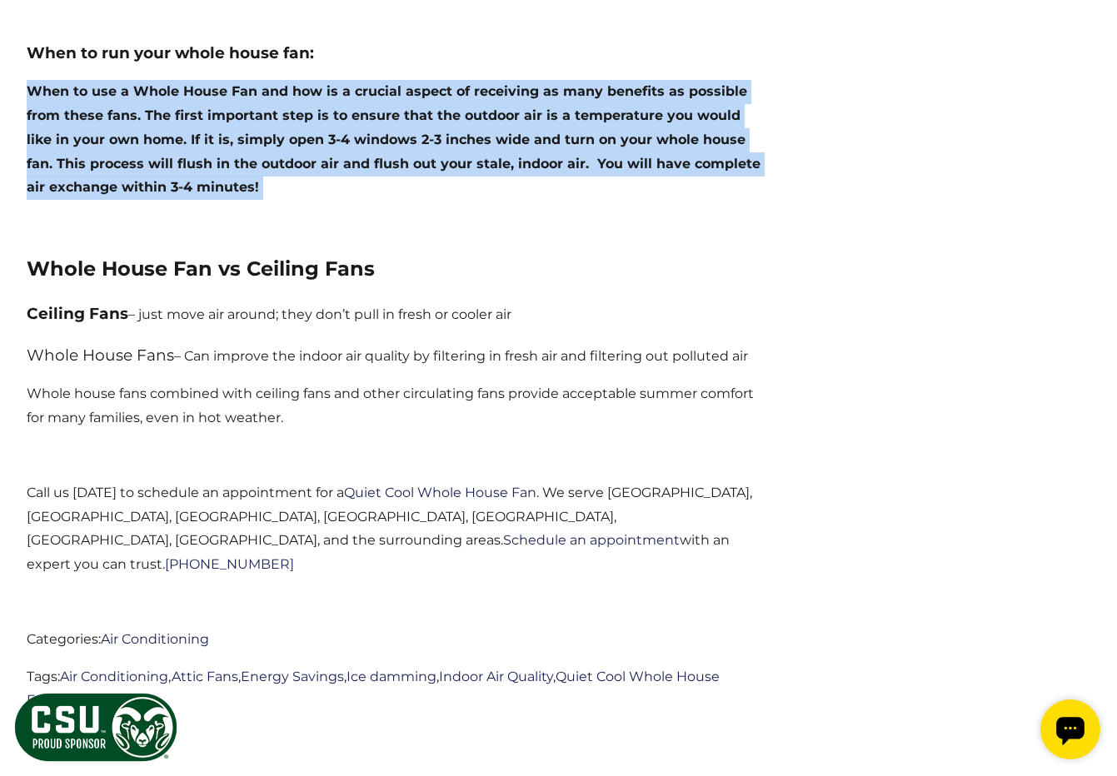
click at [288, 89] on b "When to use a Whole House Fan and how is a crucial aspect of receiving as many …" at bounding box center [394, 139] width 734 height 112
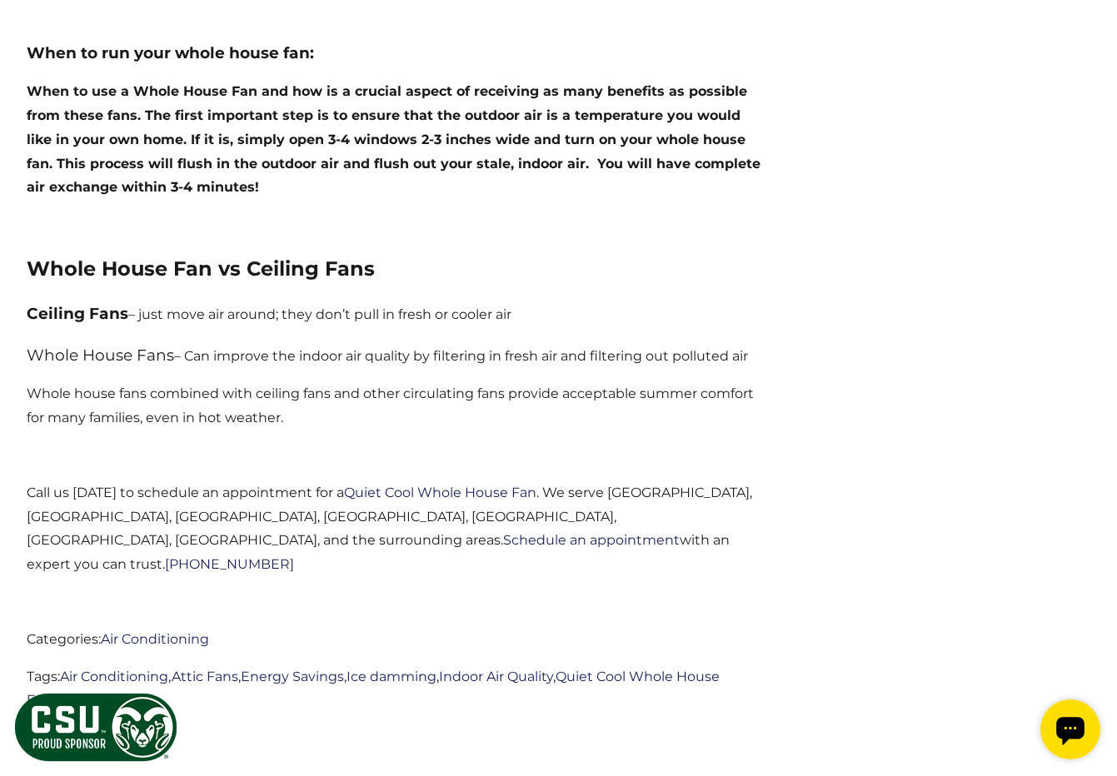
click at [288, 89] on b "When to use a Whole House Fan and how is a crucial aspect of receiving as many …" at bounding box center [394, 139] width 734 height 112
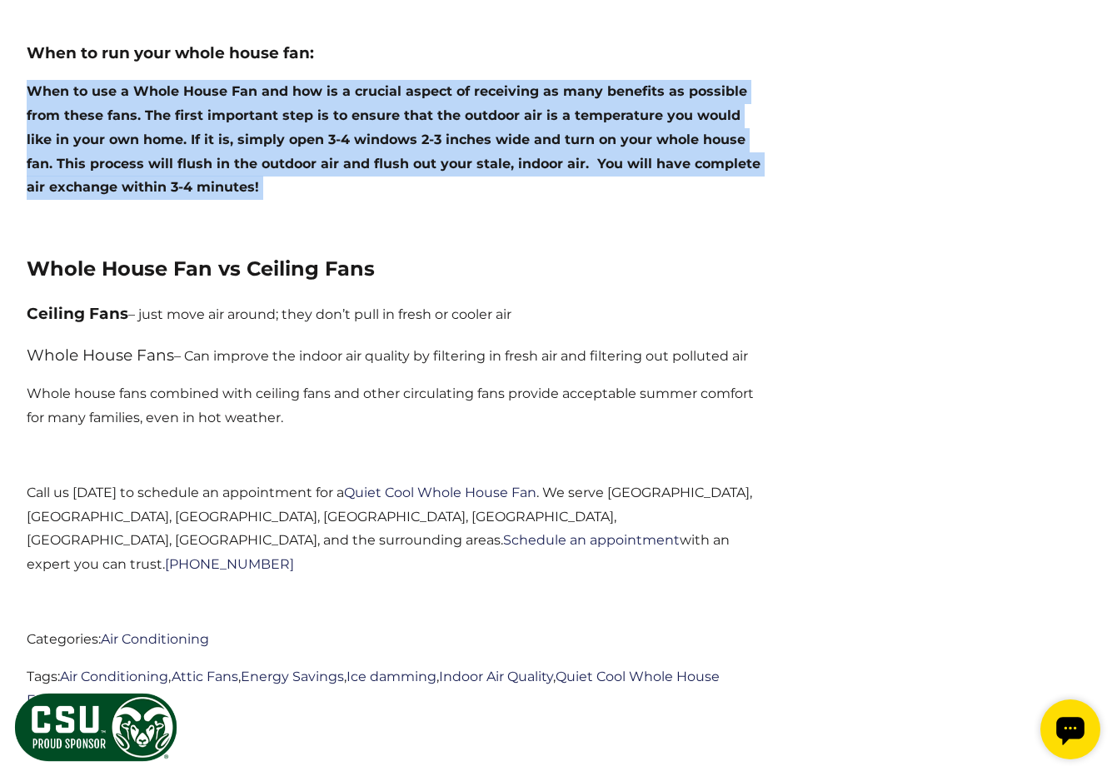
click at [288, 89] on b "When to use a Whole House Fan and how is a crucial aspect of receiving as many …" at bounding box center [394, 139] width 734 height 112
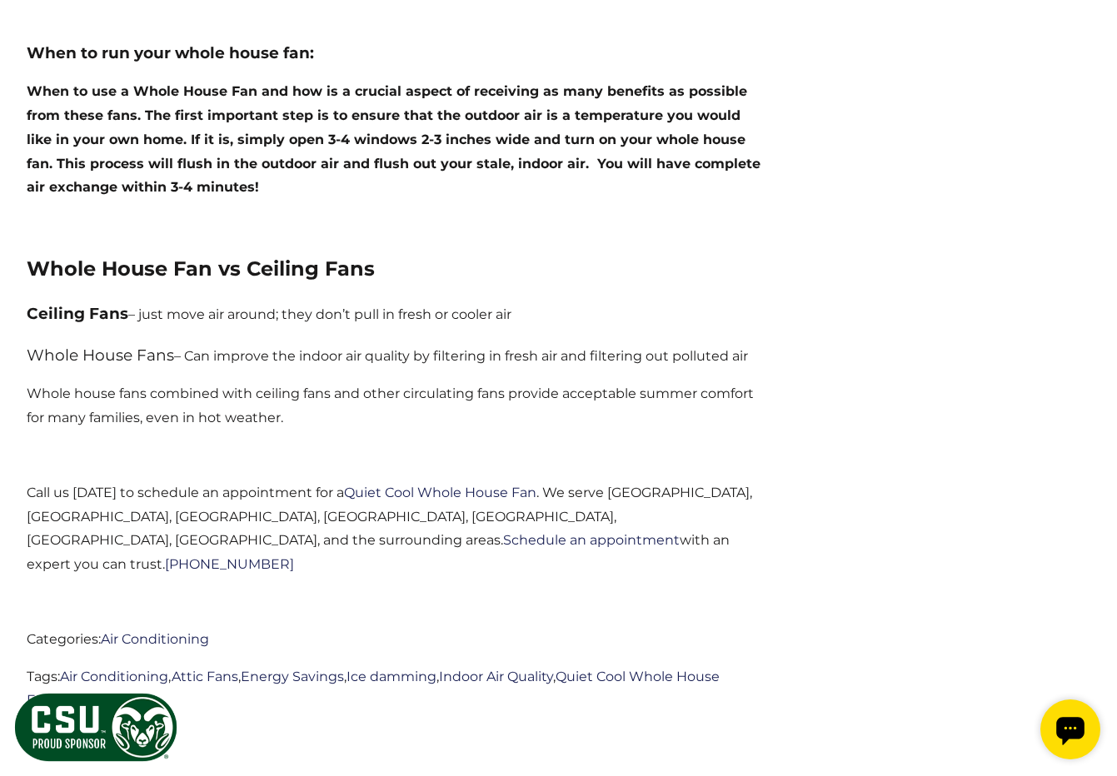
click at [288, 89] on b "When to use a Whole House Fan and how is a crucial aspect of receiving as many …" at bounding box center [394, 139] width 734 height 112
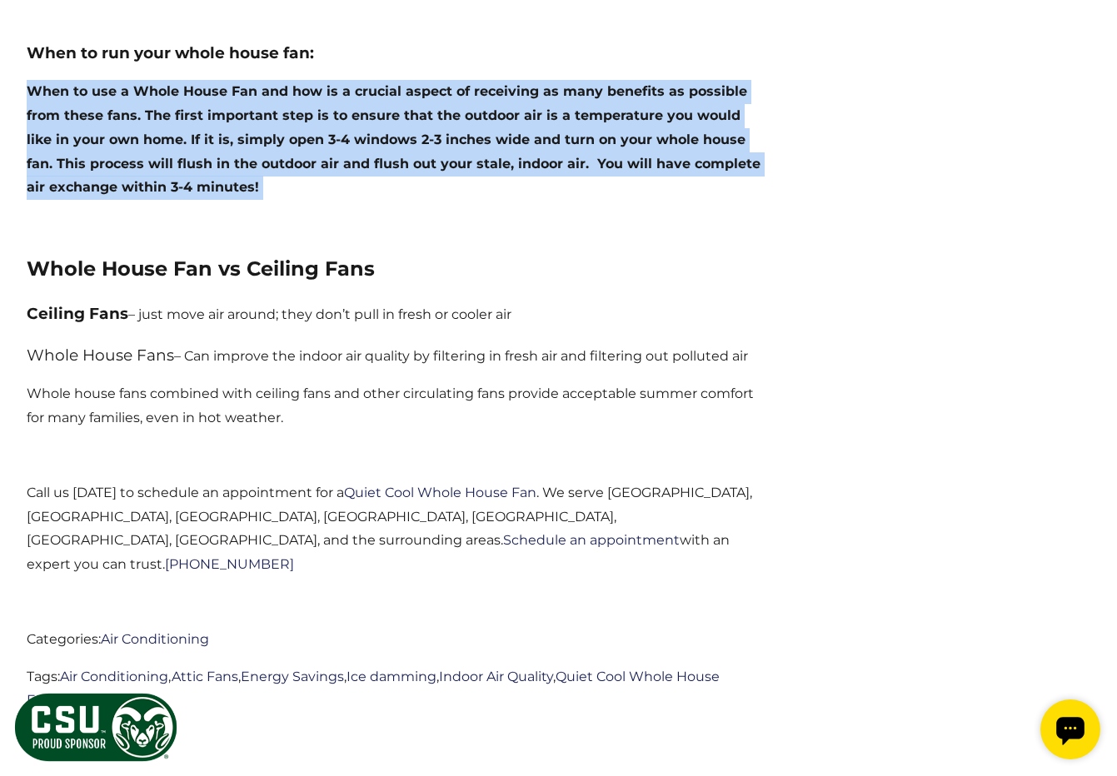
click at [288, 89] on b "When to use a Whole House Fan and how is a crucial aspect of receiving as many …" at bounding box center [394, 139] width 734 height 112
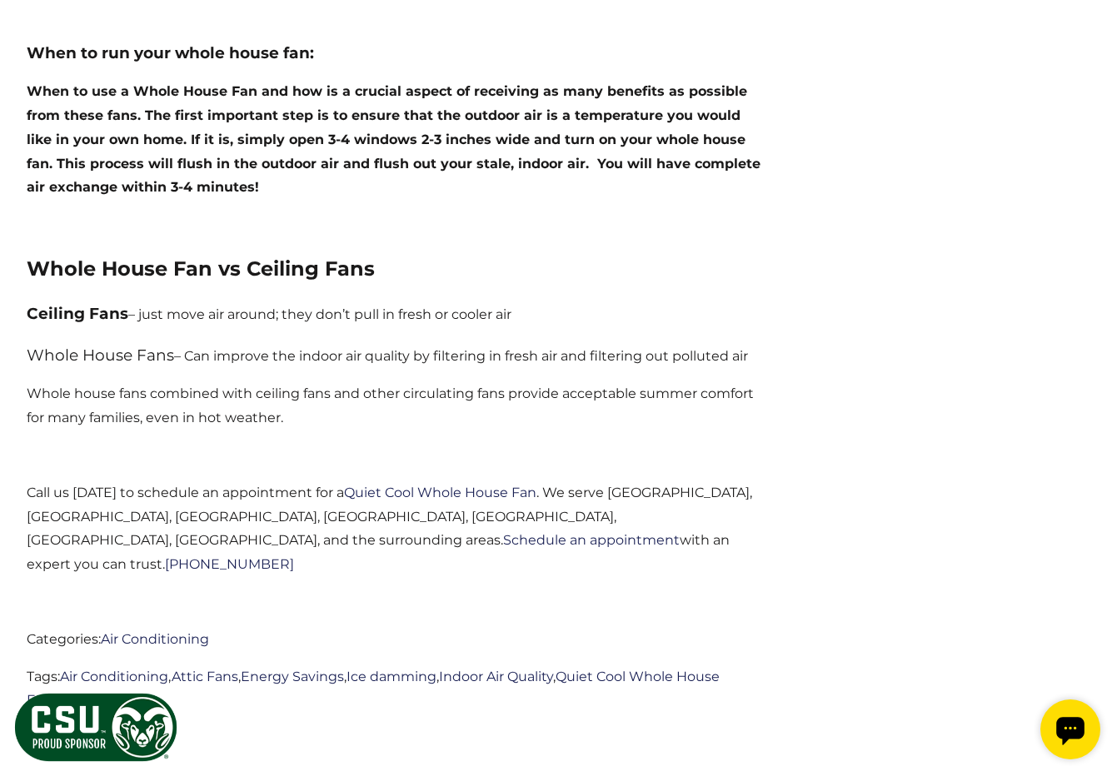
click at [288, 89] on b "When to use a Whole House Fan and how is a crucial aspect of receiving as many …" at bounding box center [394, 139] width 734 height 112
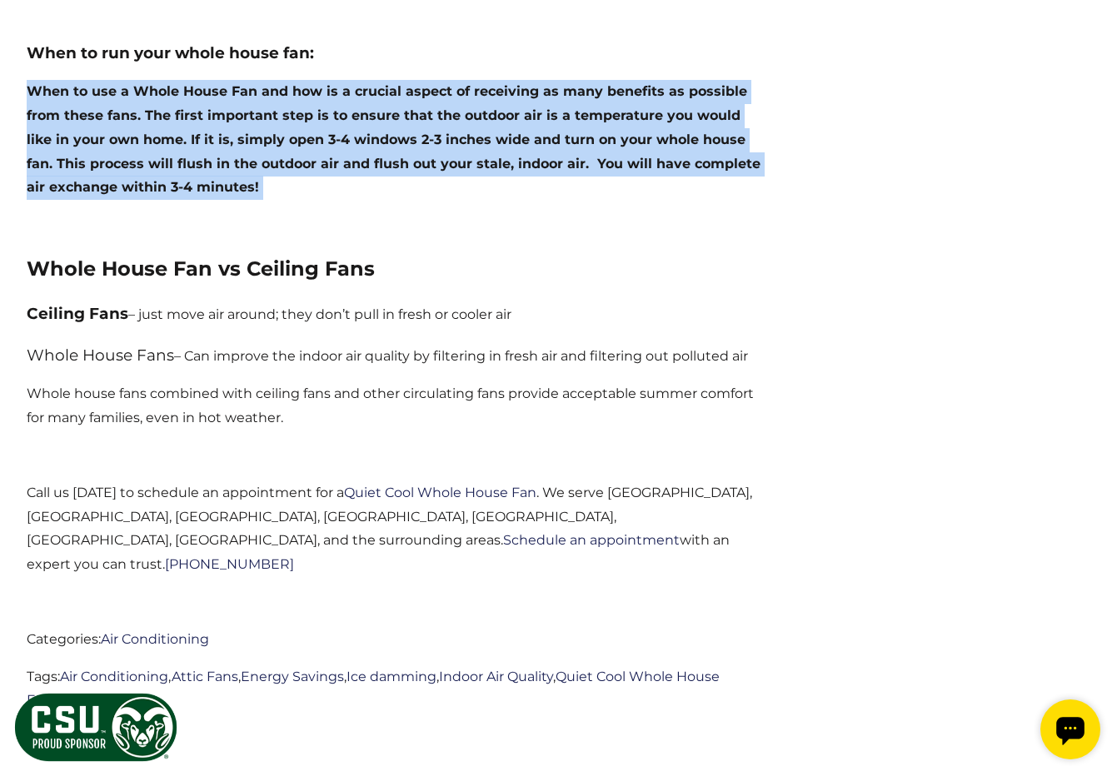
click at [288, 89] on b "When to use a Whole House Fan and how is a crucial aspect of receiving as many …" at bounding box center [394, 139] width 734 height 112
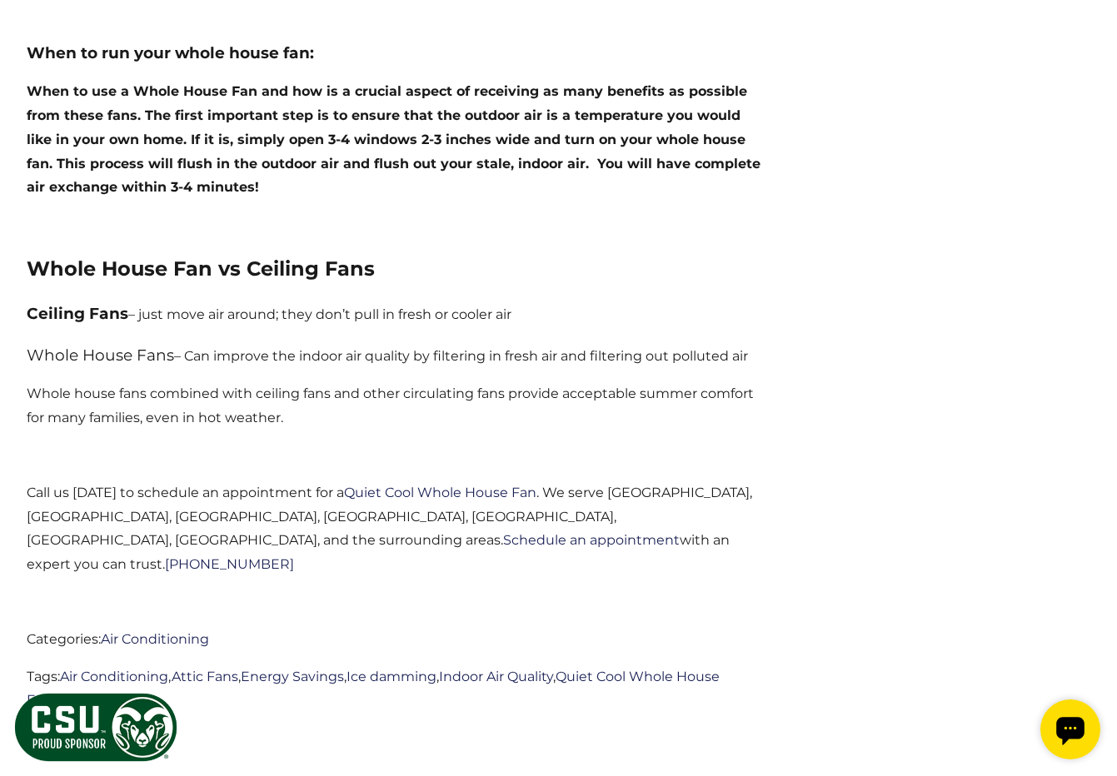
click at [288, 89] on b "When to use a Whole House Fan and how is a crucial aspect of receiving as many …" at bounding box center [394, 139] width 734 height 112
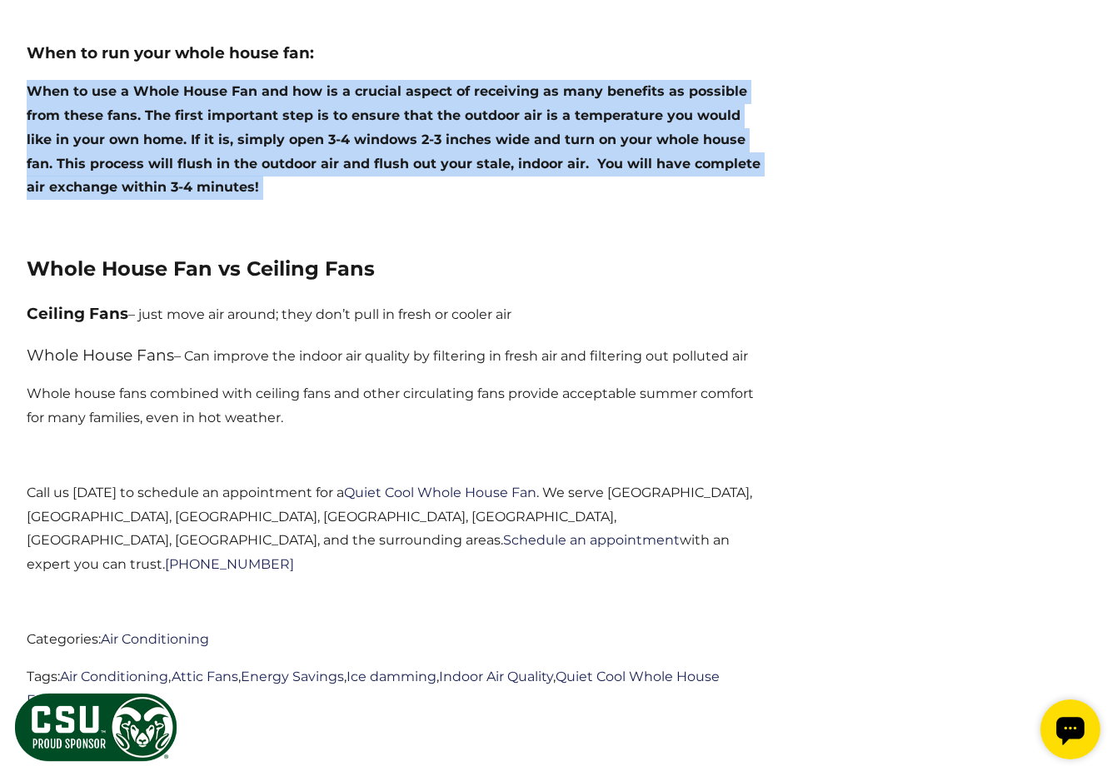
click at [288, 89] on b "When to use a Whole House Fan and how is a crucial aspect of receiving as many …" at bounding box center [394, 139] width 734 height 112
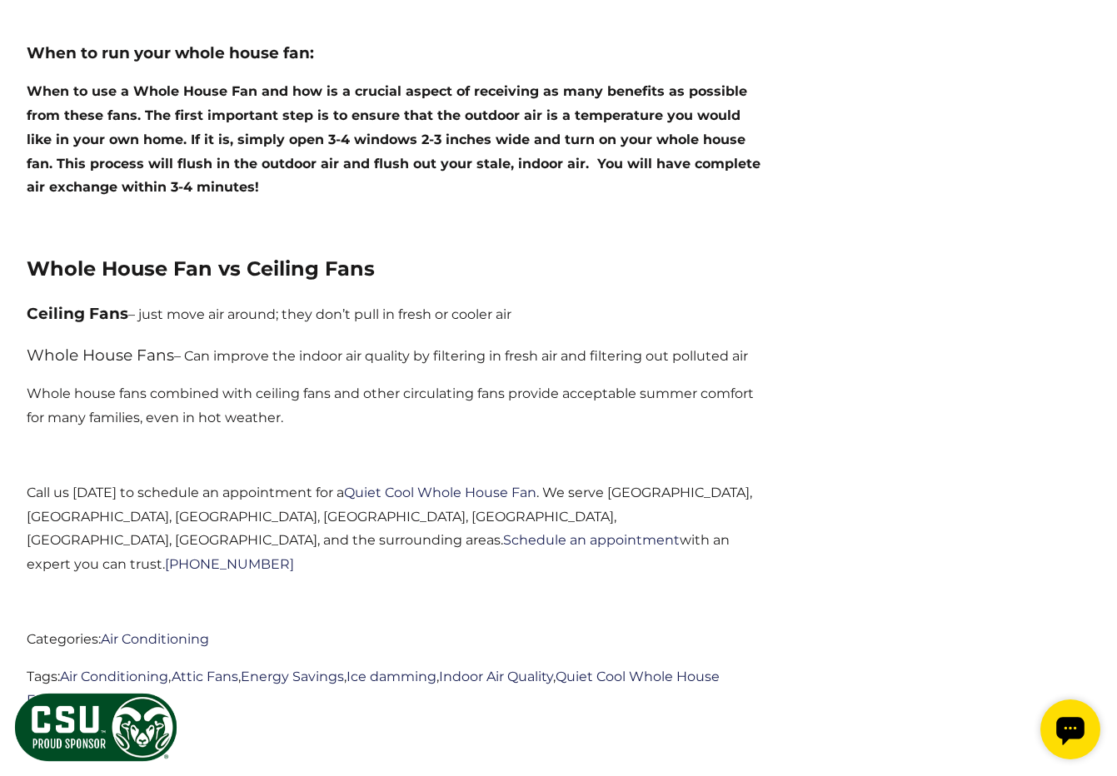
click at [288, 89] on b "When to use a Whole House Fan and how is a crucial aspect of receiving as many …" at bounding box center [394, 139] width 734 height 112
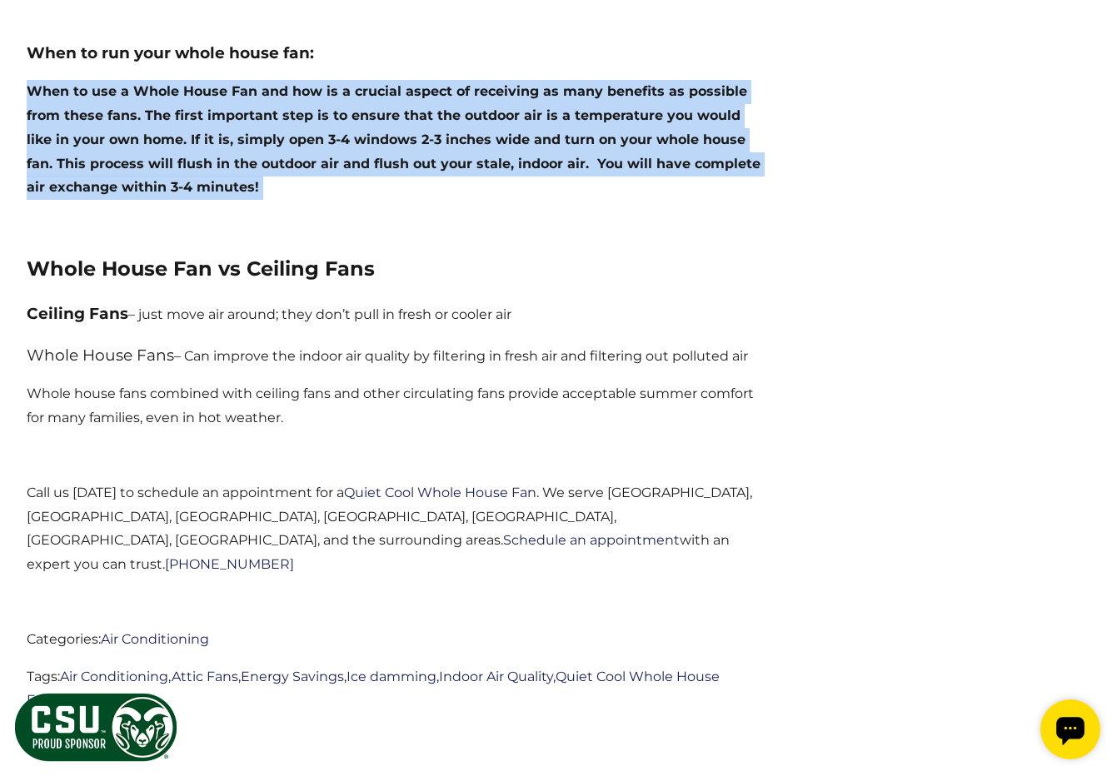
click at [288, 89] on b "When to use a Whole House Fan and how is a crucial aspect of receiving as many …" at bounding box center [394, 139] width 734 height 112
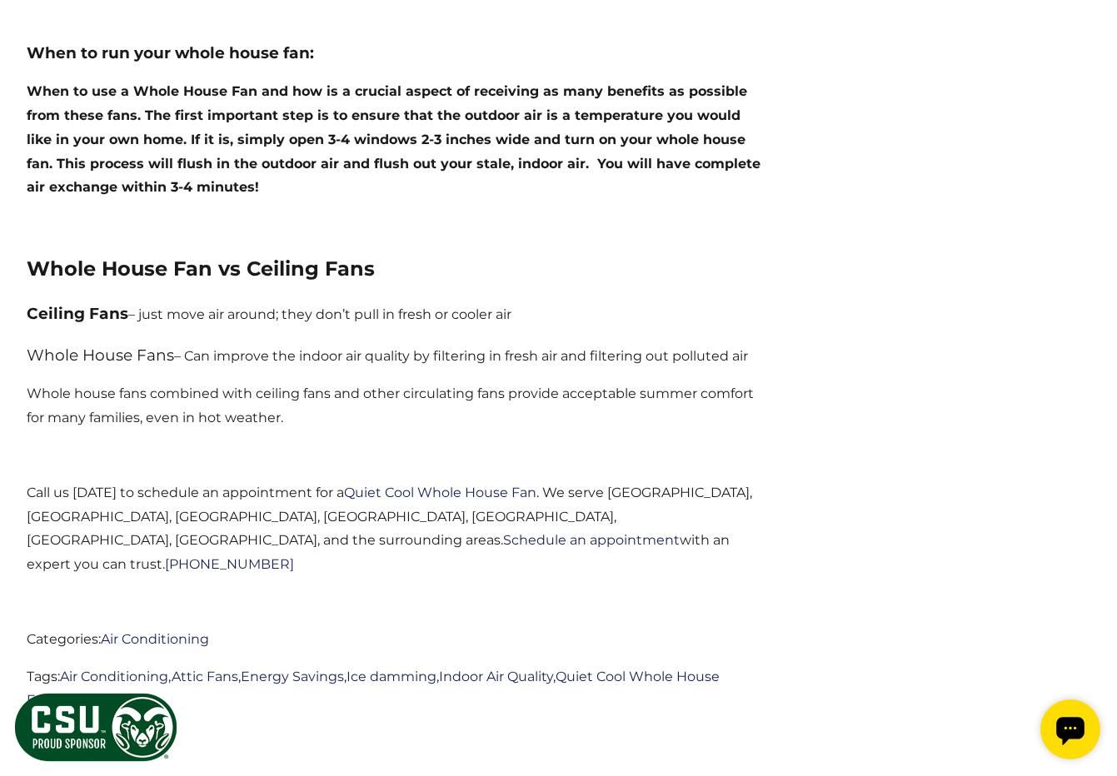
click at [288, 89] on b "When to use a Whole House Fan and how is a crucial aspect of receiving as many …" at bounding box center [394, 139] width 734 height 112
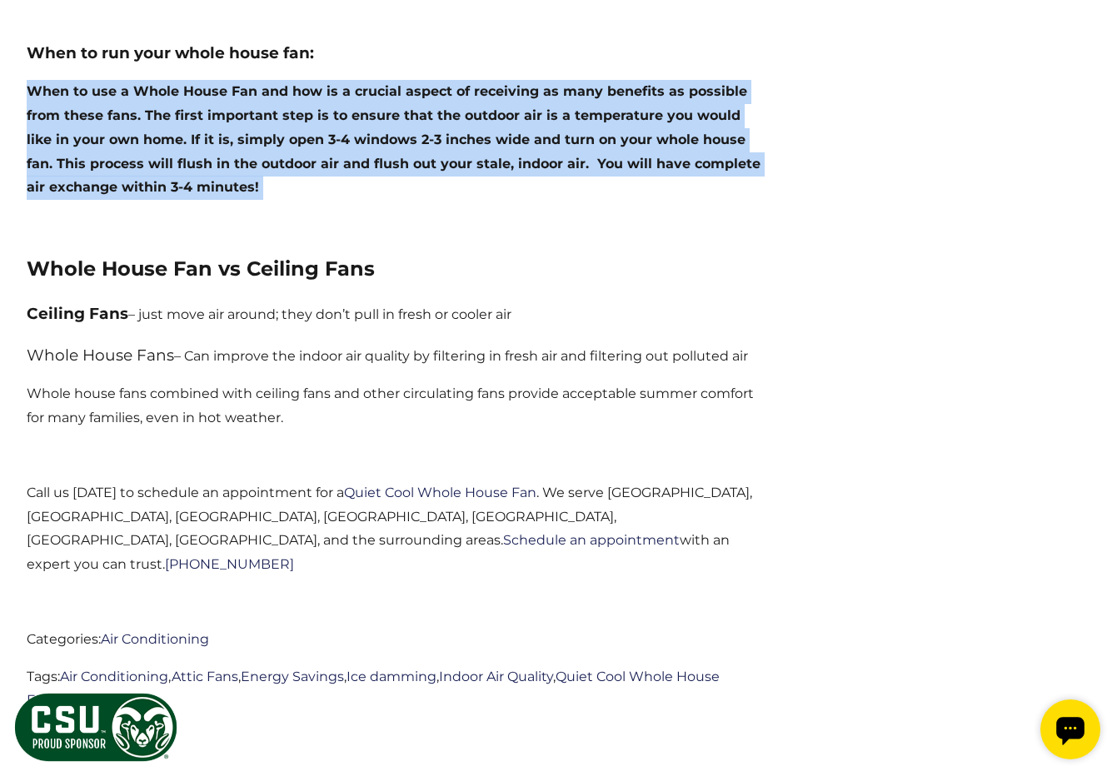
click at [288, 89] on b "When to use a Whole House Fan and how is a crucial aspect of receiving as many …" at bounding box center [394, 139] width 734 height 112
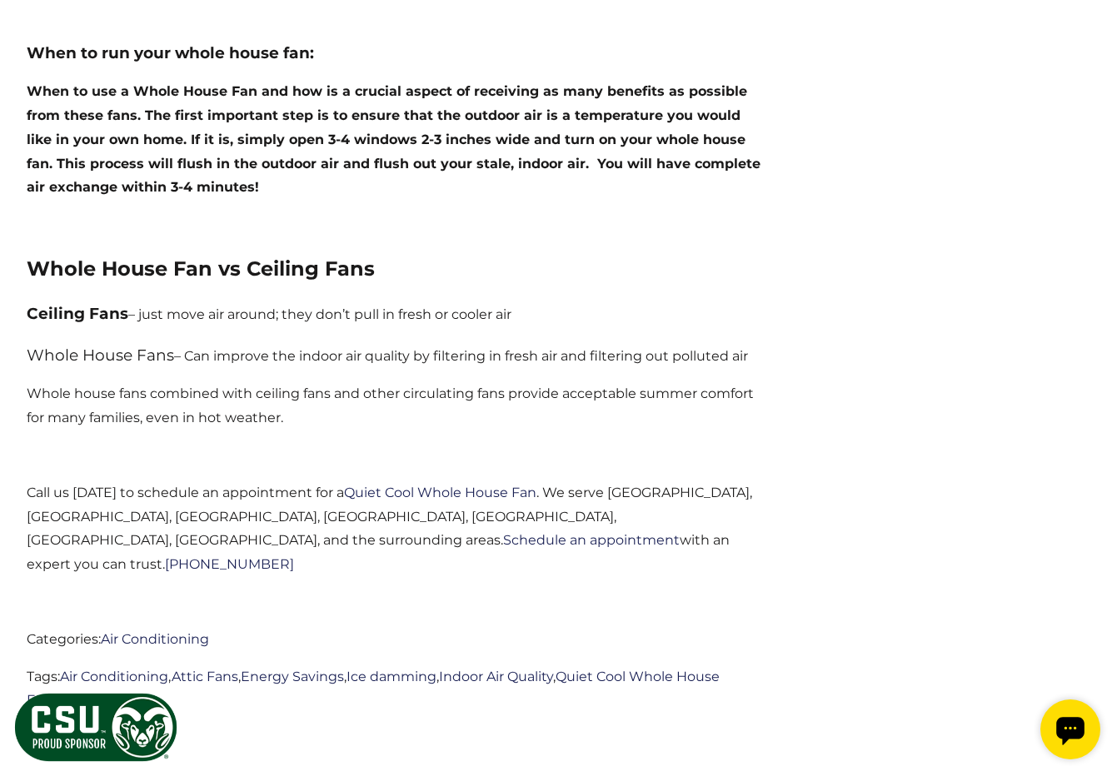
click at [288, 89] on b "When to use a Whole House Fan and how is a crucial aspect of receiving as many …" at bounding box center [394, 139] width 734 height 112
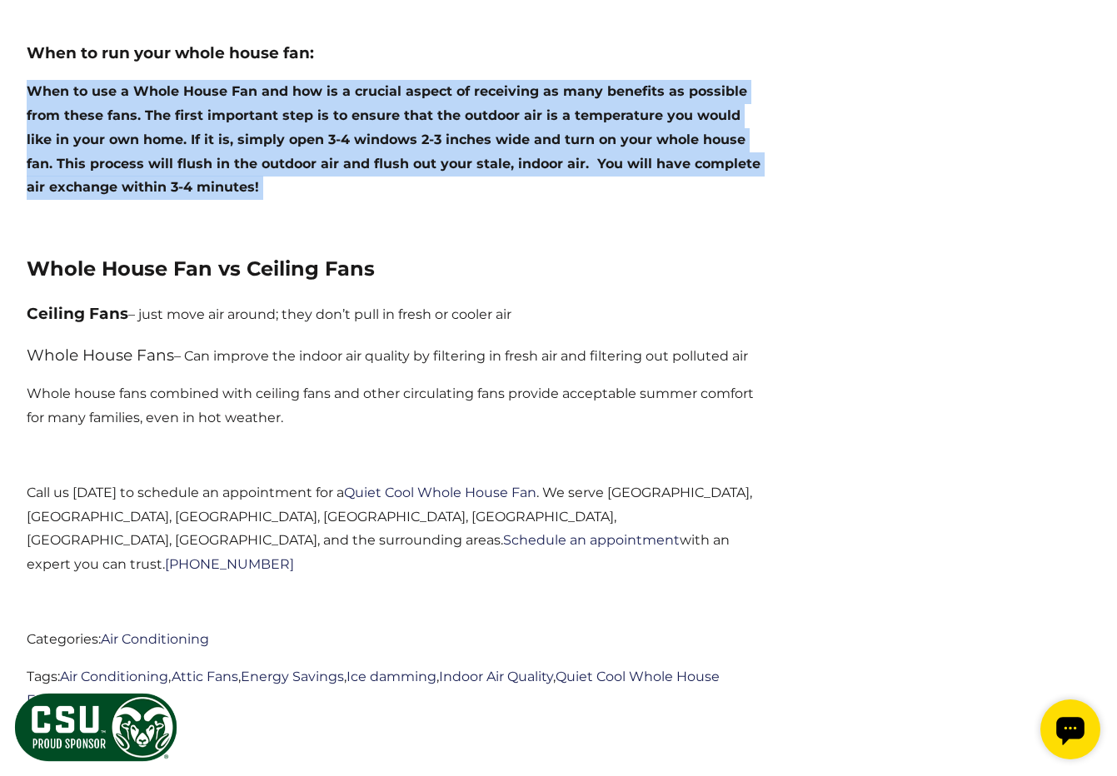
click at [288, 89] on b "When to use a Whole House Fan and how is a crucial aspect of receiving as many …" at bounding box center [394, 139] width 734 height 112
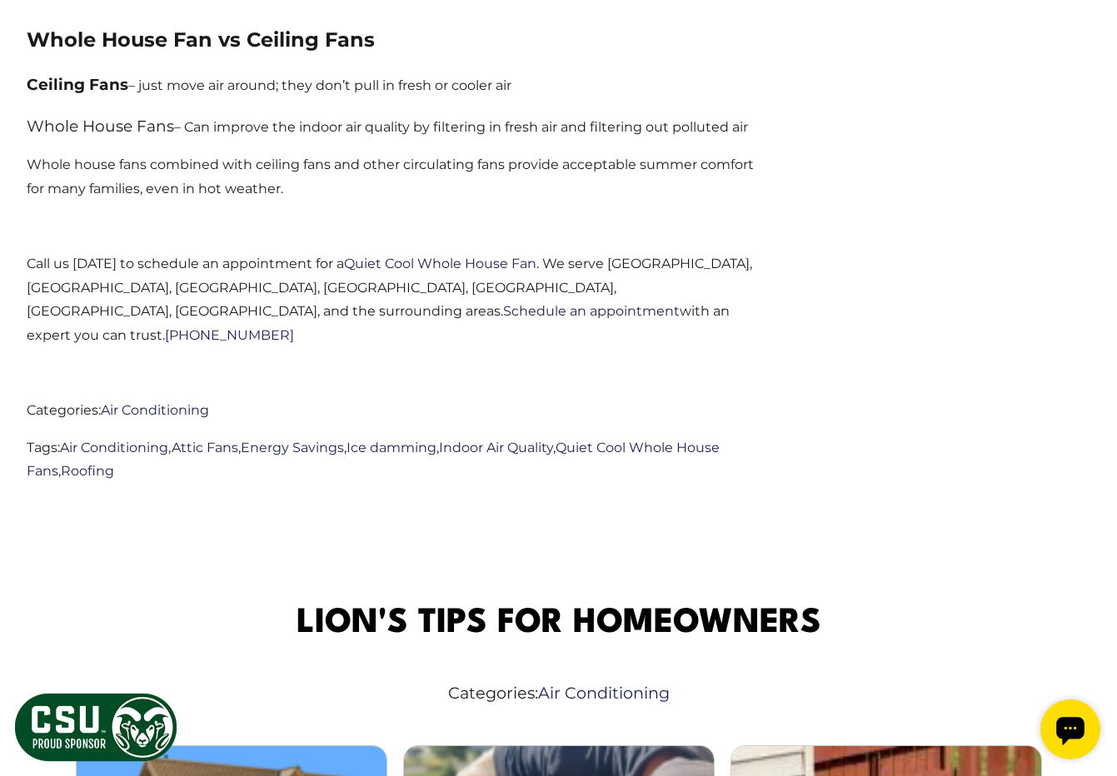
scroll to position [3573, 0]
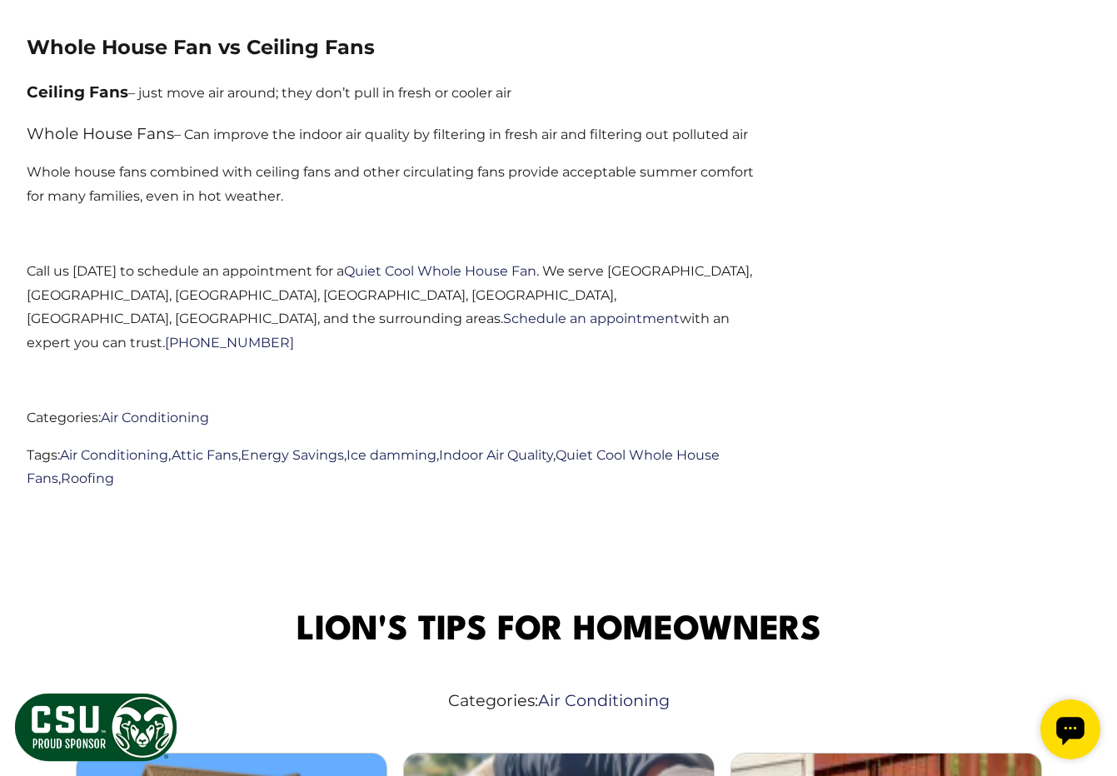
click at [251, 137] on p "Whole House Fans – Can improve the indoor air quality by filtering in fresh air…" at bounding box center [395, 134] width 736 height 28
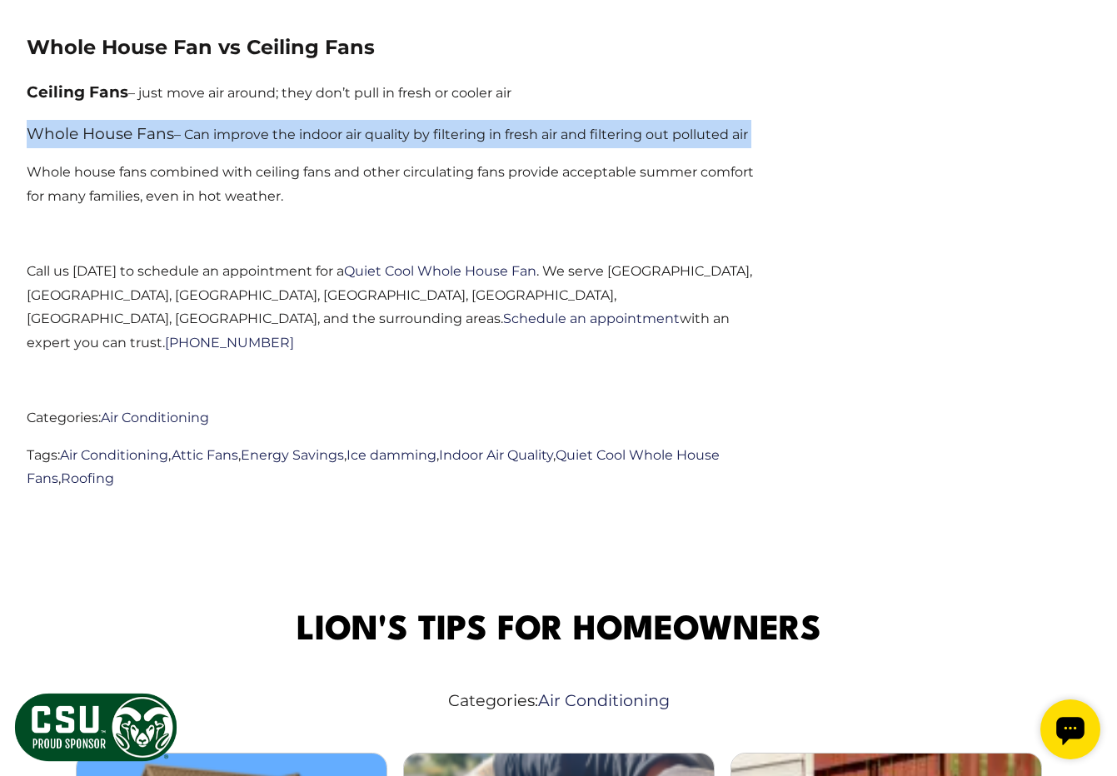
click at [170, 191] on p "Whole house fans combined with ceiling fans and other circulating fans provide …" at bounding box center [395, 185] width 736 height 48
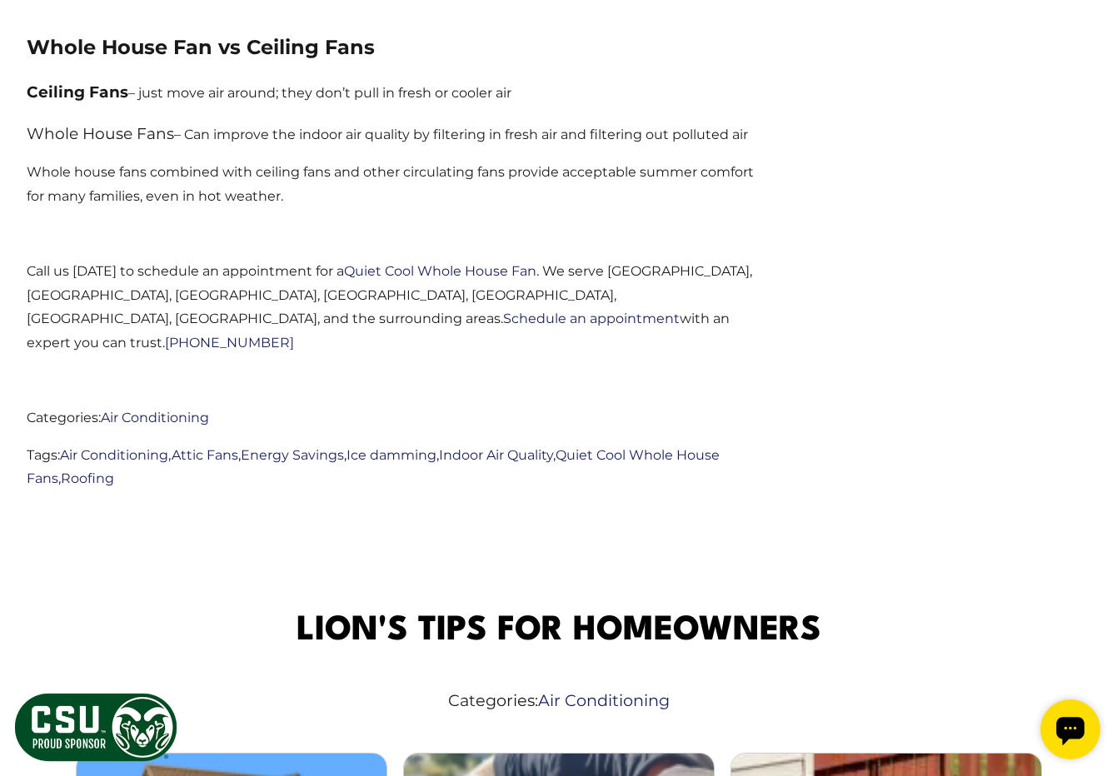
click at [170, 191] on p "Whole house fans combined with ceiling fans and other circulating fans provide …" at bounding box center [395, 185] width 736 height 48
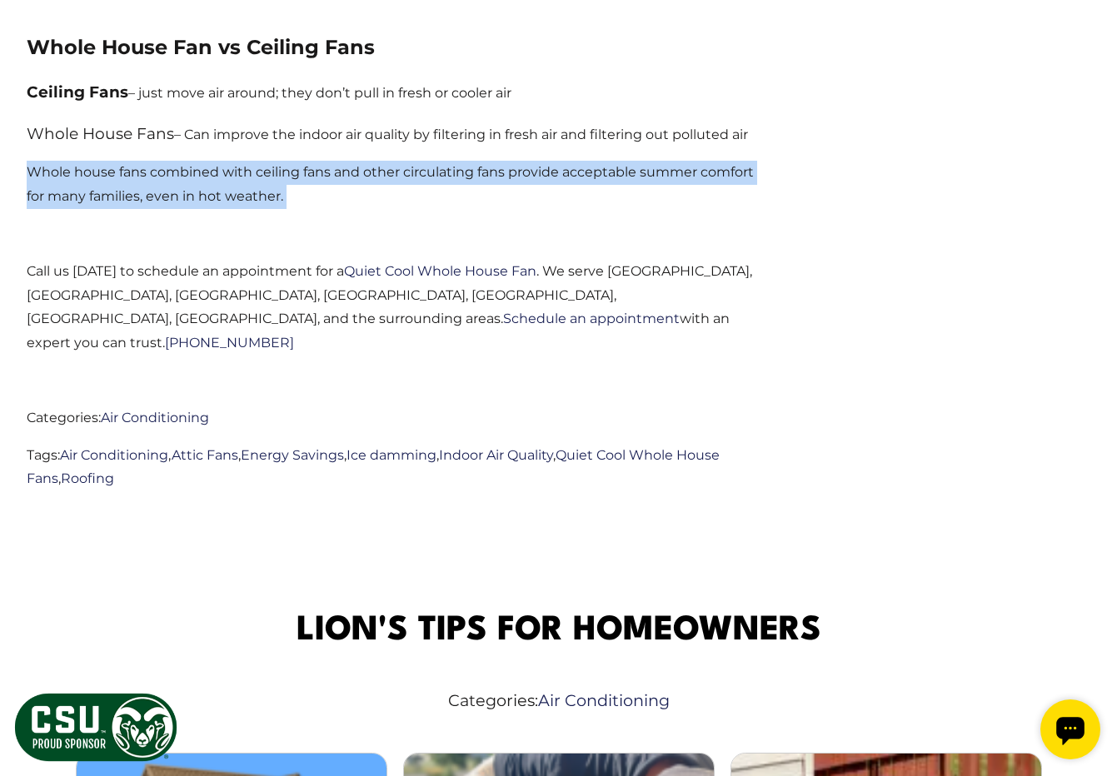
click at [171, 184] on p "Whole house fans combined with ceiling fans and other circulating fans provide …" at bounding box center [395, 185] width 736 height 48
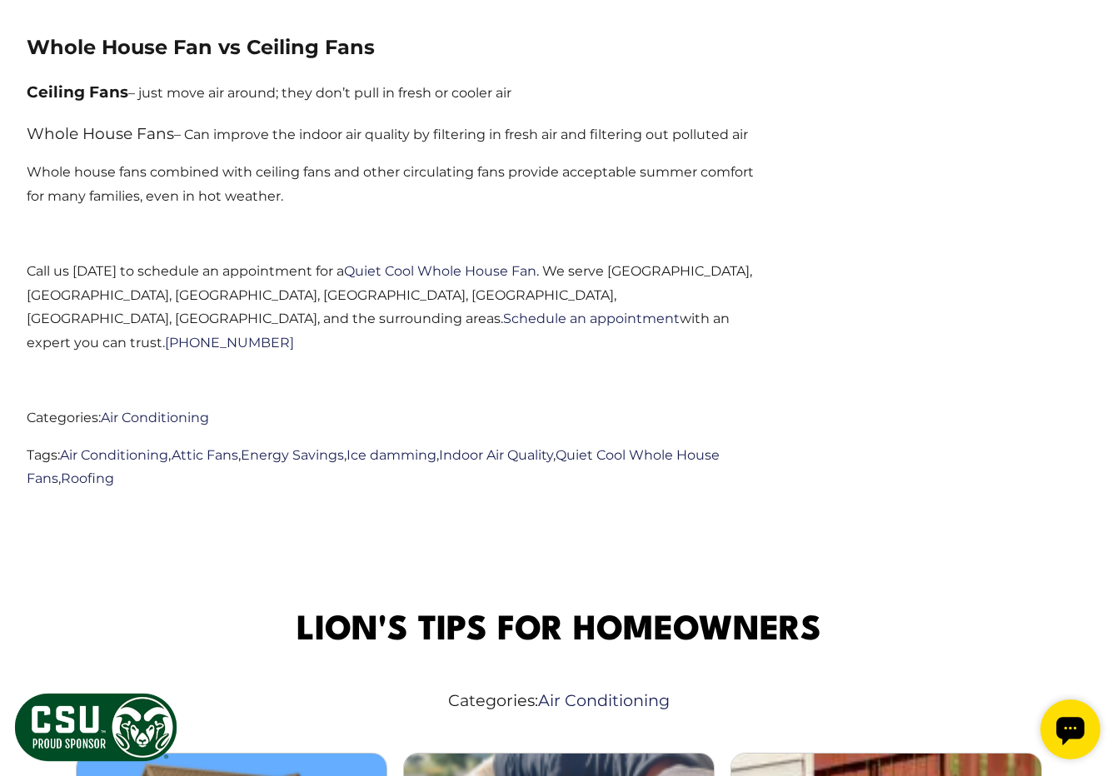
click at [171, 184] on p "Whole house fans combined with ceiling fans and other circulating fans provide …" at bounding box center [395, 185] width 736 height 48
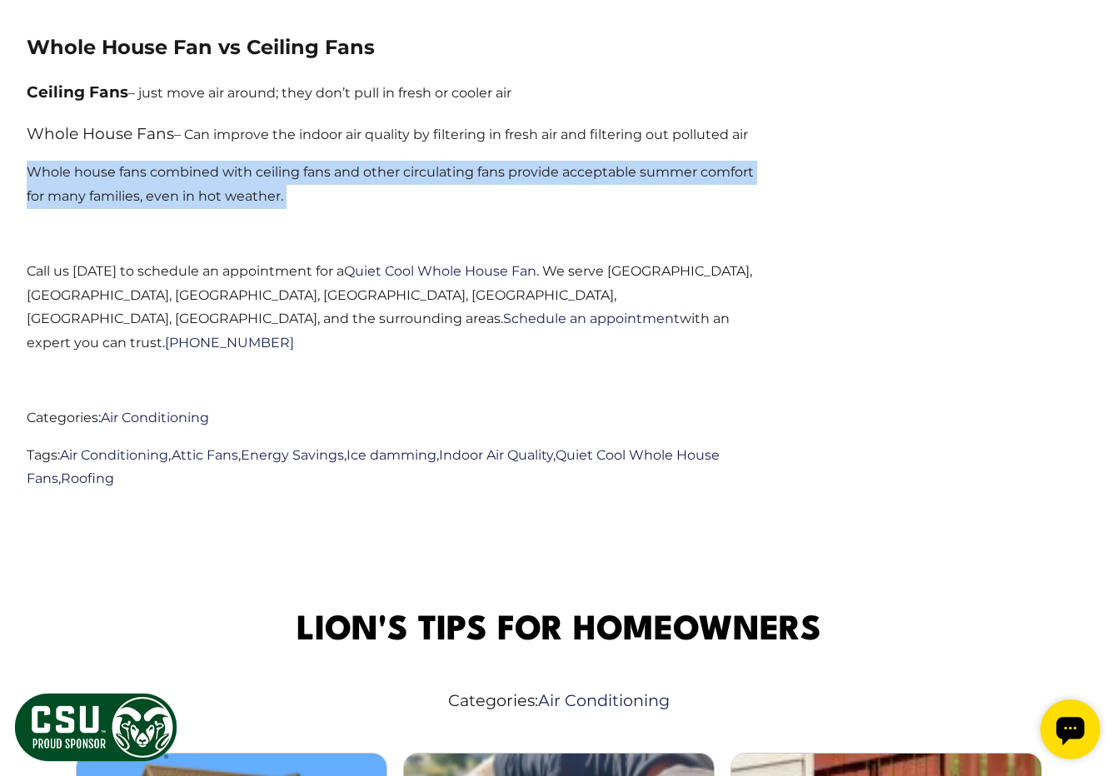
click at [180, 179] on p "Whole house fans combined with ceiling fans and other circulating fans provide …" at bounding box center [395, 185] width 736 height 48
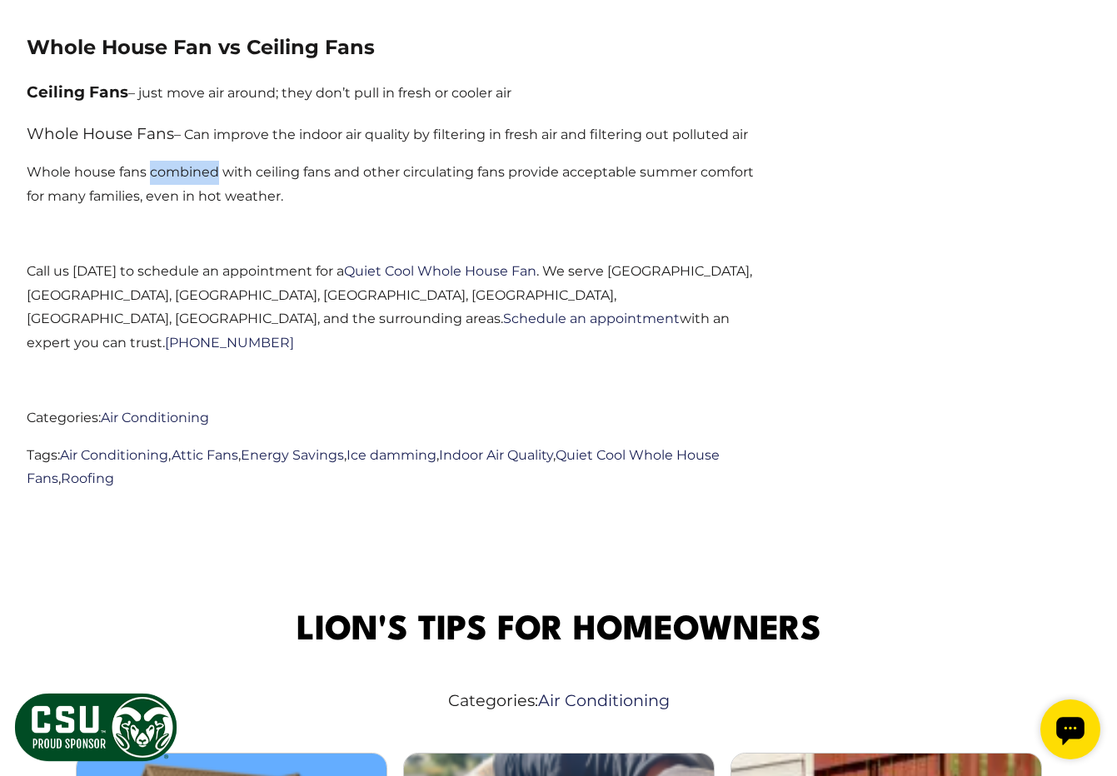
click at [180, 179] on p "Whole house fans combined with ceiling fans and other circulating fans provide …" at bounding box center [395, 185] width 736 height 48
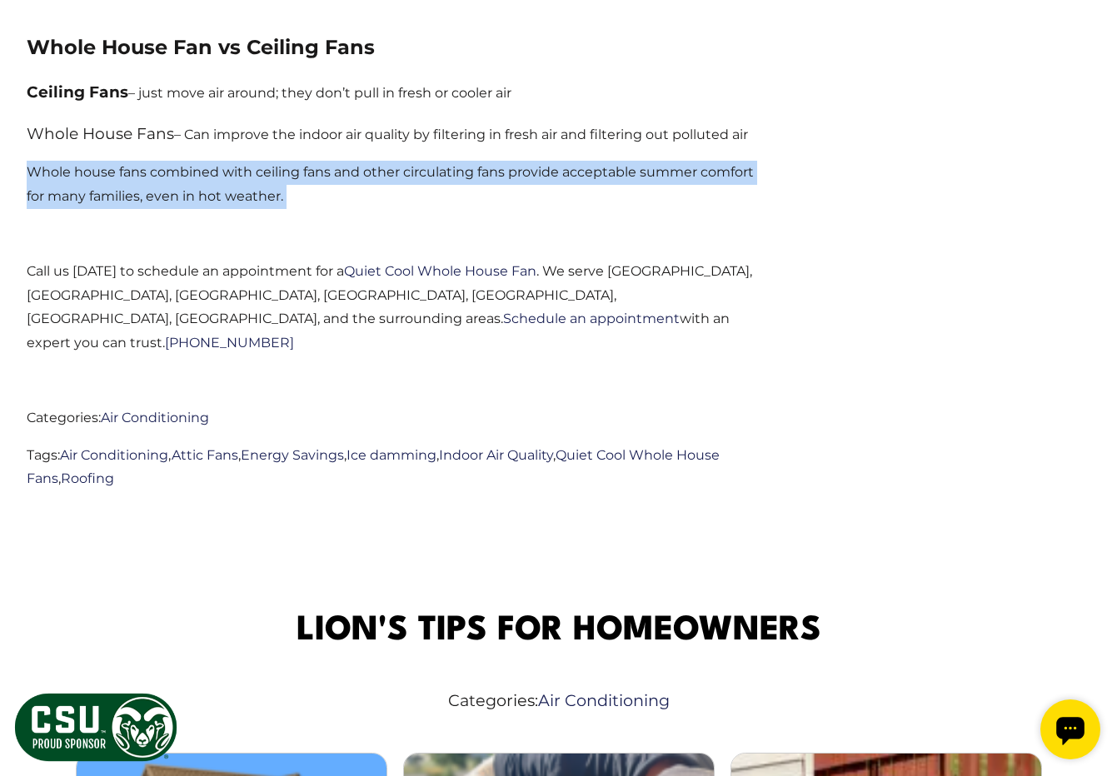
click at [180, 179] on p "Whole house fans combined with ceiling fans and other circulating fans provide …" at bounding box center [395, 185] width 736 height 48
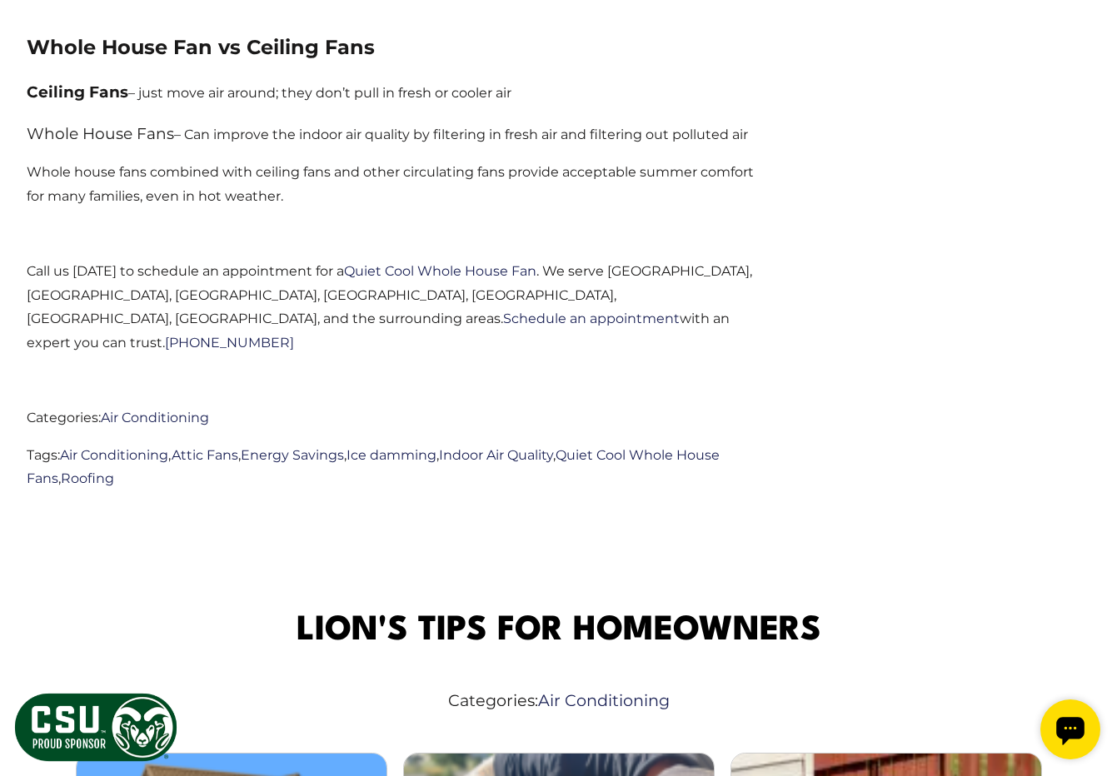
click at [180, 179] on p "Whole house fans combined with ceiling fans and other circulating fans provide …" at bounding box center [395, 185] width 736 height 48
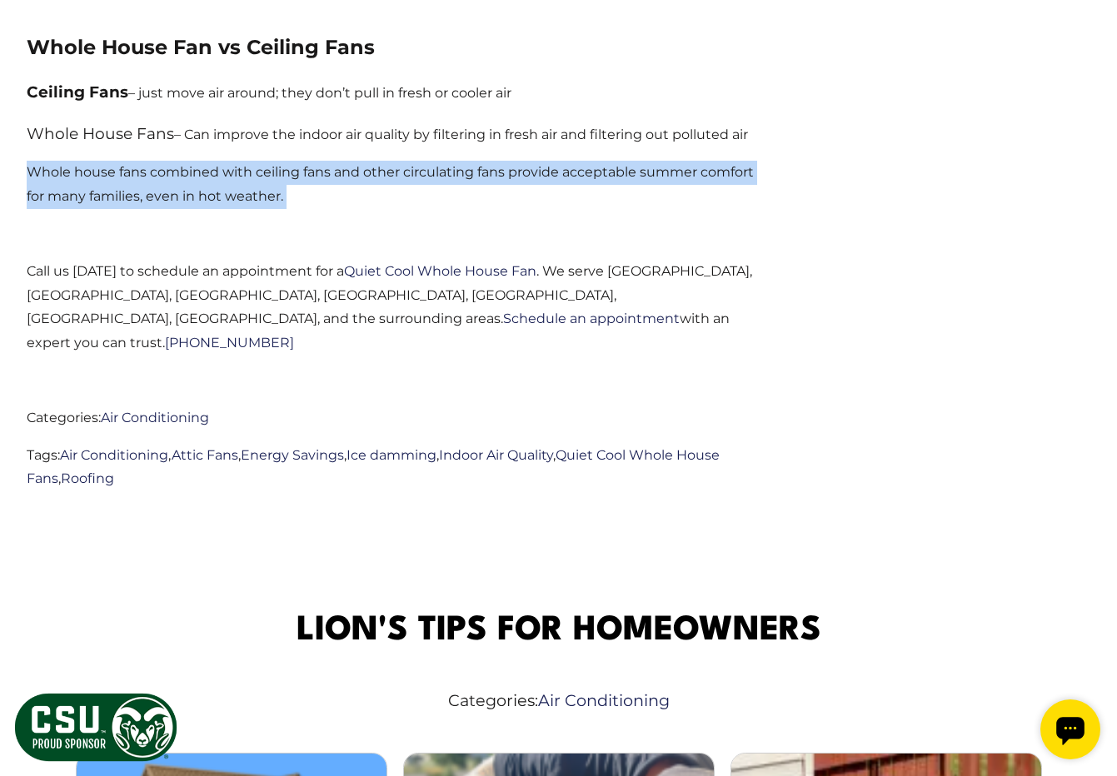
click at [180, 179] on p "Whole house fans combined with ceiling fans and other circulating fans provide …" at bounding box center [395, 185] width 736 height 48
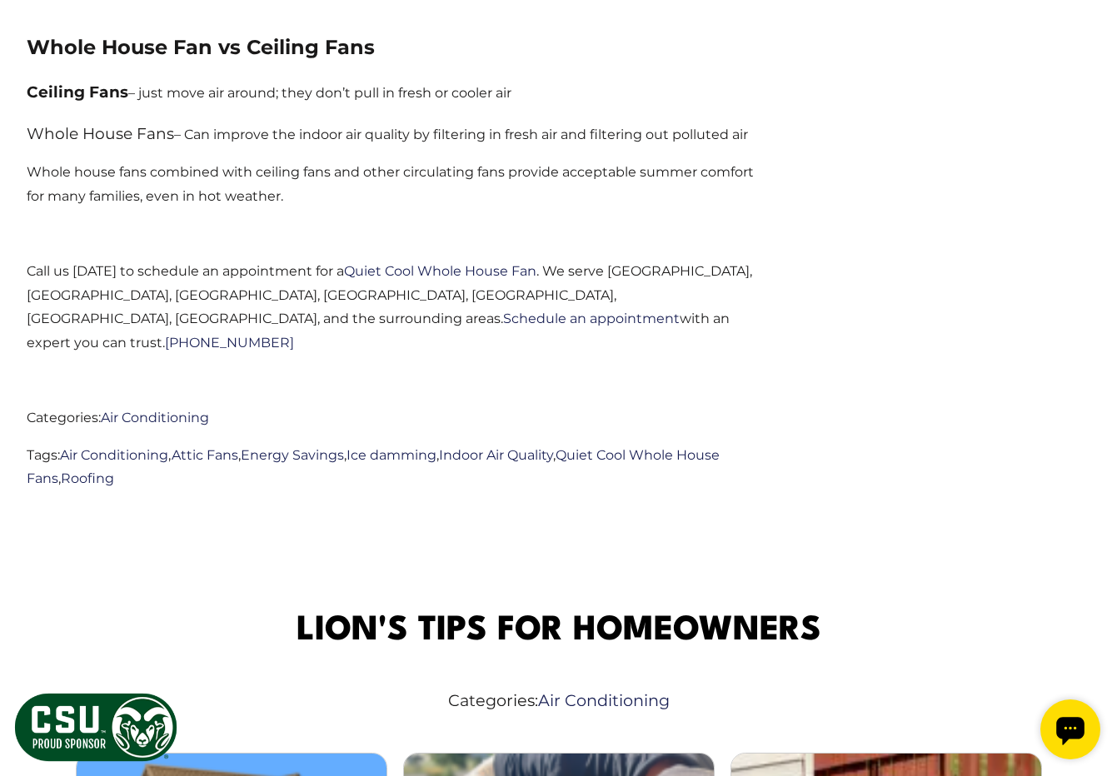
click at [180, 179] on p "Whole house fans combined with ceiling fans and other circulating fans provide …" at bounding box center [395, 185] width 736 height 48
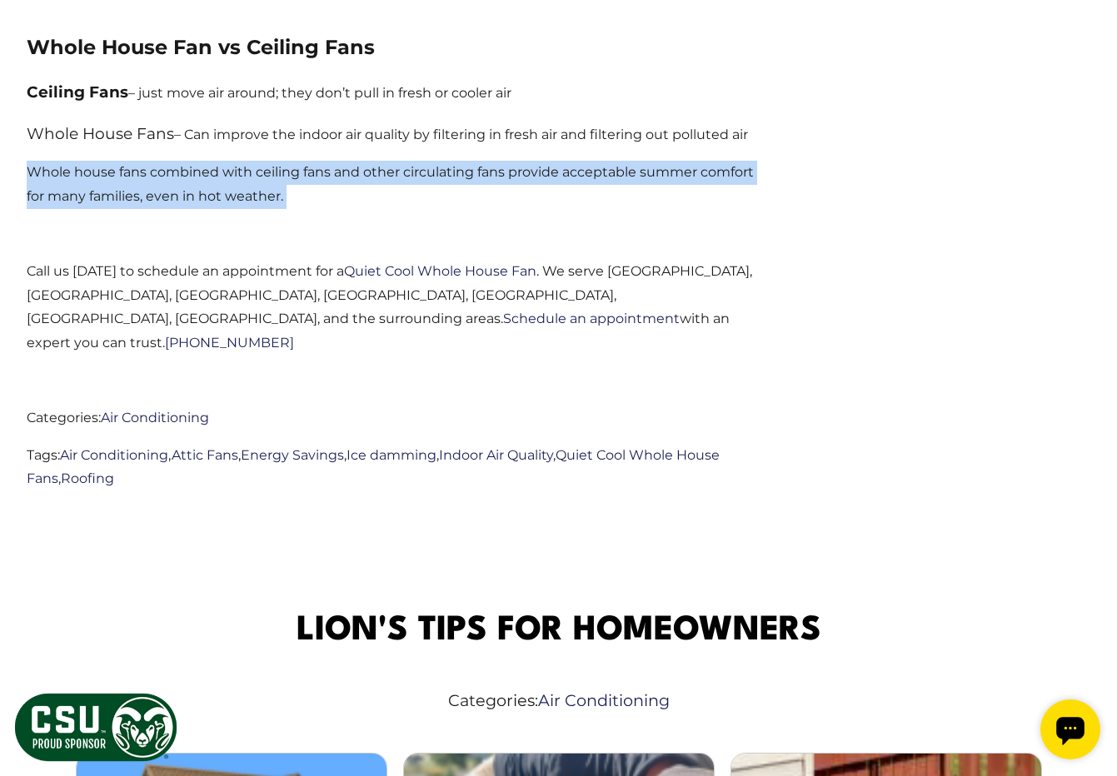
click at [180, 179] on p "Whole house fans combined with ceiling fans and other circulating fans provide …" at bounding box center [395, 185] width 736 height 48
